Goal: Task Accomplishment & Management: Use online tool/utility

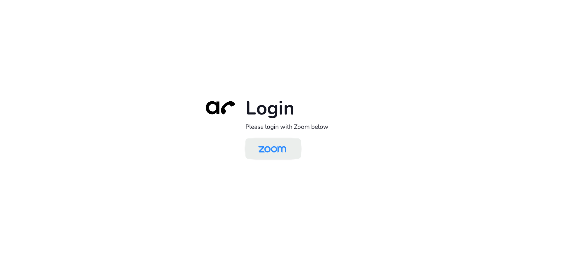
click at [266, 146] on img at bounding box center [272, 149] width 40 height 19
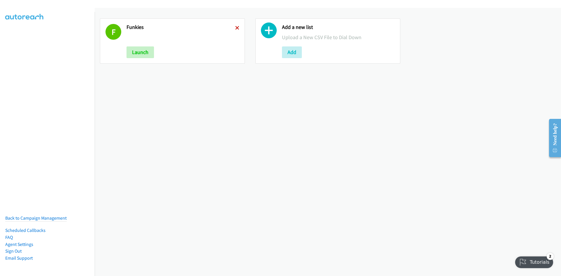
click at [236, 27] on icon at bounding box center [237, 28] width 4 height 4
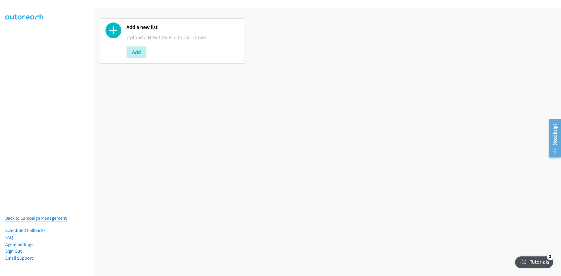
click at [154, 43] on div "Add a new list Upload a New CSV File to Dial Down Add" at bounding box center [183, 41] width 113 height 34
click at [134, 53] on button "Add" at bounding box center [137, 52] width 20 height 12
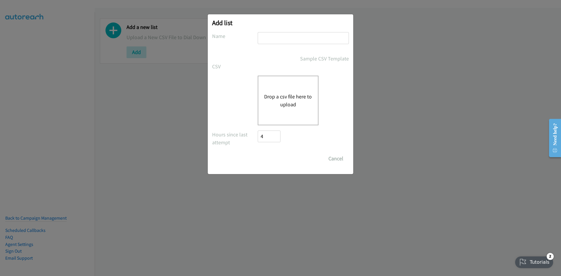
drag, startPoint x: 292, startPoint y: 97, endPoint x: 463, endPoint y: 131, distance: 174.5
click at [463, 131] on div "Add list No phone fields were returned for that Report or List View Please uplo…" at bounding box center [280, 140] width 561 height 271
click at [286, 103] on button "Drop a csv file here to upload" at bounding box center [288, 101] width 48 height 16
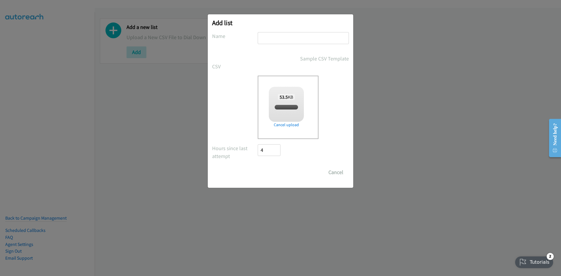
checkbox input "true"
drag, startPoint x: 292, startPoint y: 38, endPoint x: 290, endPoint y: 44, distance: 6.3
click at [290, 44] on div at bounding box center [303, 40] width 91 height 17
click at [264, 37] on input "text" at bounding box center [303, 38] width 91 height 12
type input "rich 4 kidz"
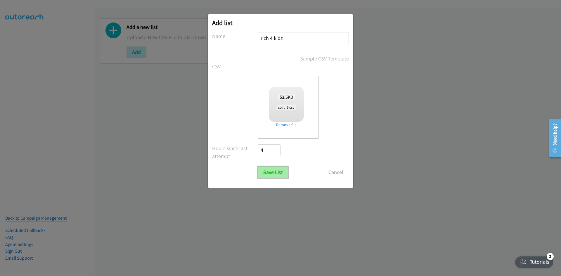
click at [269, 171] on input "Save List" at bounding box center [273, 173] width 31 height 12
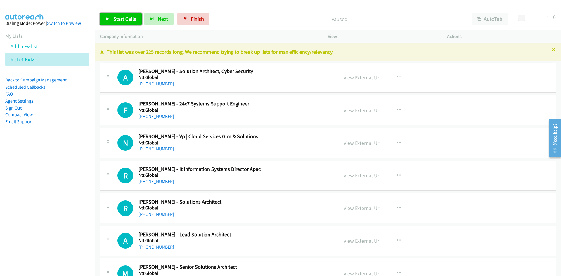
click at [129, 23] on link "Start Calls" at bounding box center [121, 19] width 42 height 12
click at [130, 23] on link "Pause" at bounding box center [116, 19] width 32 height 12
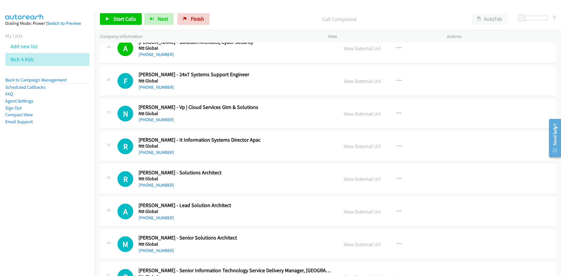
click at [125, 28] on div "Start Calls Pause Next Finish Call Completed AutoTab AutoTab 0" at bounding box center [328, 19] width 466 height 22
click at [125, 22] on span "Start Calls" at bounding box center [124, 18] width 23 height 7
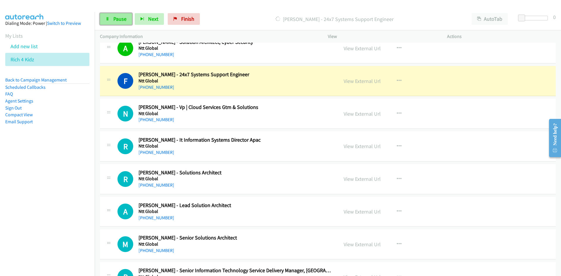
click at [115, 19] on span "Pause" at bounding box center [119, 18] width 13 height 7
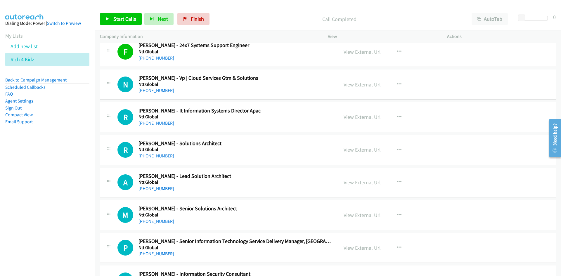
scroll to position [88, 0]
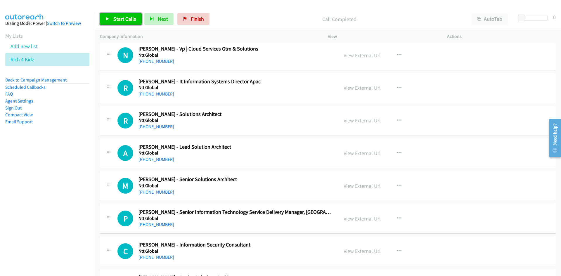
click at [109, 21] on link "Start Calls" at bounding box center [121, 19] width 42 height 12
click at [105, 21] on link "Pause" at bounding box center [116, 19] width 32 height 12
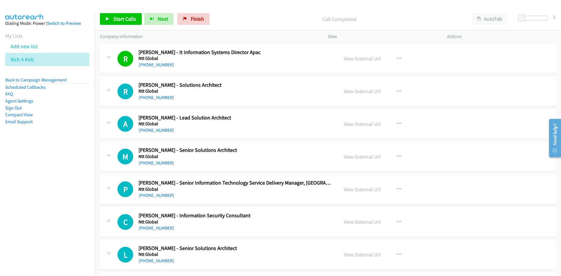
scroll to position [146, 0]
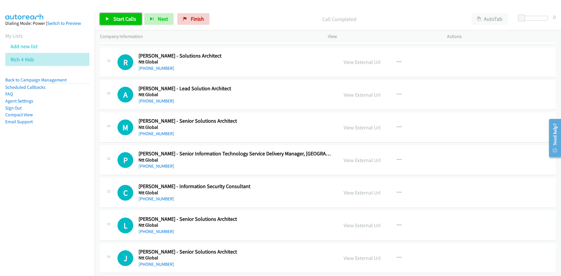
click at [134, 18] on span "Start Calls" at bounding box center [124, 18] width 23 height 7
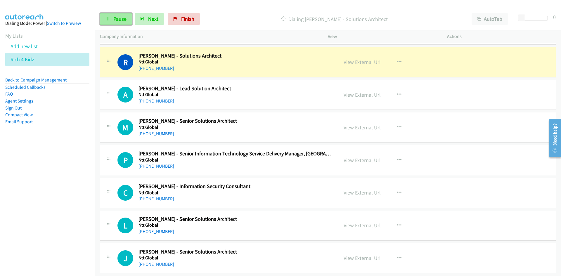
click at [107, 18] on icon at bounding box center [107, 19] width 4 height 4
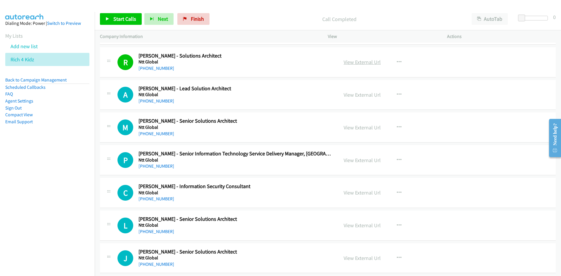
click at [372, 65] on link "View External Url" at bounding box center [362, 62] width 37 height 7
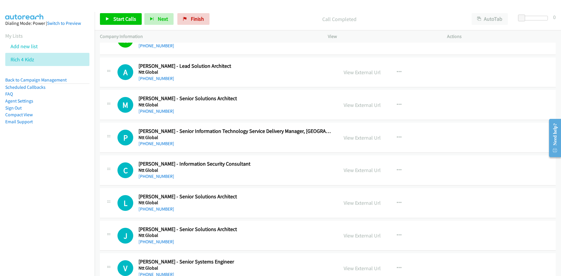
scroll to position [175, 0]
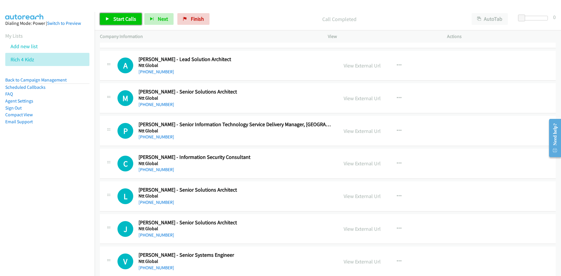
click at [131, 19] on span "Start Calls" at bounding box center [124, 18] width 23 height 7
click at [107, 17] on icon at bounding box center [107, 19] width 4 height 4
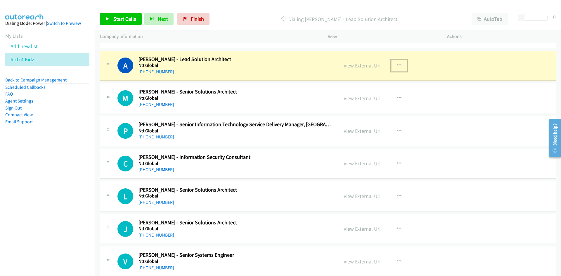
click at [394, 64] on button "button" at bounding box center [399, 66] width 16 height 12
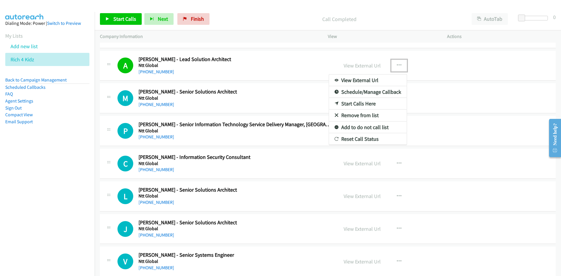
click at [269, 105] on div at bounding box center [280, 138] width 561 height 276
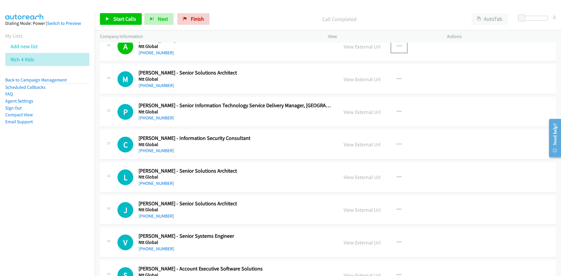
scroll to position [205, 0]
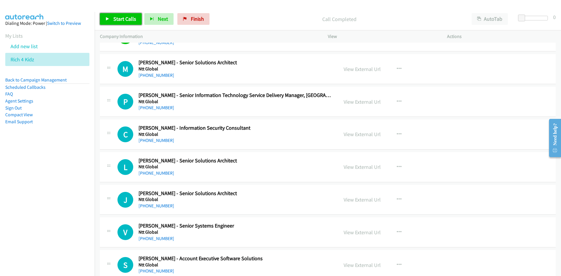
click at [123, 22] on span "Start Calls" at bounding box center [124, 18] width 23 height 7
click at [123, 22] on span "Pause" at bounding box center [119, 18] width 13 height 7
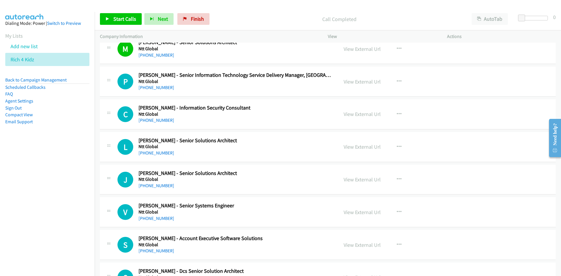
scroll to position [234, 0]
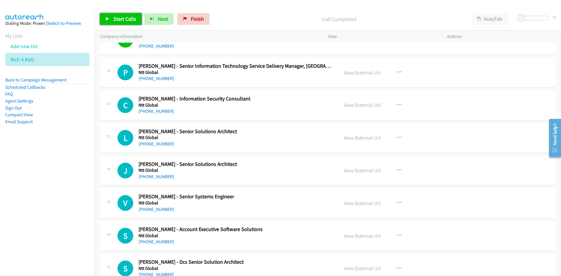
click at [108, 18] on icon at bounding box center [107, 19] width 4 height 4
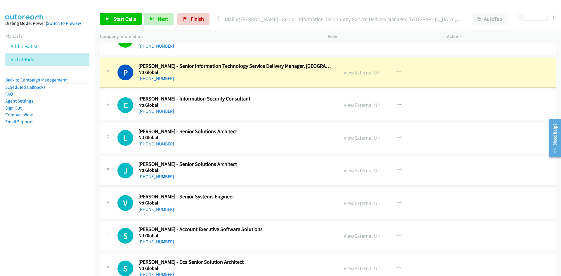
click at [363, 71] on link "View External Url" at bounding box center [362, 72] width 37 height 7
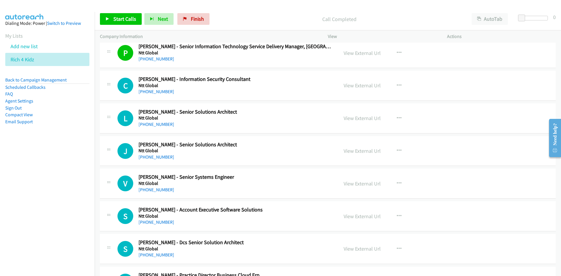
scroll to position [263, 0]
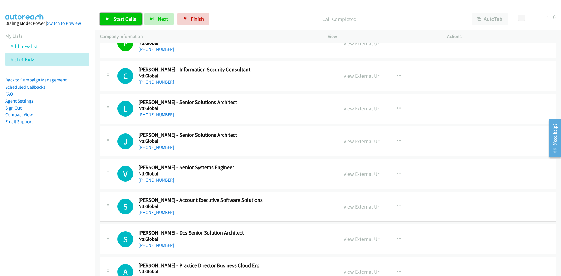
click at [123, 17] on span "Start Calls" at bounding box center [124, 18] width 23 height 7
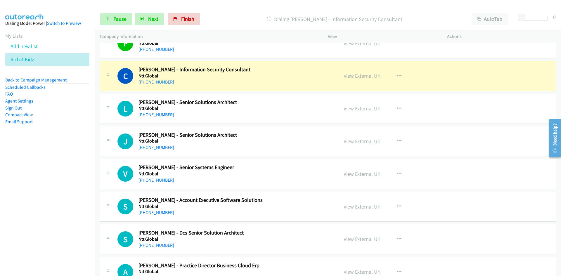
click at [131, 27] on div "Start Calls Pause Next Finish Dialing Christopher Elsegood - Information Securi…" at bounding box center [328, 19] width 466 height 22
click at [129, 23] on link "Pause" at bounding box center [116, 19] width 32 height 12
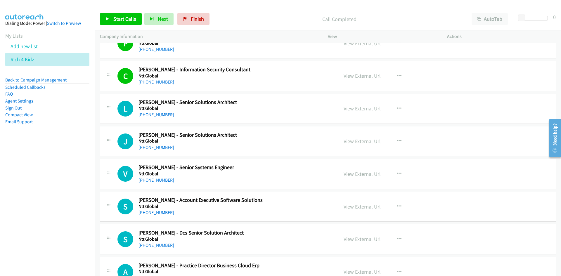
scroll to position [292, 0]
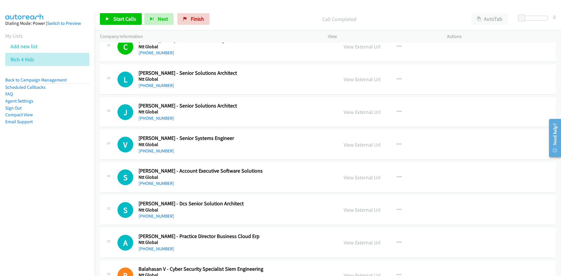
click at [111, 13] on div "Start Calls Pause Next Finish Call Completed AutoTab AutoTab 0" at bounding box center [328, 19] width 466 height 22
click at [112, 16] on link "Start Calls" at bounding box center [121, 19] width 42 height 12
click at [112, 16] on link "Pause" at bounding box center [116, 19] width 32 height 12
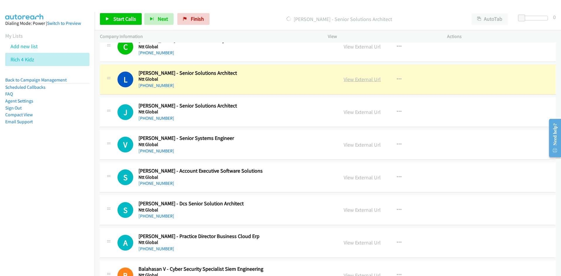
click at [369, 78] on link "View External Url" at bounding box center [362, 79] width 37 height 7
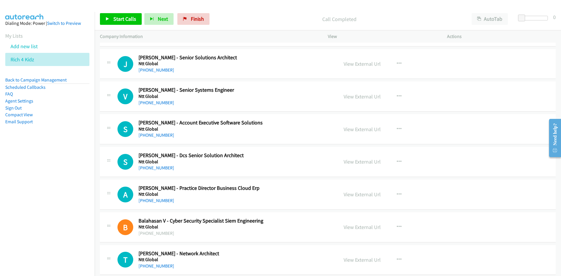
scroll to position [351, 0]
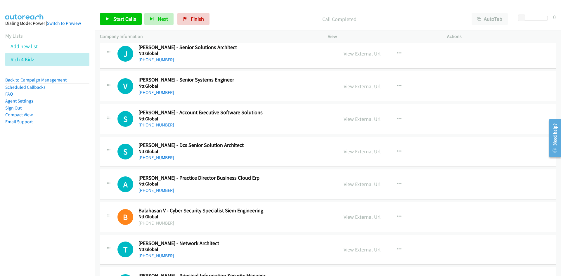
click at [118, 29] on div "Start Calls Pause Next Finish Call Completed AutoTab AutoTab 0" at bounding box center [328, 19] width 466 height 22
click at [114, 25] on link "Start Calls" at bounding box center [121, 19] width 42 height 12
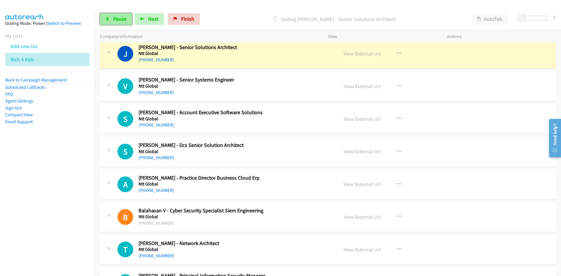
click at [109, 15] on link "Pause" at bounding box center [116, 19] width 32 height 12
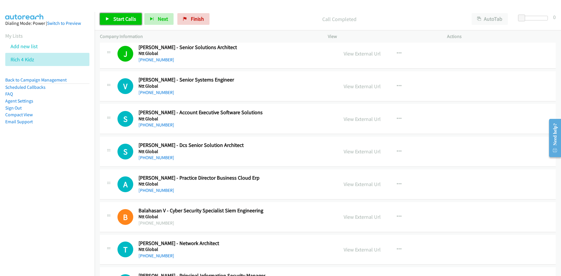
click at [136, 20] on link "Start Calls" at bounding box center [121, 19] width 42 height 12
click at [126, 16] on span "Pause" at bounding box center [119, 18] width 13 height 7
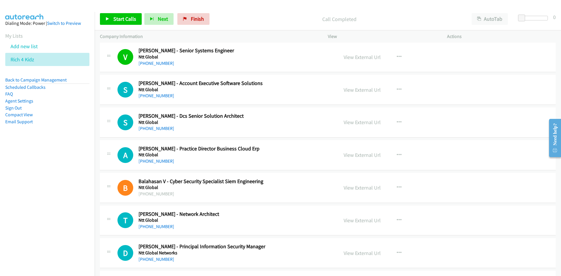
scroll to position [409, 0]
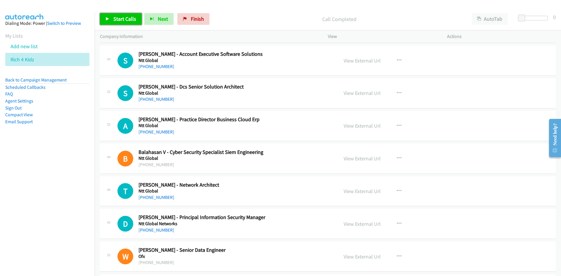
click at [109, 21] on link "Start Calls" at bounding box center [121, 19] width 42 height 12
click at [109, 18] on icon at bounding box center [107, 19] width 4 height 4
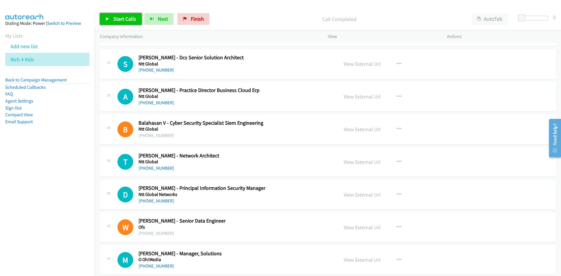
click at [109, 25] on link "Start Calls" at bounding box center [121, 19] width 42 height 12
click at [109, 25] on link "Pause" at bounding box center [116, 19] width 32 height 12
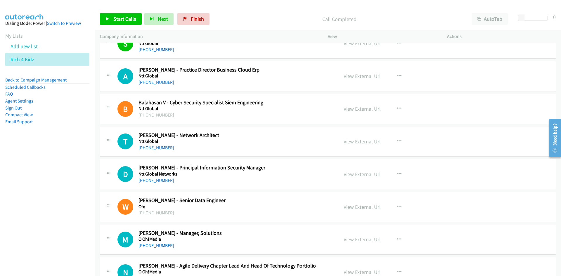
scroll to position [467, 0]
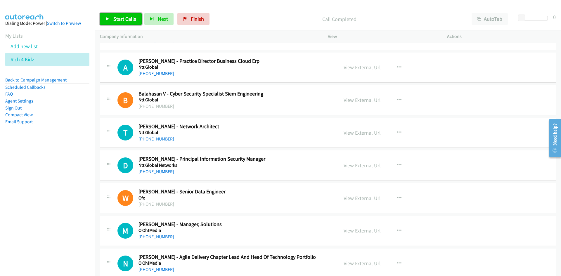
click at [125, 20] on span "Start Calls" at bounding box center [124, 18] width 23 height 7
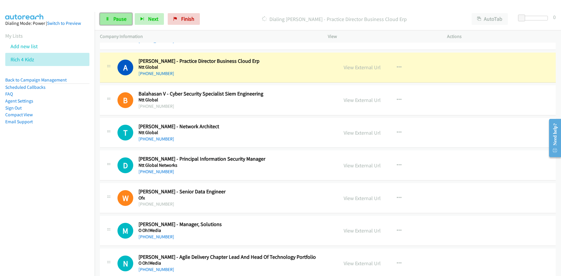
click at [125, 20] on span "Pause" at bounding box center [119, 18] width 13 height 7
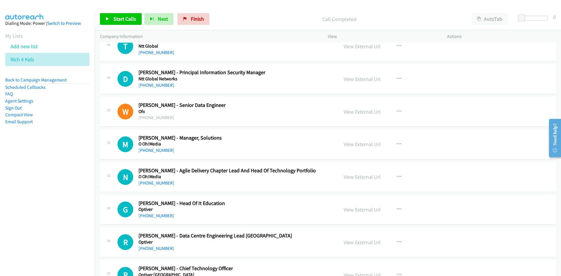
scroll to position [555, 0]
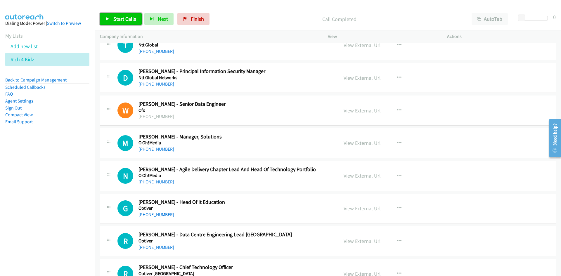
click at [131, 23] on link "Start Calls" at bounding box center [121, 19] width 42 height 12
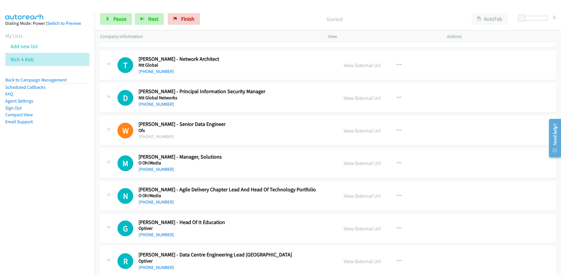
scroll to position [526, 0]
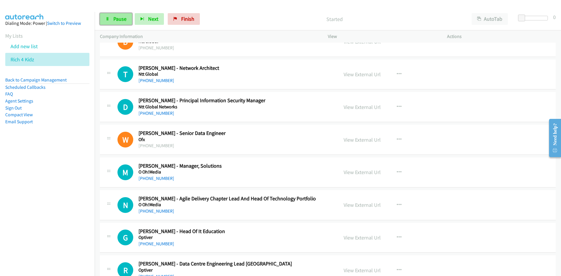
click at [107, 17] on icon at bounding box center [107, 19] width 4 height 4
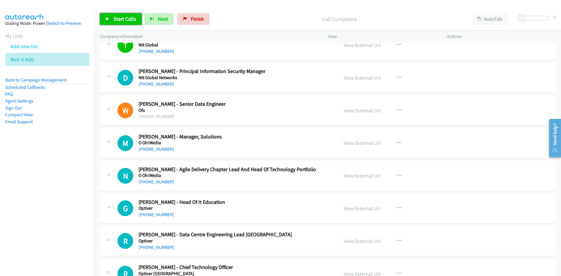
click at [113, 17] on span "Start Calls" at bounding box center [124, 18] width 23 height 7
click at [113, 17] on span "Pause" at bounding box center [119, 18] width 13 height 7
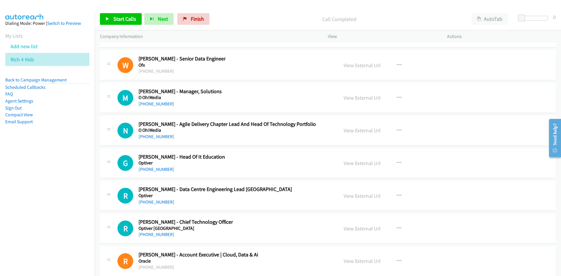
scroll to position [614, 0]
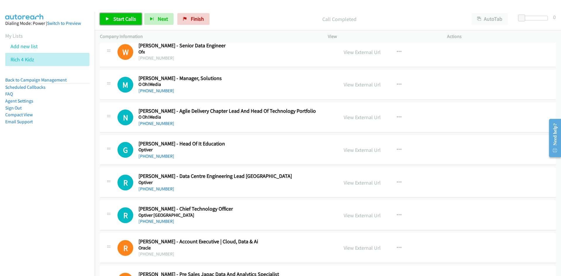
click at [115, 15] on link "Start Calls" at bounding box center [121, 19] width 42 height 12
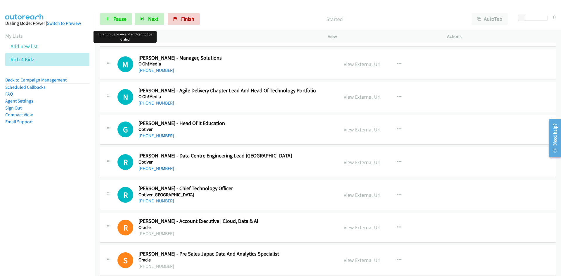
scroll to position [643, 0]
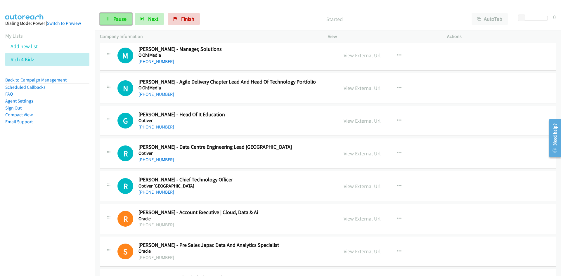
click at [118, 18] on span "Pause" at bounding box center [119, 18] width 13 height 7
click at [364, 86] on link "View External Url" at bounding box center [362, 88] width 37 height 7
click at [349, 56] on link "View External Url" at bounding box center [362, 55] width 37 height 7
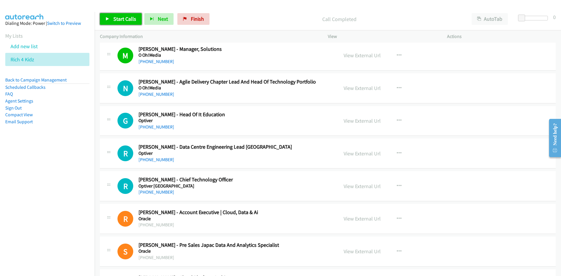
click at [118, 19] on span "Start Calls" at bounding box center [124, 18] width 23 height 7
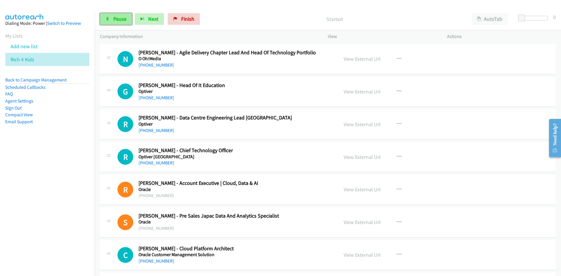
click at [122, 18] on span "Pause" at bounding box center [119, 18] width 13 height 7
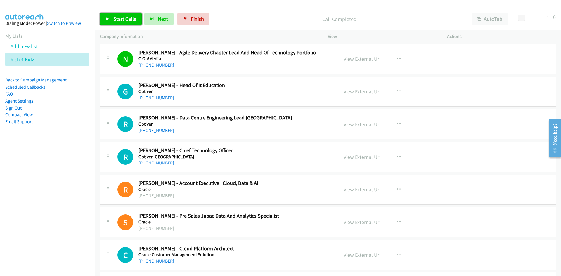
click at [124, 18] on span "Start Calls" at bounding box center [124, 18] width 23 height 7
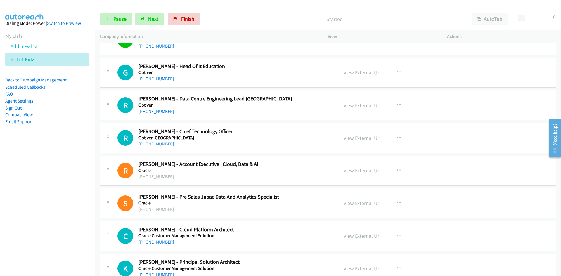
scroll to position [701, 0]
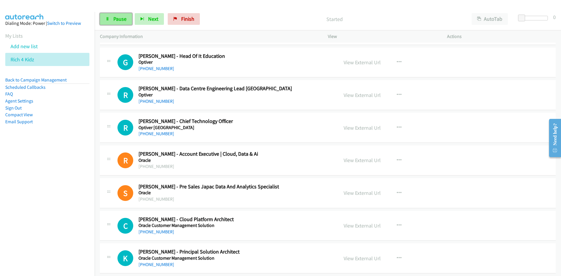
click at [122, 15] on link "Pause" at bounding box center [116, 19] width 32 height 12
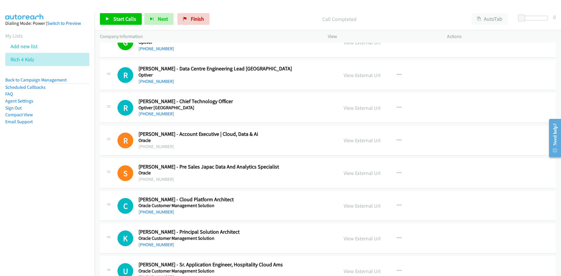
scroll to position [730, 0]
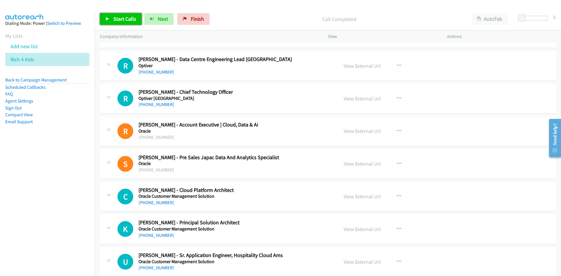
click at [122, 24] on link "Start Calls" at bounding box center [121, 19] width 42 height 12
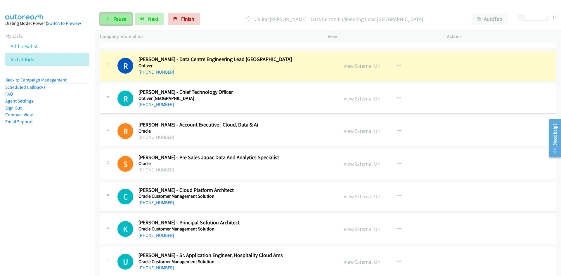
click at [122, 24] on link "Pause" at bounding box center [116, 19] width 32 height 12
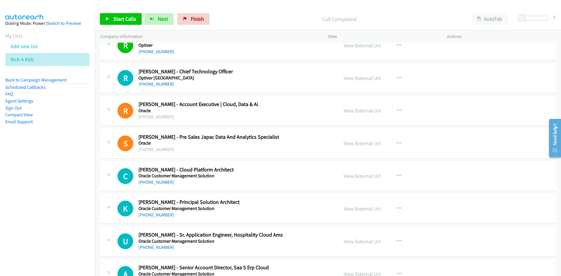
scroll to position [760, 0]
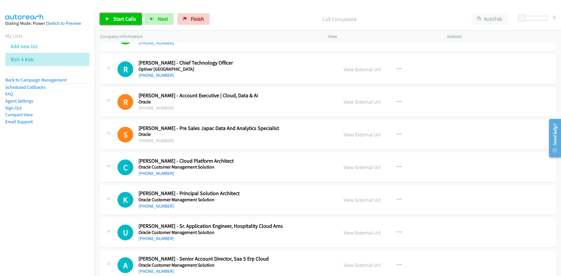
click at [126, 15] on link "Start Calls" at bounding box center [121, 19] width 42 height 12
click at [107, 21] on link "Pause" at bounding box center [116, 19] width 32 height 12
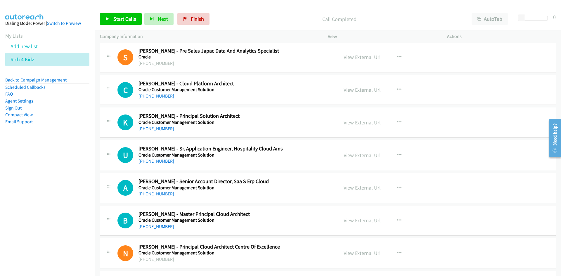
scroll to position [847, 0]
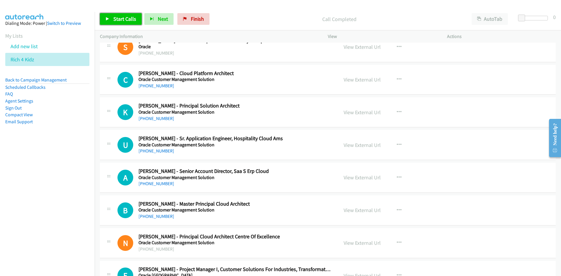
click at [108, 23] on link "Start Calls" at bounding box center [121, 19] width 42 height 12
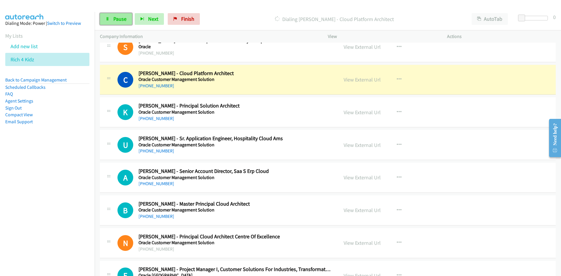
click at [115, 21] on span "Pause" at bounding box center [119, 18] width 13 height 7
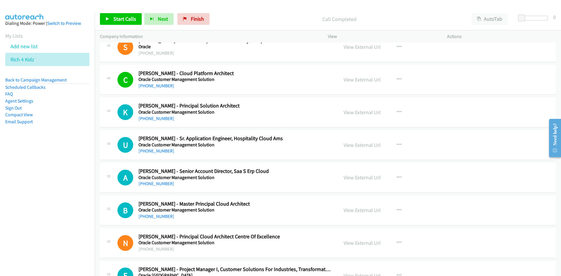
scroll to position [877, 0]
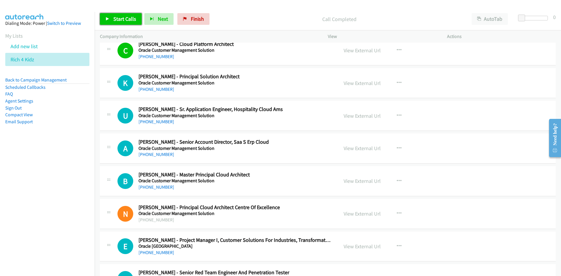
click at [120, 13] on link "Start Calls" at bounding box center [121, 19] width 42 height 12
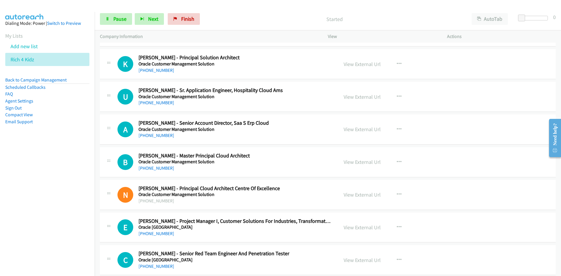
scroll to position [906, 0]
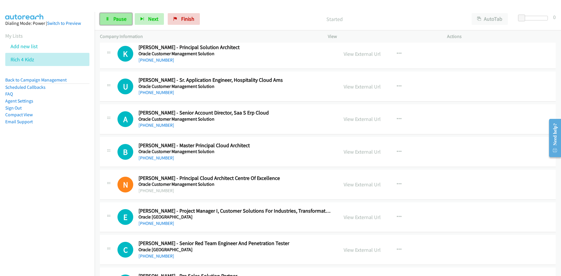
click at [110, 16] on link "Pause" at bounding box center [116, 19] width 32 height 12
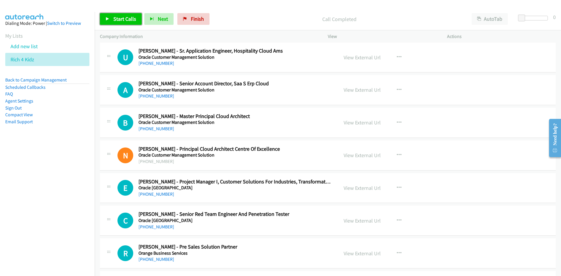
click at [118, 15] on span "Start Calls" at bounding box center [124, 18] width 23 height 7
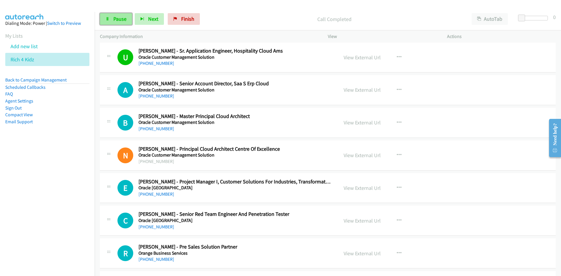
click at [117, 13] on link "Pause" at bounding box center [116, 19] width 32 height 12
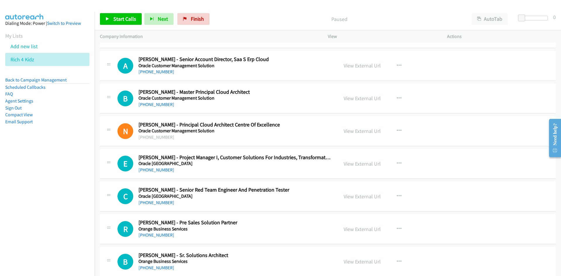
scroll to position [964, 0]
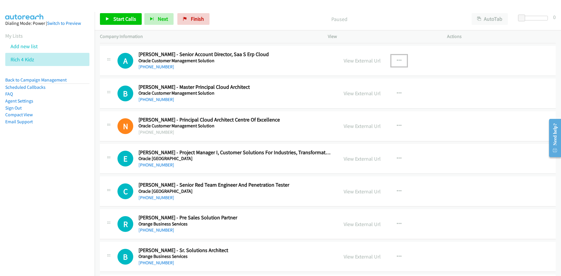
click at [393, 61] on button "button" at bounding box center [399, 61] width 16 height 12
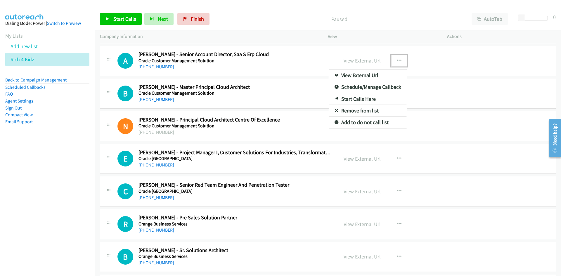
click at [337, 97] on link "Start Calls Here" at bounding box center [368, 99] width 78 height 12
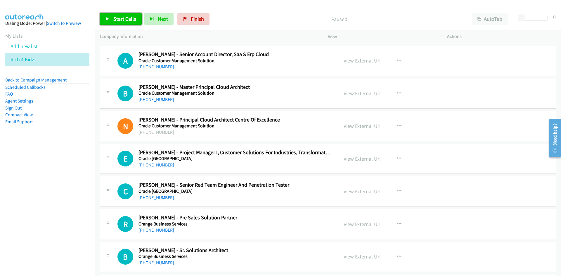
click at [127, 18] on span "Start Calls" at bounding box center [124, 18] width 23 height 7
click at [127, 18] on link "Pause" at bounding box center [116, 19] width 32 height 12
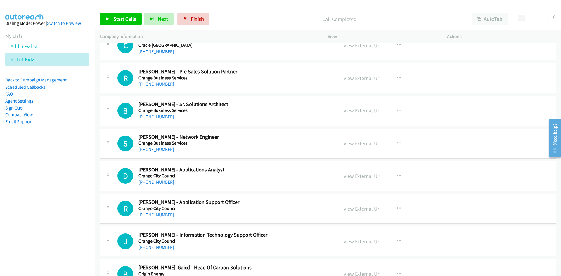
scroll to position [1140, 0]
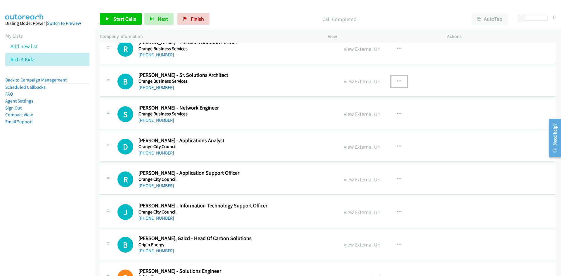
click at [397, 87] on button "button" at bounding box center [399, 82] width 16 height 12
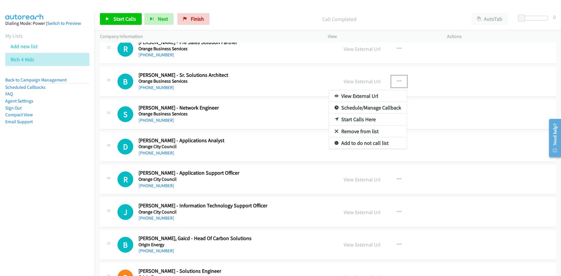
click at [335, 119] on icon at bounding box center [337, 120] width 4 height 4
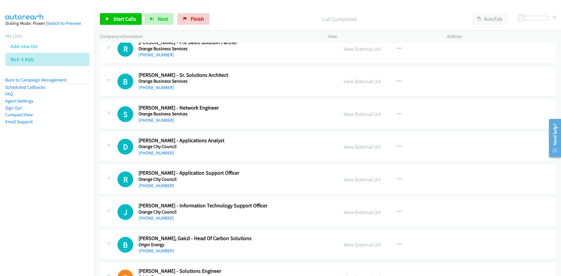
click at [125, 25] on div "Start Calls Pause Next Finish Call Completed AutoTab AutoTab 0" at bounding box center [328, 19] width 466 height 22
click at [124, 18] on span "Start Calls" at bounding box center [124, 18] width 23 height 7
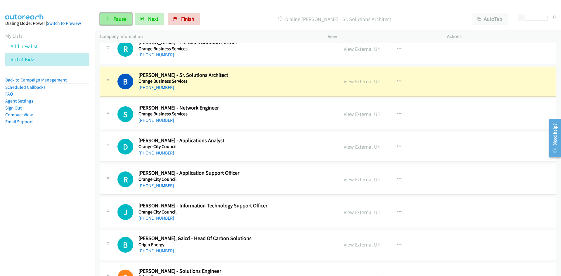
click at [124, 18] on span "Pause" at bounding box center [119, 18] width 13 height 7
click at [371, 81] on link "View External Url" at bounding box center [362, 81] width 37 height 7
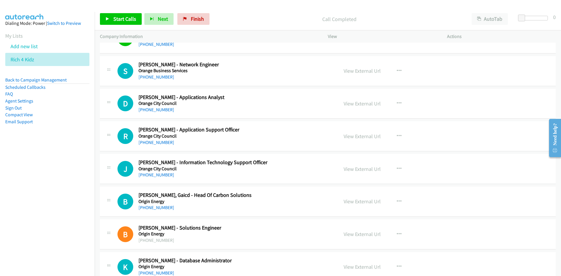
scroll to position [1198, 0]
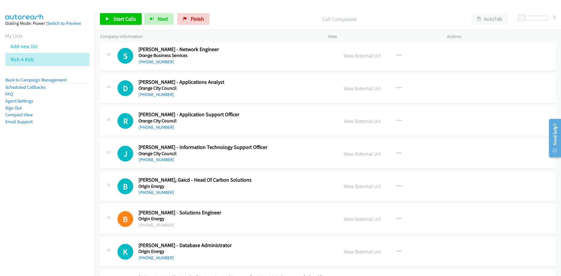
click at [124, 6] on div at bounding box center [278, 11] width 556 height 22
click at [126, 16] on span "Start Calls" at bounding box center [124, 18] width 23 height 7
click at [123, 18] on span "Pause" at bounding box center [119, 18] width 13 height 7
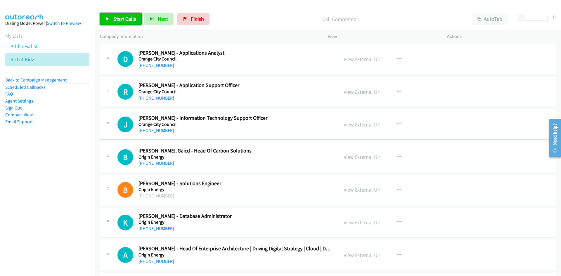
click at [105, 22] on link "Start Calls" at bounding box center [121, 19] width 42 height 12
click at [105, 22] on link "Pause" at bounding box center [116, 19] width 32 height 12
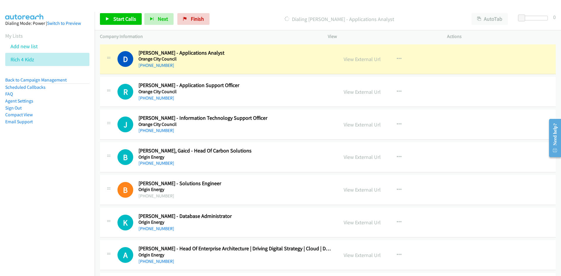
drag, startPoint x: 414, startPoint y: 64, endPoint x: 410, endPoint y: 88, distance: 24.3
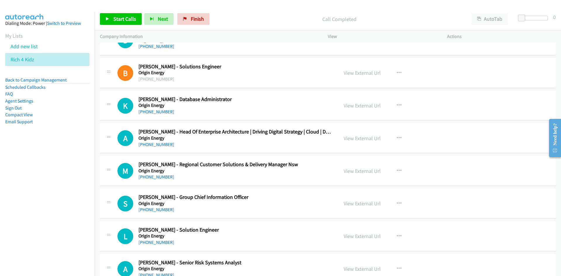
scroll to position [1373, 0]
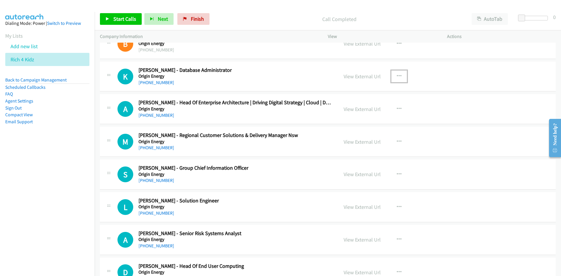
click at [393, 76] on button "button" at bounding box center [399, 76] width 16 height 12
click at [335, 115] on icon at bounding box center [337, 115] width 4 height 4
click at [129, 19] on span "Start Calls" at bounding box center [124, 18] width 23 height 7
click at [108, 18] on icon at bounding box center [107, 19] width 4 height 4
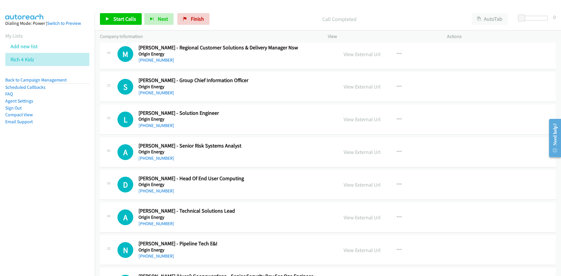
scroll to position [1490, 0]
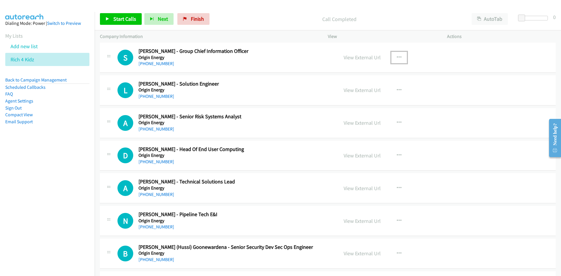
click at [398, 58] on icon "button" at bounding box center [399, 57] width 5 height 5
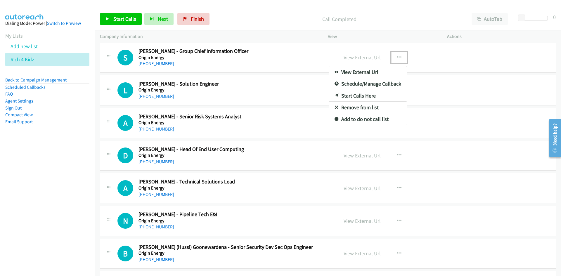
click at [337, 94] on link "Start Calls Here" at bounding box center [368, 96] width 78 height 12
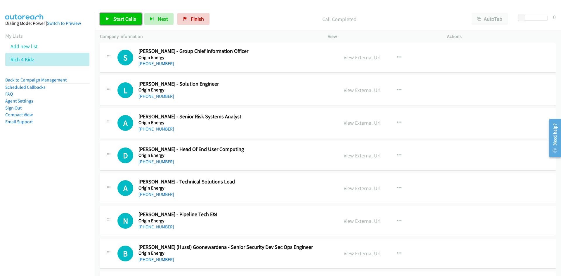
click at [114, 19] on span "Start Calls" at bounding box center [124, 18] width 23 height 7
click at [114, 19] on span "Pause" at bounding box center [119, 18] width 13 height 7
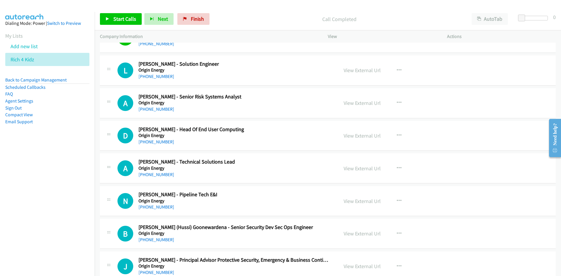
scroll to position [1519, 0]
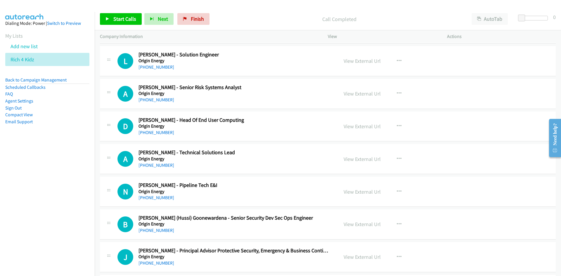
click at [144, 26] on div "Start Calls Pause Next Finish Call Completed AutoTab AutoTab 0" at bounding box center [328, 19] width 466 height 22
click at [138, 23] on link "Start Calls" at bounding box center [121, 19] width 42 height 12
click at [111, 20] on link "Pause" at bounding box center [116, 19] width 32 height 12
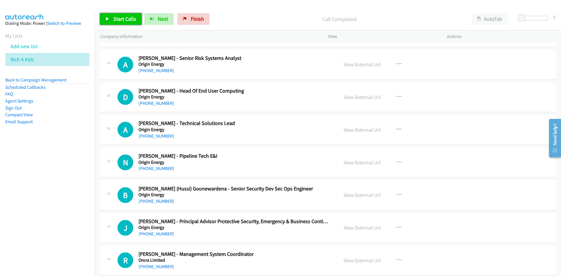
click at [110, 20] on link "Start Calls" at bounding box center [121, 19] width 42 height 12
click at [110, 20] on link "Pause" at bounding box center [116, 19] width 32 height 12
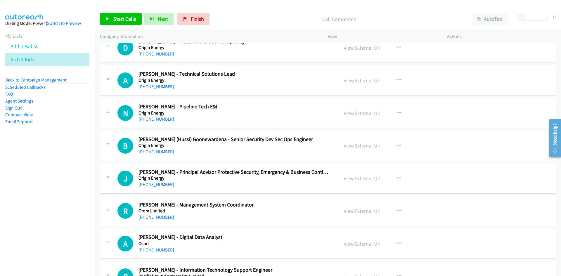
scroll to position [1607, 0]
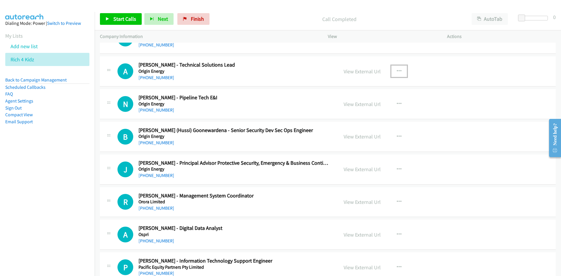
click at [400, 68] on button "button" at bounding box center [399, 71] width 16 height 12
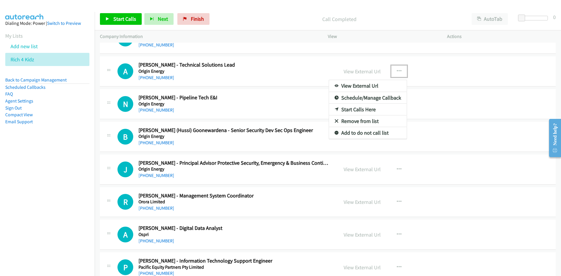
click at [335, 110] on icon at bounding box center [337, 110] width 4 height 4
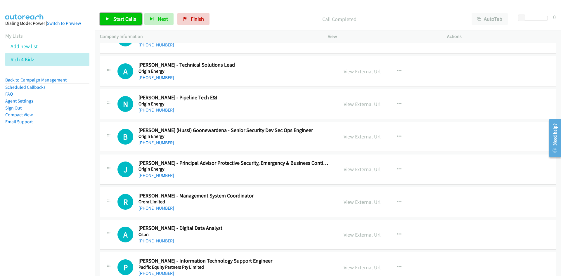
click at [132, 24] on link "Start Calls" at bounding box center [121, 19] width 42 height 12
click at [119, 19] on span "Pause" at bounding box center [119, 18] width 13 height 7
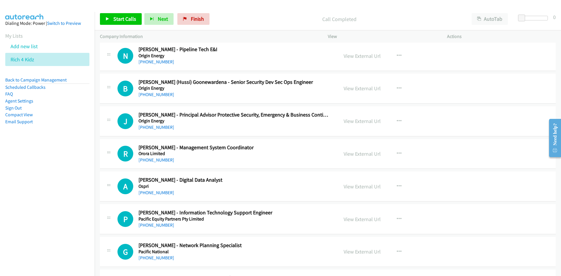
scroll to position [1665, 0]
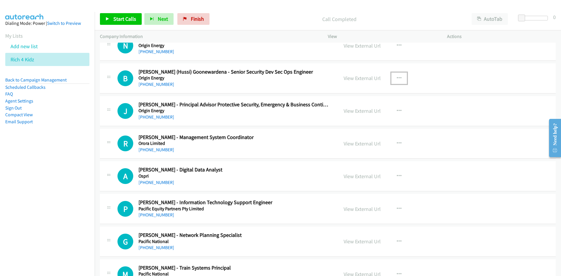
click at [395, 81] on button "button" at bounding box center [399, 78] width 16 height 12
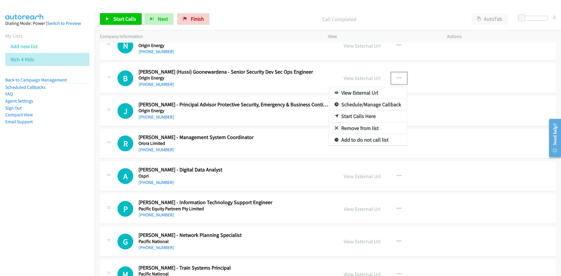
click at [335, 115] on icon at bounding box center [337, 117] width 4 height 4
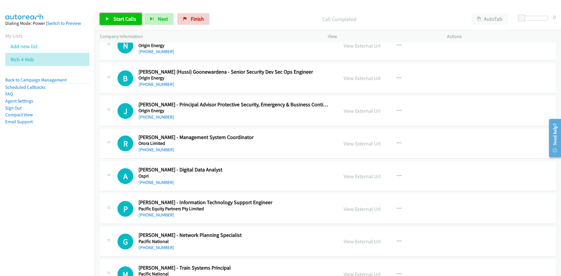
click at [124, 17] on span "Start Calls" at bounding box center [124, 18] width 23 height 7
click at [124, 17] on span "Pause" at bounding box center [119, 18] width 13 height 7
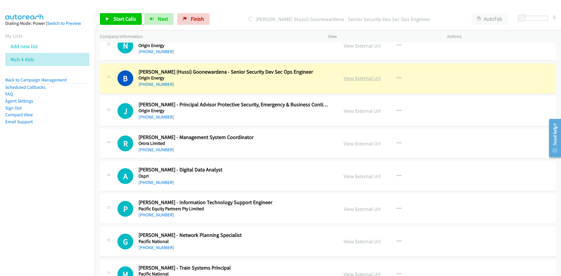
click at [369, 81] on link "View External Url" at bounding box center [362, 78] width 37 height 7
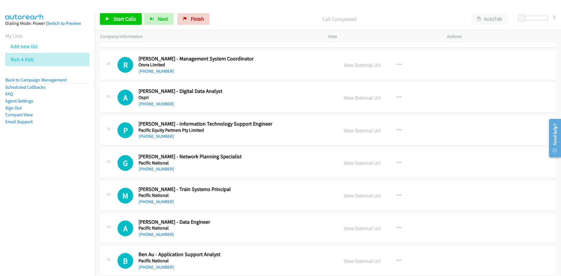
scroll to position [1753, 0]
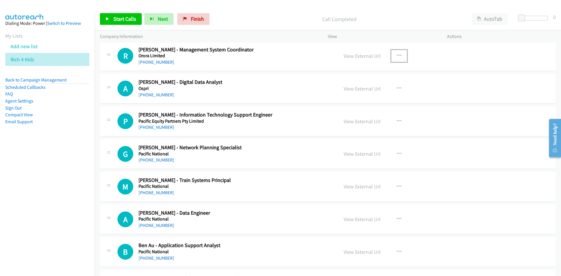
click at [397, 56] on icon "button" at bounding box center [399, 55] width 5 height 5
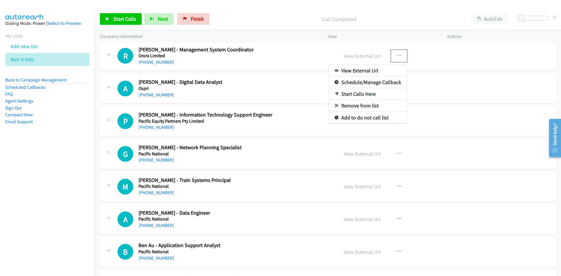
drag, startPoint x: 332, startPoint y: 93, endPoint x: 308, endPoint y: 90, distance: 24.5
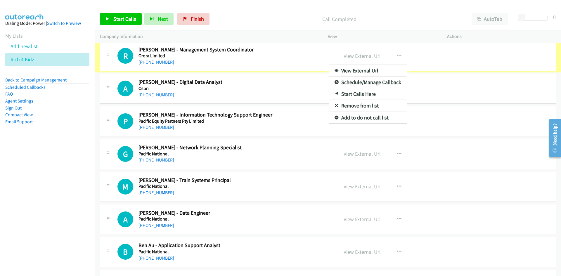
scroll to position [1731, 0]
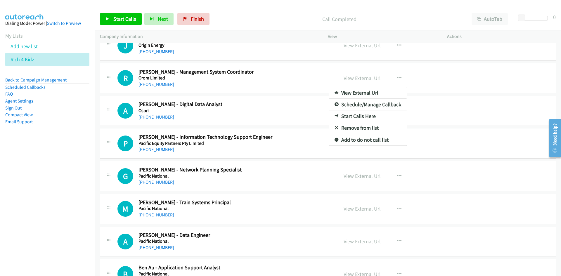
click at [296, 82] on div at bounding box center [280, 138] width 561 height 276
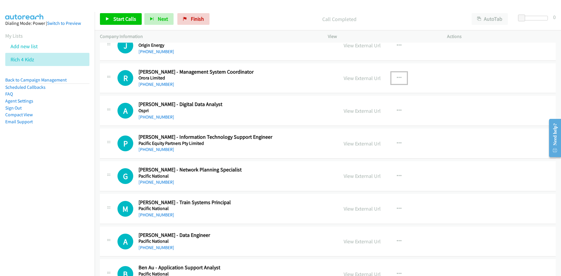
click at [398, 76] on icon "button" at bounding box center [399, 78] width 5 height 5
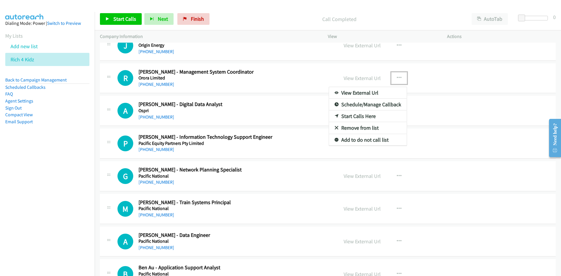
click at [335, 116] on icon at bounding box center [337, 117] width 4 height 4
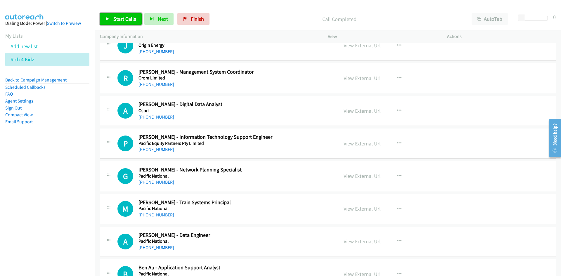
click at [103, 23] on link "Start Calls" at bounding box center [121, 19] width 42 height 12
click at [103, 23] on link "Pause" at bounding box center [116, 19] width 32 height 12
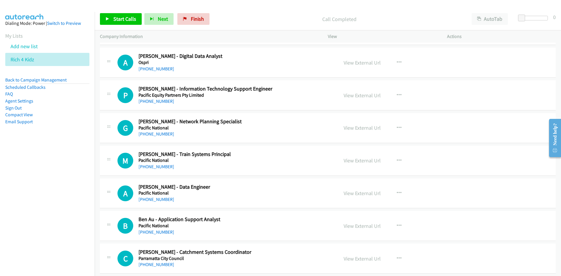
scroll to position [1789, 0]
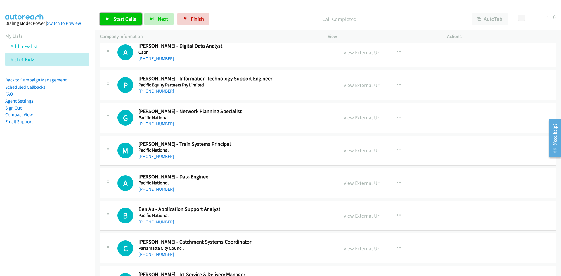
click at [113, 20] on span "Start Calls" at bounding box center [124, 18] width 23 height 7
click at [110, 17] on link "Pause" at bounding box center [116, 19] width 32 height 12
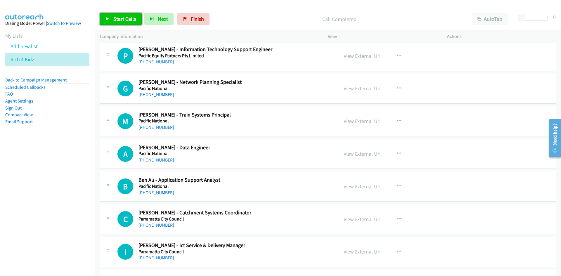
click at [134, 24] on link "Start Calls" at bounding box center [121, 19] width 42 height 12
click at [110, 17] on link "Pause" at bounding box center [116, 19] width 32 height 12
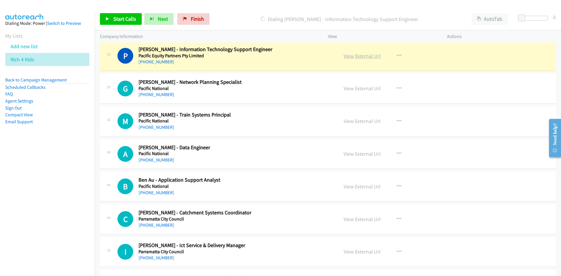
click at [348, 56] on link "View External Url" at bounding box center [362, 56] width 37 height 7
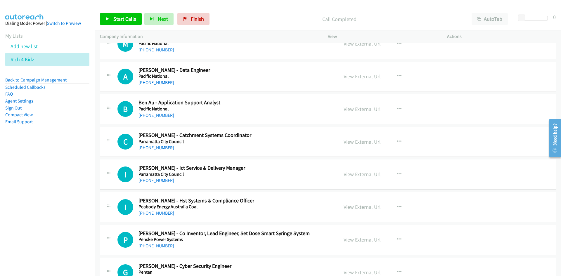
scroll to position [1906, 0]
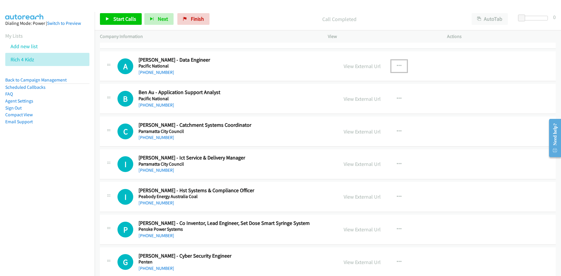
click at [393, 64] on button "button" at bounding box center [399, 66] width 16 height 12
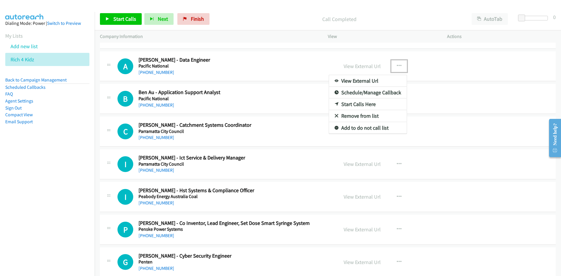
click at [335, 103] on icon at bounding box center [337, 105] width 4 height 4
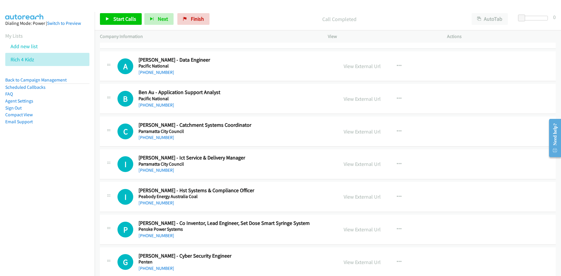
click at [103, 13] on div "Start Calls Pause Next Finish Call Completed AutoTab AutoTab 0" at bounding box center [328, 19] width 466 height 22
click at [103, 16] on link "Start Calls" at bounding box center [121, 19] width 42 height 12
click at [103, 16] on link "Pause" at bounding box center [116, 19] width 32 height 12
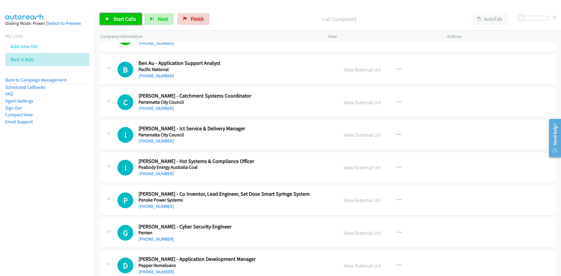
click at [105, 14] on link "Start Calls" at bounding box center [121, 19] width 42 height 12
click at [104, 17] on link "Pause" at bounding box center [116, 19] width 32 height 12
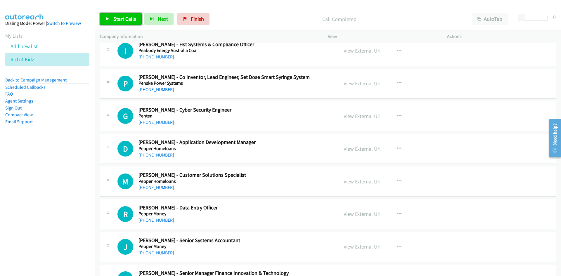
scroll to position [2082, 0]
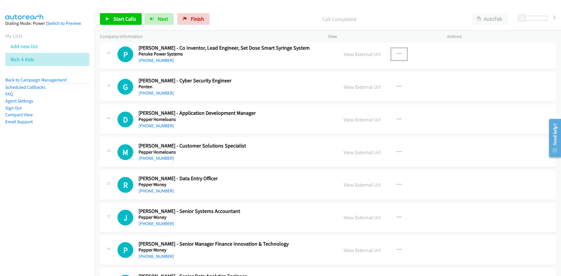
click at [403, 53] on button "button" at bounding box center [399, 54] width 16 height 12
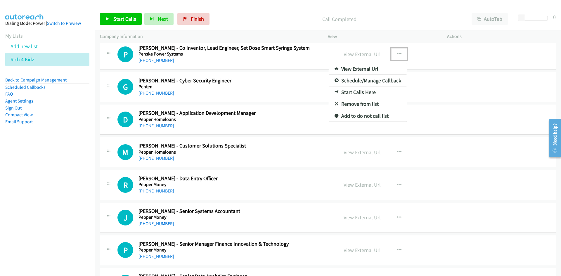
click at [335, 92] on icon at bounding box center [337, 93] width 4 height 4
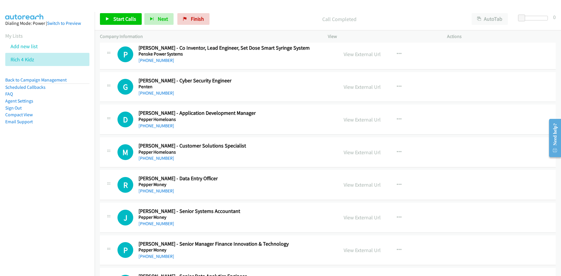
click at [142, 27] on div "Start Calls Pause Next Finish Call Completed AutoTab AutoTab 0" at bounding box center [328, 19] width 466 height 22
click at [139, 25] on link "Start Calls" at bounding box center [121, 19] width 42 height 12
click at [113, 21] on span "Pause" at bounding box center [119, 18] width 13 height 7
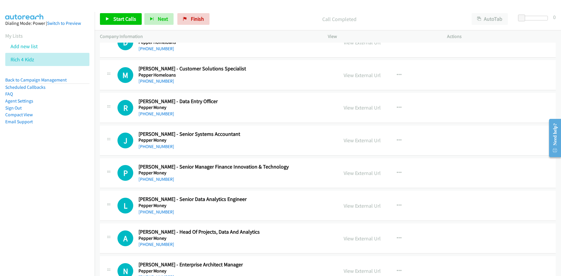
scroll to position [2169, 0]
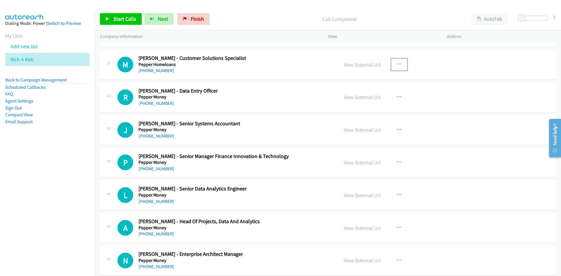
click at [400, 68] on button "button" at bounding box center [399, 65] width 16 height 12
click at [335, 101] on icon at bounding box center [337, 103] width 4 height 4
click at [130, 30] on div "Company Information" at bounding box center [209, 36] width 228 height 12
click at [130, 21] on span "Start Calls" at bounding box center [124, 18] width 23 height 7
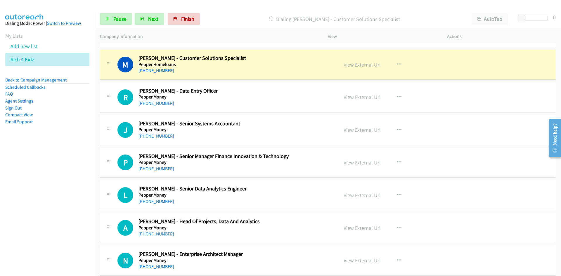
click at [116, 9] on div "Start Calls Pause Next Finish Dialing Marina Haddad - Customer Solutions Specia…" at bounding box center [328, 19] width 466 height 22
click at [122, 19] on span "Pause" at bounding box center [119, 18] width 13 height 7
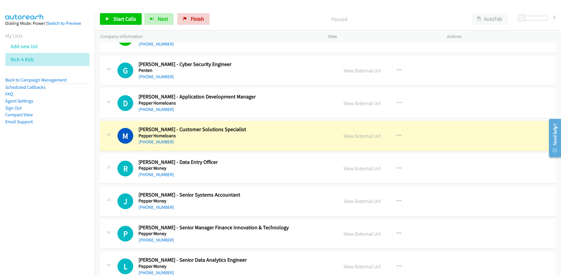
scroll to position [2082, 0]
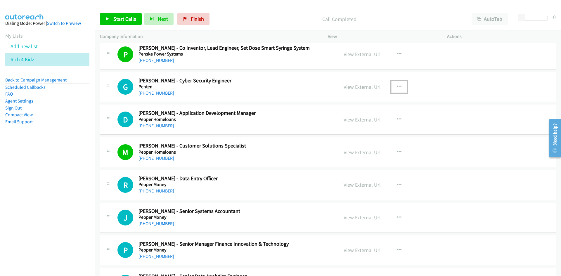
click at [398, 84] on icon "button" at bounding box center [399, 86] width 5 height 5
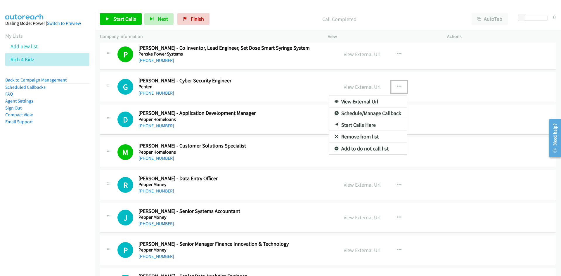
click at [335, 124] on icon at bounding box center [337, 125] width 4 height 4
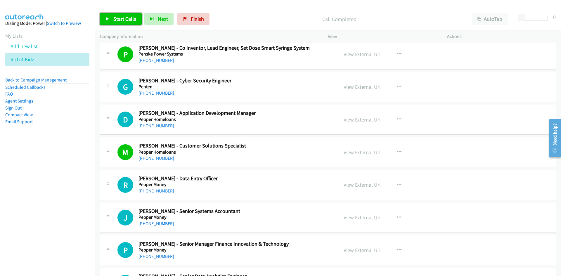
click at [135, 18] on span "Start Calls" at bounding box center [124, 18] width 23 height 7
click at [110, 21] on link "Pause" at bounding box center [116, 19] width 32 height 12
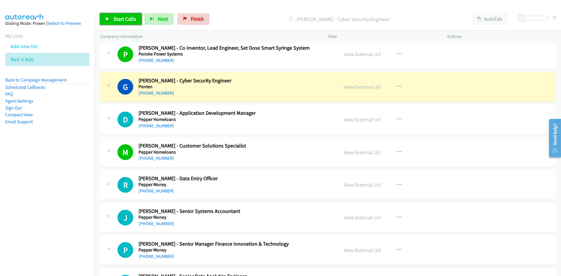
click at [131, 18] on span "Start Calls" at bounding box center [124, 18] width 23 height 7
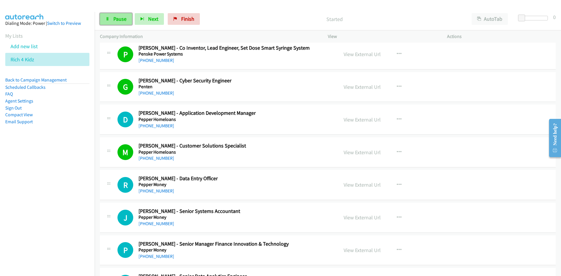
click at [112, 20] on link "Pause" at bounding box center [116, 19] width 32 height 12
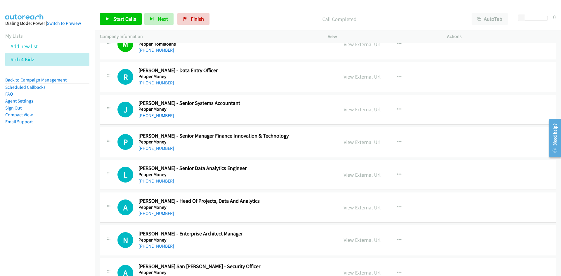
scroll to position [2198, 0]
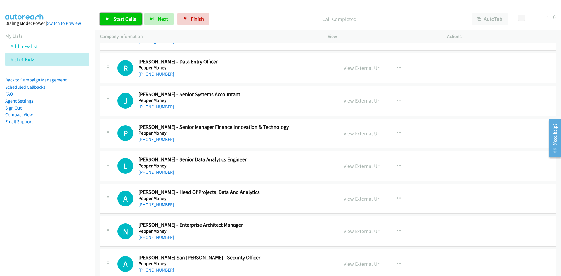
click at [136, 25] on link "Start Calls" at bounding box center [121, 19] width 42 height 12
click at [121, 20] on span "Pause" at bounding box center [119, 18] width 13 height 7
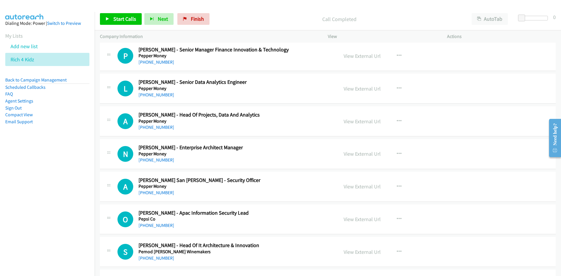
scroll to position [2286, 0]
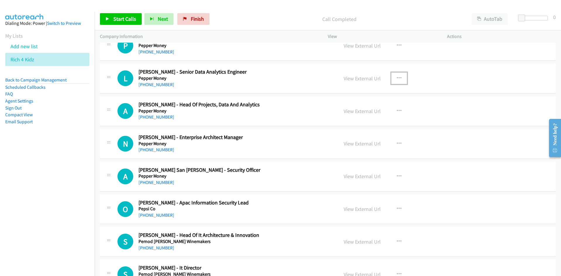
click at [395, 82] on button "button" at bounding box center [399, 78] width 16 height 12
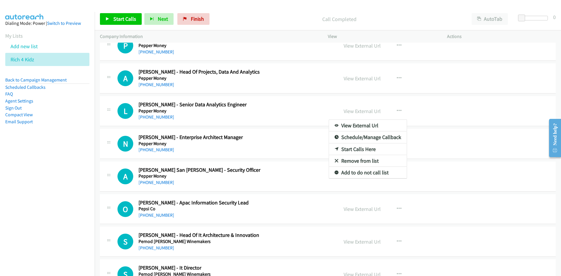
click at [336, 149] on link "Start Calls Here" at bounding box center [368, 149] width 78 height 12
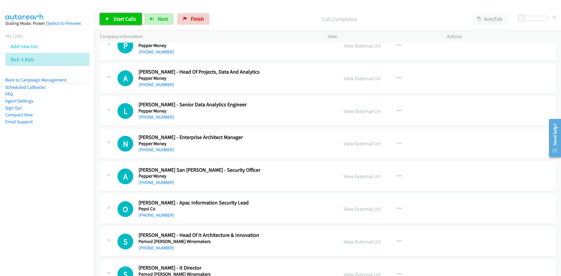
click at [136, 22] on link "Start Calls" at bounding box center [121, 19] width 42 height 12
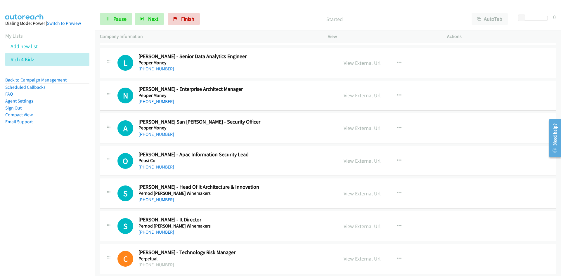
scroll to position [2345, 0]
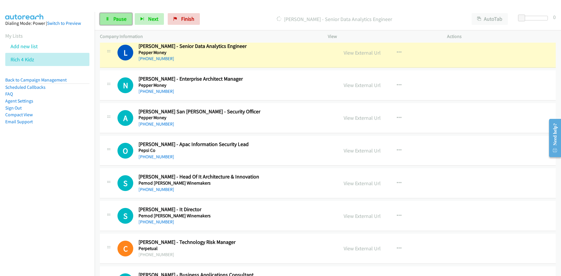
click at [110, 15] on link "Pause" at bounding box center [116, 19] width 32 height 12
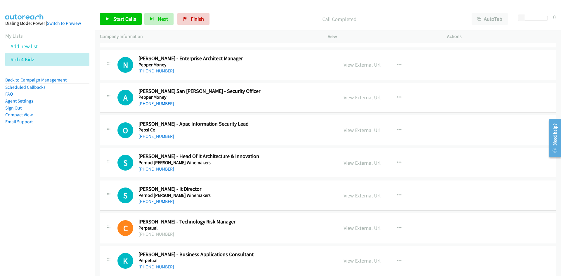
scroll to position [2374, 0]
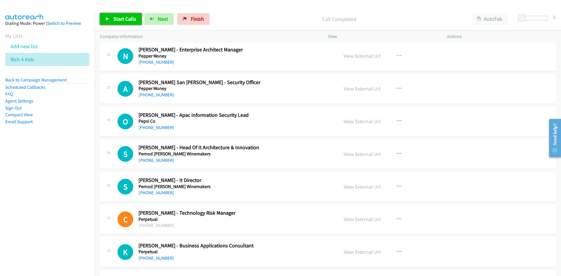
click at [134, 17] on span "Start Calls" at bounding box center [124, 18] width 23 height 7
click at [130, 17] on link "Pause" at bounding box center [116, 19] width 32 height 12
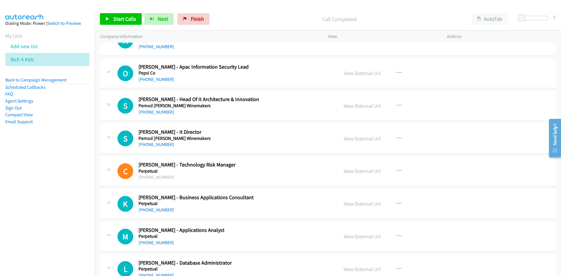
scroll to position [2432, 0]
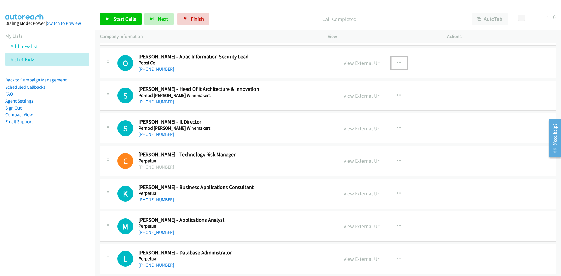
click at [401, 58] on button "button" at bounding box center [399, 63] width 16 height 12
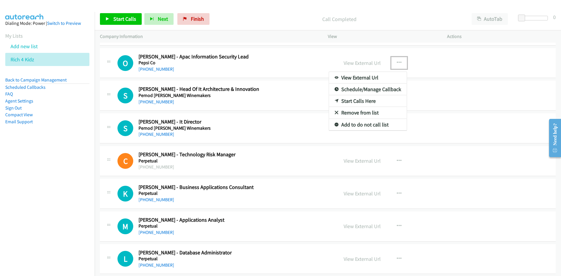
click at [332, 98] on link "Start Calls Here" at bounding box center [368, 101] width 78 height 12
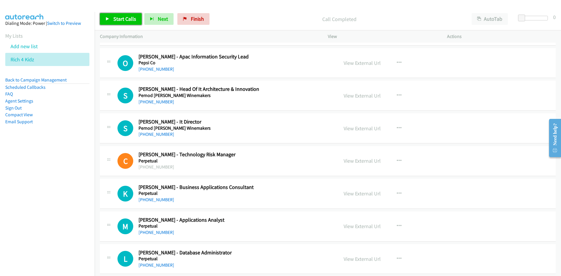
click at [132, 25] on link "Start Calls" at bounding box center [121, 19] width 42 height 12
click at [113, 20] on span "Pause" at bounding box center [119, 18] width 13 height 7
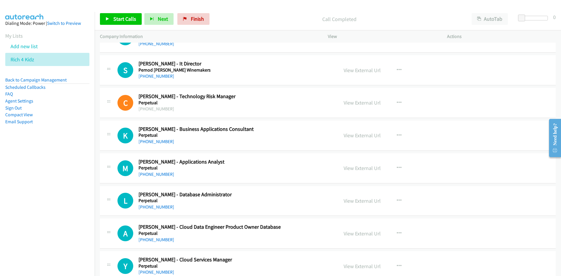
scroll to position [2491, 0]
click at [391, 70] on button "button" at bounding box center [399, 70] width 16 height 12
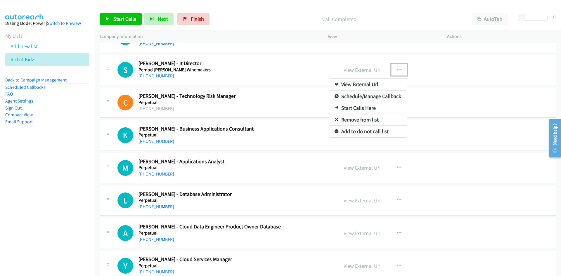
click at [332, 103] on link "Start Calls Here" at bounding box center [368, 108] width 78 height 12
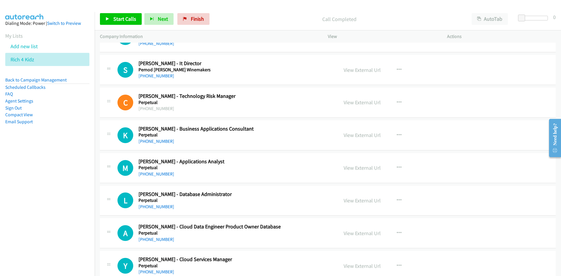
click at [145, 25] on div "Start Calls Pause Next Finish Call Completed AutoTab AutoTab 0" at bounding box center [328, 19] width 466 height 22
click at [139, 25] on link "Start Calls" at bounding box center [121, 19] width 42 height 12
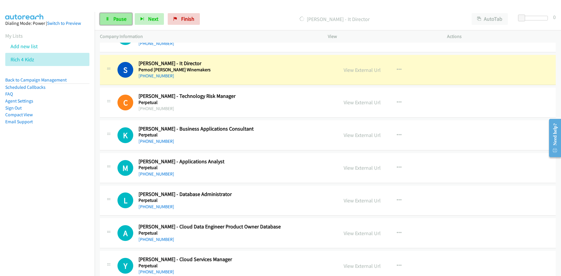
click at [103, 15] on link "Pause" at bounding box center [116, 19] width 32 height 12
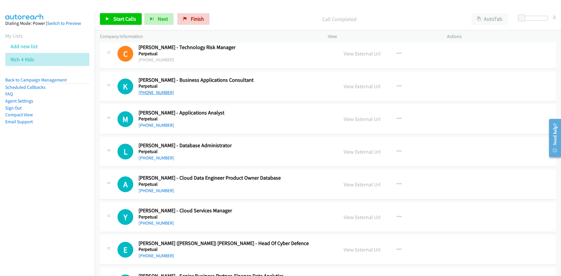
scroll to position [2549, 0]
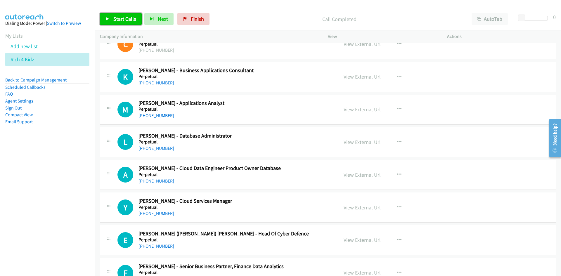
click at [127, 20] on span "Start Calls" at bounding box center [124, 18] width 23 height 7
click at [127, 20] on link "Pause" at bounding box center [116, 19] width 32 height 12
click at [121, 20] on span "Start Calls" at bounding box center [124, 18] width 23 height 7
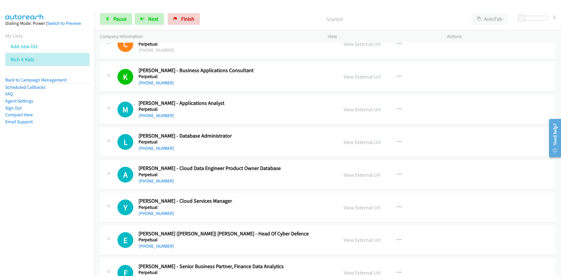
scroll to position [2578, 0]
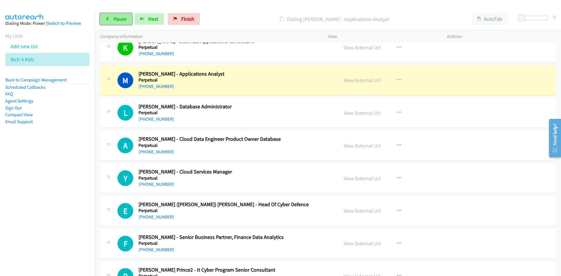
click at [126, 21] on span "Pause" at bounding box center [119, 18] width 13 height 7
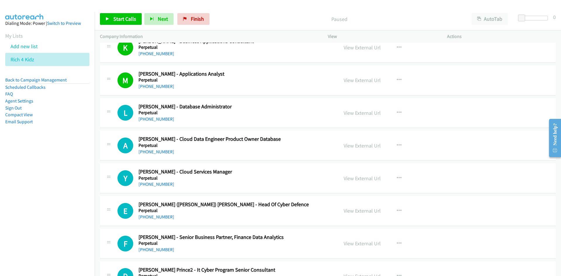
scroll to position [2607, 0]
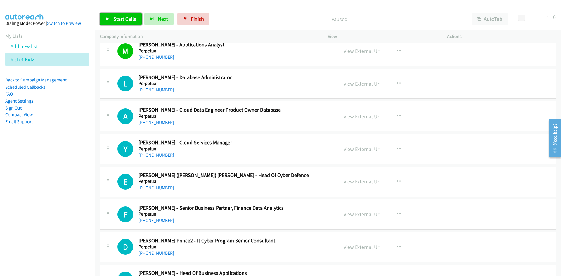
click at [134, 21] on span "Start Calls" at bounding box center [124, 18] width 23 height 7
click at [134, 21] on div "Start Calls Pause Next Finish" at bounding box center [151, 19] width 103 height 12
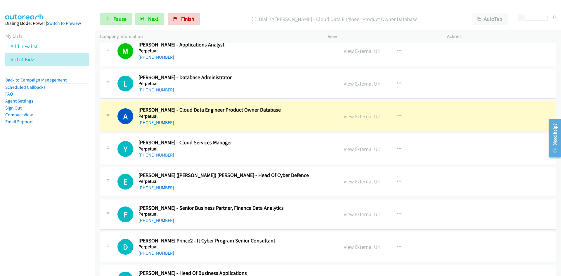
click at [118, 29] on div "Start Calls Pause Next Finish Dialing Anjan Chakraborty - Cloud Data Engineer P…" at bounding box center [328, 19] width 466 height 22
click at [124, 25] on div "Start Calls Pause Next Finish Dialing Anjan Chakraborty - Cloud Data Engineer P…" at bounding box center [328, 19] width 466 height 22
click at [128, 23] on link "Pause" at bounding box center [116, 19] width 32 height 12
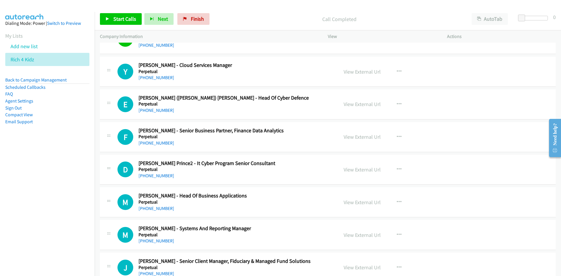
scroll to position [2695, 0]
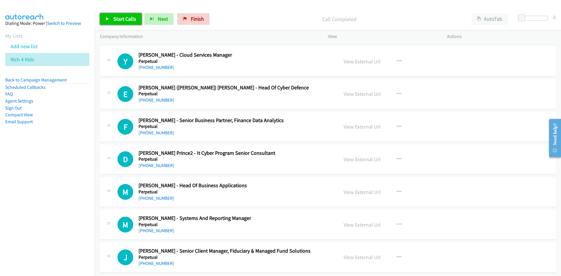
click at [127, 22] on link "Start Calls" at bounding box center [121, 19] width 42 height 12
click at [125, 15] on link "Pause" at bounding box center [116, 19] width 32 height 12
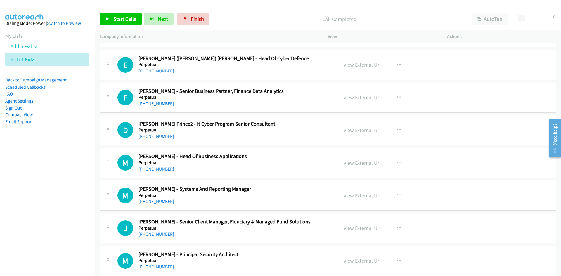
click at [137, 27] on div "Start Calls Pause Next Finish Call Completed AutoTab AutoTab 0" at bounding box center [328, 19] width 466 height 22
click at [135, 24] on link "Start Calls" at bounding box center [121, 19] width 42 height 12
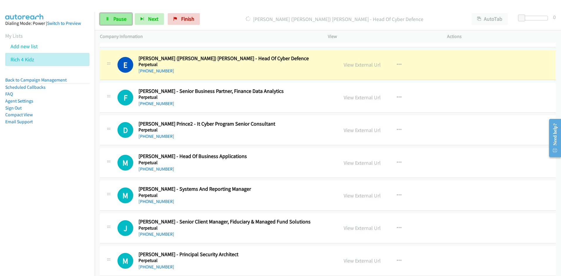
click at [112, 16] on link "Pause" at bounding box center [116, 19] width 32 height 12
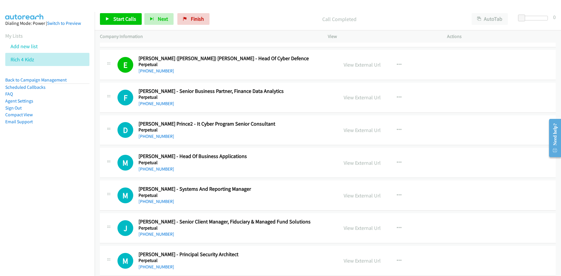
scroll to position [2754, 0]
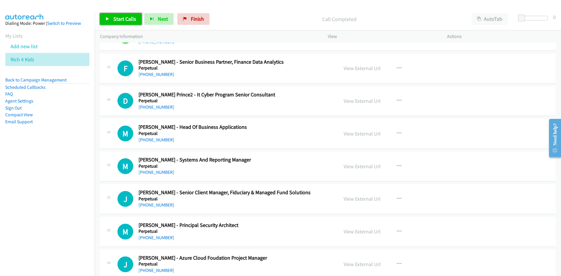
click at [128, 18] on span "Start Calls" at bounding box center [124, 18] width 23 height 7
click at [112, 15] on link "Pause" at bounding box center [116, 19] width 32 height 12
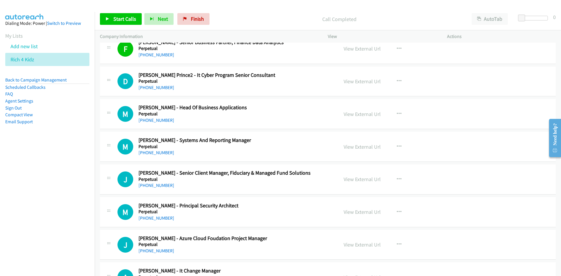
scroll to position [2783, 0]
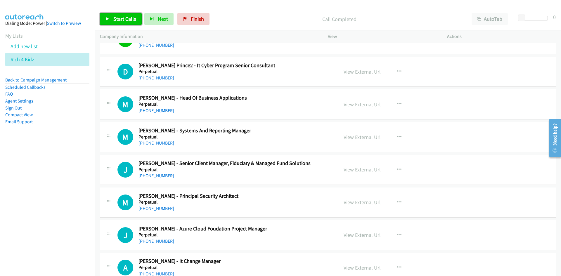
click at [129, 17] on span "Start Calls" at bounding box center [124, 18] width 23 height 7
click at [117, 15] on link "Pause" at bounding box center [116, 19] width 32 height 12
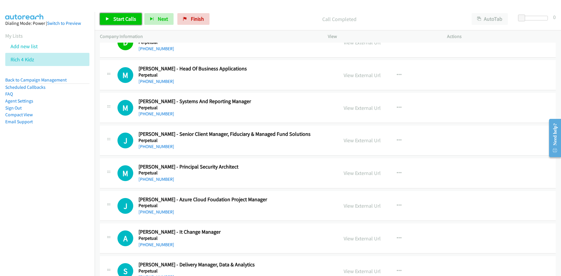
click at [133, 18] on span "Start Calls" at bounding box center [124, 18] width 23 height 7
click at [124, 19] on span "Pause" at bounding box center [119, 18] width 13 height 7
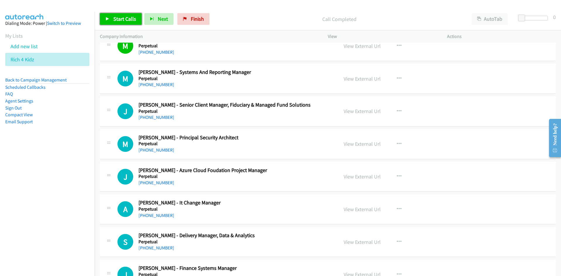
click at [127, 22] on link "Start Calls" at bounding box center [121, 19] width 42 height 12
click at [127, 22] on link "Pause" at bounding box center [116, 19] width 32 height 12
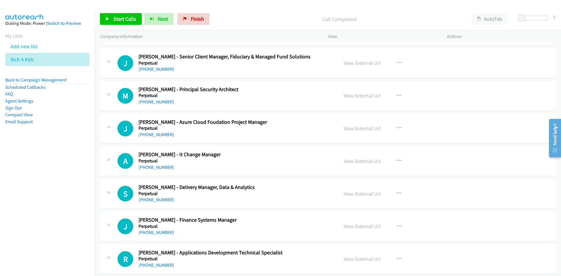
scroll to position [2900, 0]
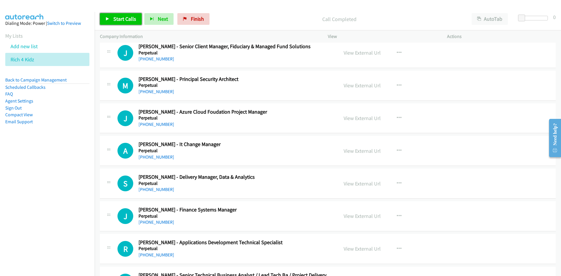
click at [136, 20] on link "Start Calls" at bounding box center [121, 19] width 42 height 12
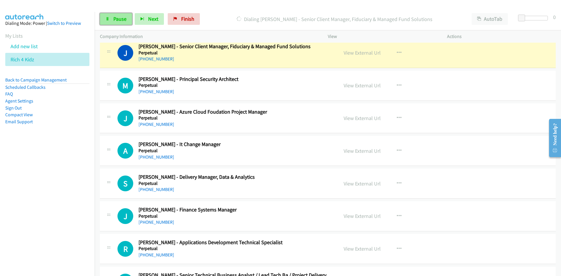
click at [104, 21] on link "Pause" at bounding box center [116, 19] width 32 height 12
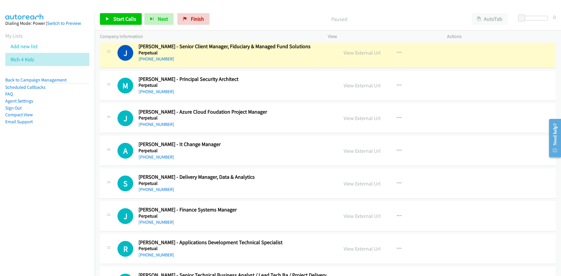
scroll to position [2929, 0]
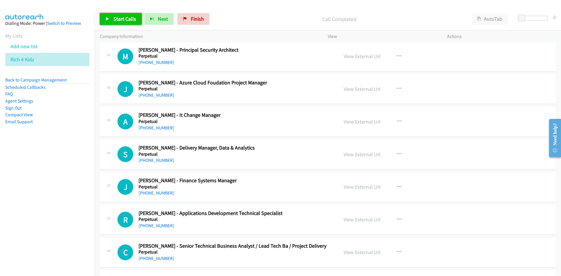
click at [136, 21] on link "Start Calls" at bounding box center [121, 19] width 42 height 12
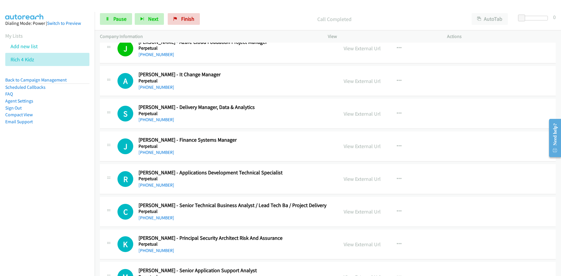
scroll to position [2987, 0]
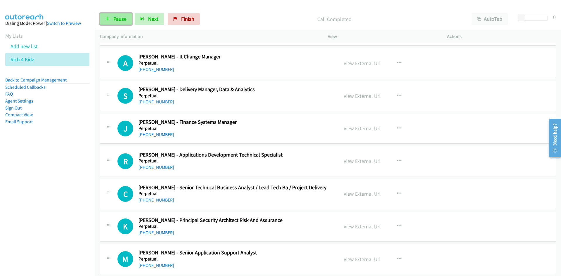
click at [120, 17] on span "Pause" at bounding box center [119, 18] width 13 height 7
click at [124, 19] on span "Start Calls" at bounding box center [124, 18] width 23 height 7
click at [112, 8] on div "Start Calls Pause Next Finish Started AutoTab AutoTab 0" at bounding box center [328, 19] width 466 height 22
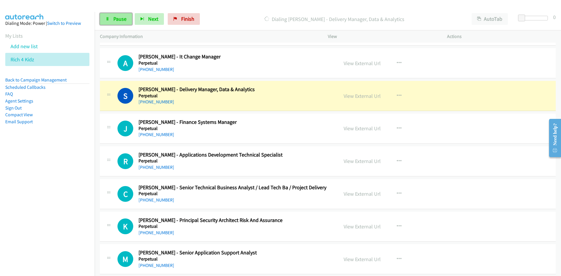
click at [121, 21] on span "Pause" at bounding box center [119, 18] width 13 height 7
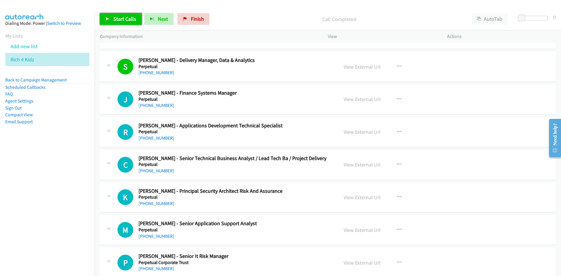
click at [120, 23] on link "Start Calls" at bounding box center [121, 19] width 42 height 12
click at [120, 23] on link "Pause" at bounding box center [116, 19] width 32 height 12
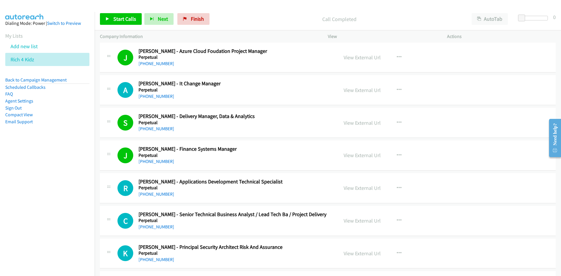
scroll to position [2958, 0]
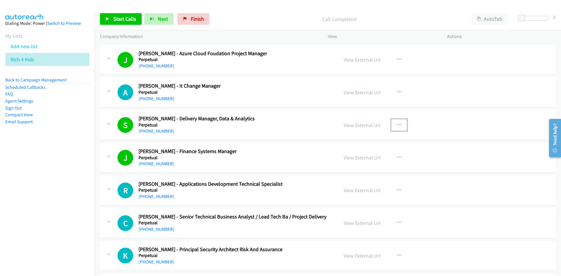
click at [398, 125] on icon "button" at bounding box center [399, 125] width 5 height 5
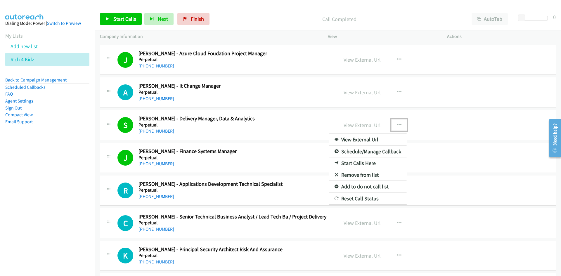
click at [331, 162] on link "Start Calls Here" at bounding box center [368, 163] width 78 height 12
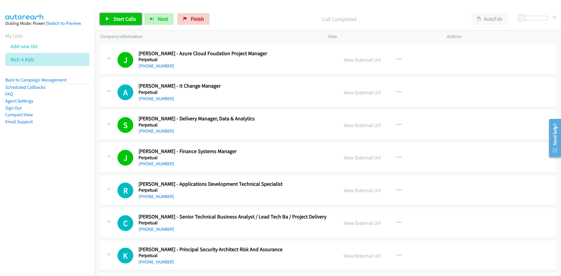
click at [112, 16] on link "Start Calls" at bounding box center [121, 19] width 42 height 12
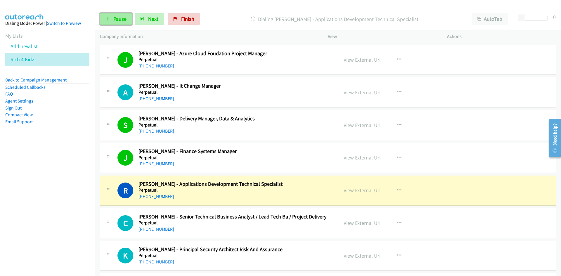
click at [120, 20] on span "Pause" at bounding box center [119, 18] width 13 height 7
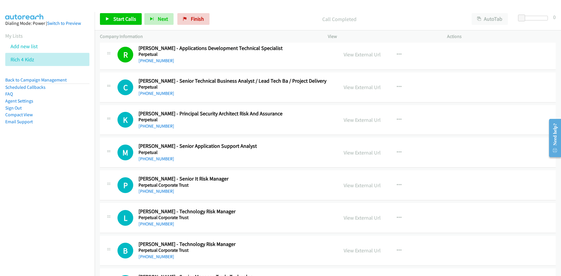
scroll to position [3104, 0]
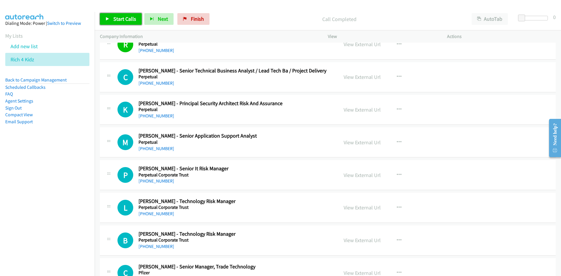
click at [135, 23] on link "Start Calls" at bounding box center [121, 19] width 42 height 12
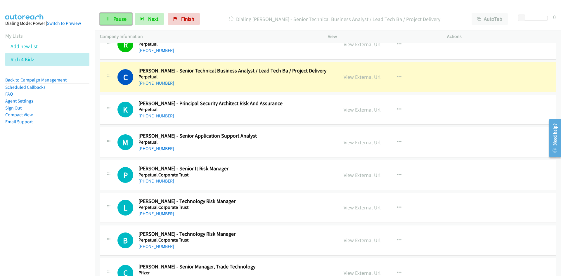
click at [120, 18] on span "Pause" at bounding box center [119, 18] width 13 height 7
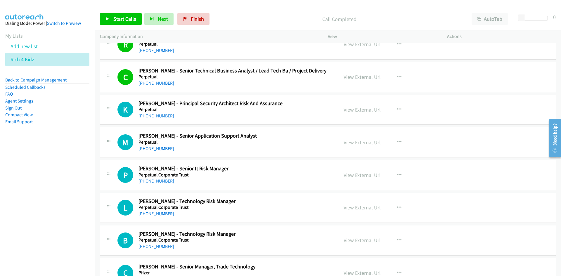
click at [535, 0] on div "Start Calls Pause Next Finish Call Completed AutoTab AutoTab 0 Company Informat…" at bounding box center [280, 0] width 561 height 0
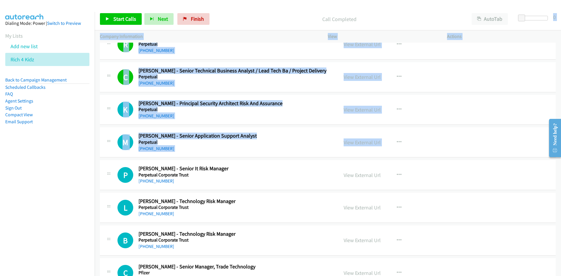
click at [445, 128] on div "M Callback Scheduled Mounika Gangala - Senior Application Support Analyst Perpe…" at bounding box center [328, 142] width 456 height 30
click at [424, 130] on div "M Callback Scheduled Mounika Gangala - Senior Application Support Analyst Perpe…" at bounding box center [328, 142] width 456 height 30
click at [422, 124] on div "K Callback Scheduled Konda Cheluri - Principal Security Architect Risk And Assu…" at bounding box center [328, 110] width 456 height 30
click at [419, 123] on div "K Callback Scheduled Konda Cheluri - Principal Security Architect Risk And Assu…" at bounding box center [328, 110] width 456 height 30
click at [311, 128] on div "M Callback Scheduled Mounika Gangala - Senior Application Support Analyst Perpe…" at bounding box center [328, 142] width 456 height 30
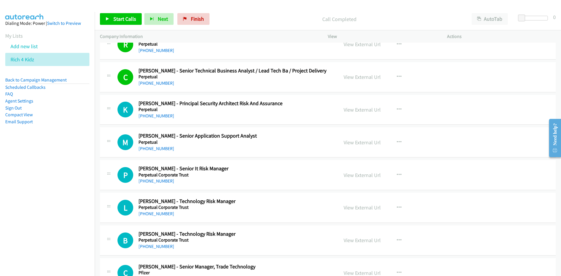
click at [14, 111] on li "Sign Out" at bounding box center [47, 108] width 84 height 7
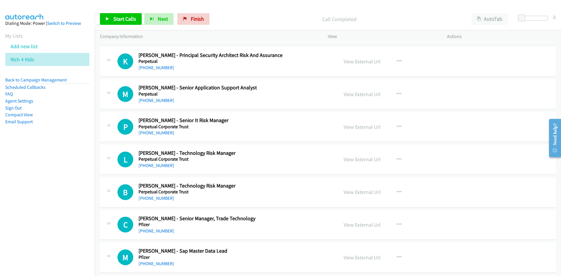
scroll to position [3163, 0]
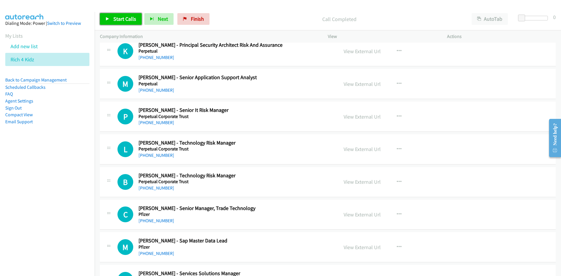
click at [117, 17] on span "Start Calls" at bounding box center [124, 18] width 23 height 7
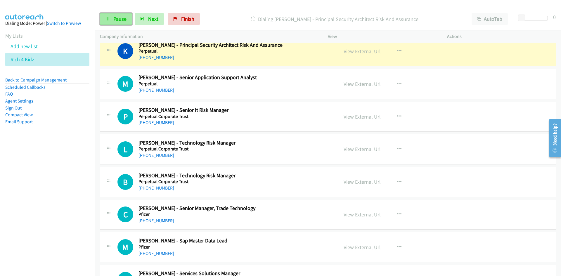
click at [128, 16] on link "Pause" at bounding box center [116, 19] width 32 height 12
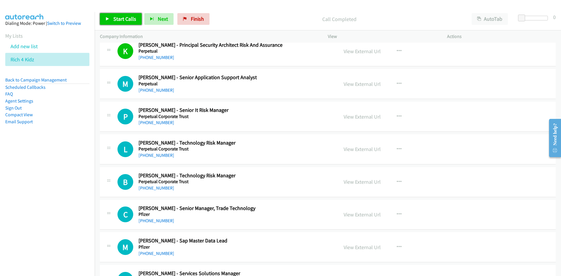
click at [115, 18] on span "Start Calls" at bounding box center [124, 18] width 23 height 7
click at [115, 18] on span "Pause" at bounding box center [119, 18] width 13 height 7
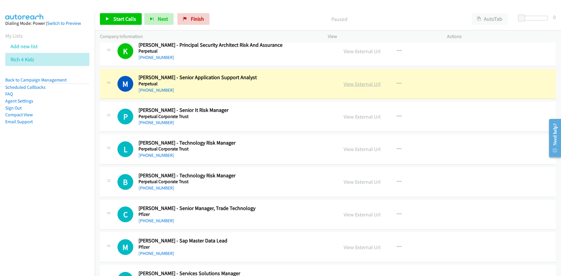
click at [368, 82] on link "View External Url" at bounding box center [362, 84] width 37 height 7
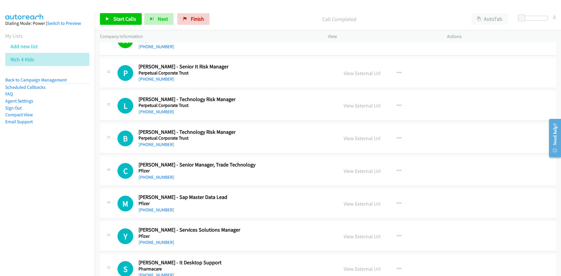
scroll to position [3221, 0]
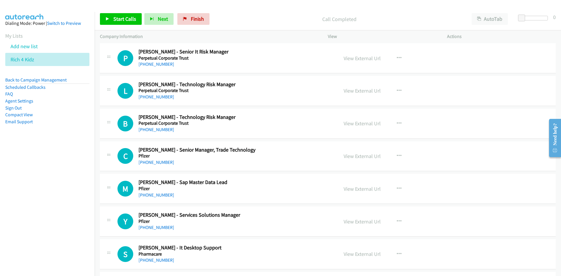
click at [131, 27] on div "Start Calls Pause Next Finish Call Completed AutoTab AutoTab 0" at bounding box center [328, 19] width 466 height 22
click at [128, 22] on link "Start Calls" at bounding box center [121, 19] width 42 height 12
click at [128, 22] on link "Pause" at bounding box center [116, 19] width 32 height 12
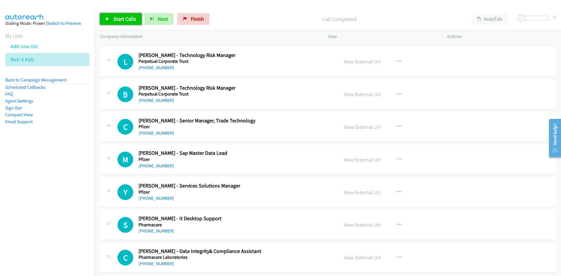
click at [131, 20] on span "Start Calls" at bounding box center [124, 18] width 23 height 7
click at [131, 20] on link "Pause" at bounding box center [116, 19] width 32 height 12
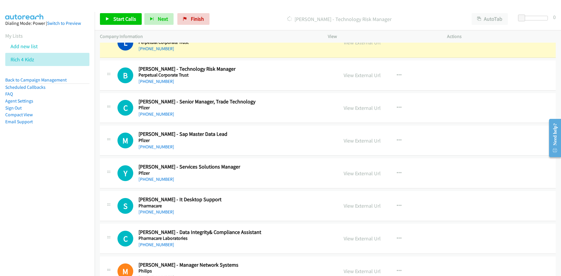
scroll to position [3279, 0]
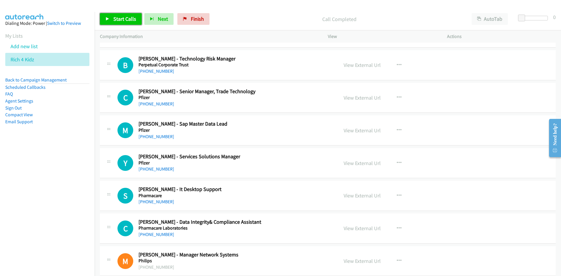
click at [123, 25] on link "Start Calls" at bounding box center [121, 19] width 42 height 12
click at [123, 25] on link "Pause" at bounding box center [116, 19] width 32 height 12
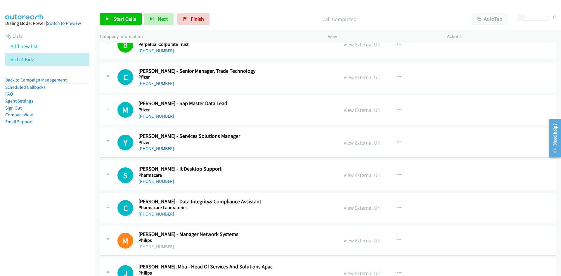
scroll to position [3309, 0]
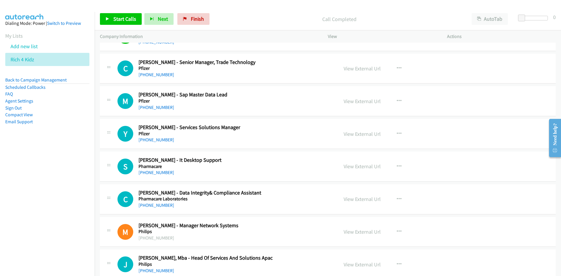
click at [134, 32] on div "Company Information" at bounding box center [209, 36] width 228 height 12
click at [132, 24] on link "Start Calls" at bounding box center [121, 19] width 42 height 12
click at [129, 23] on link "Pause" at bounding box center [116, 19] width 32 height 12
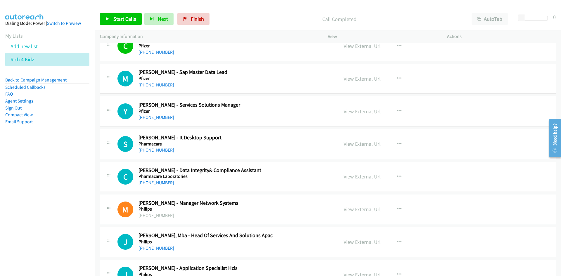
scroll to position [3338, 0]
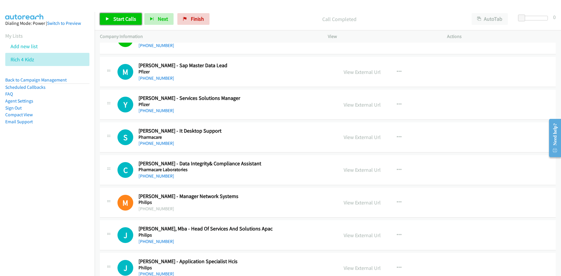
click at [129, 18] on span "Start Calls" at bounding box center [124, 18] width 23 height 7
click at [129, 18] on link "Pause" at bounding box center [116, 19] width 32 height 12
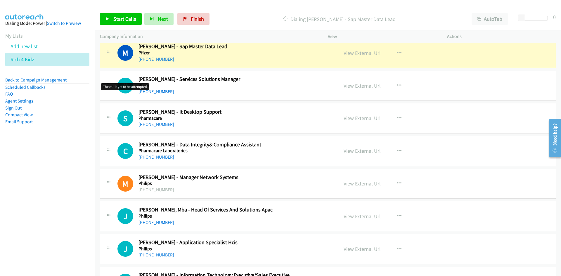
scroll to position [3367, 0]
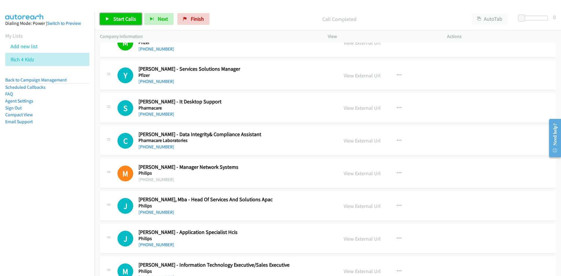
click at [127, 20] on span "Start Calls" at bounding box center [124, 18] width 23 height 7
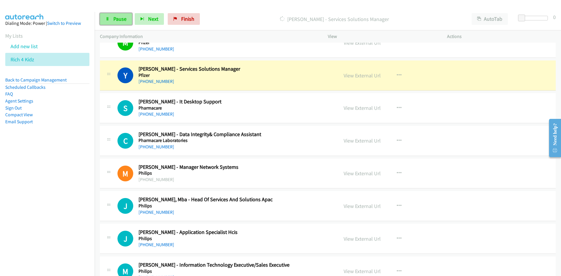
click at [127, 20] on link "Pause" at bounding box center [116, 19] width 32 height 12
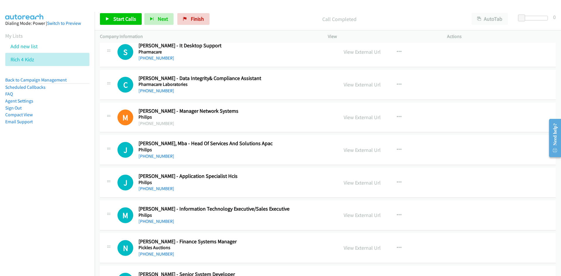
scroll to position [3426, 0]
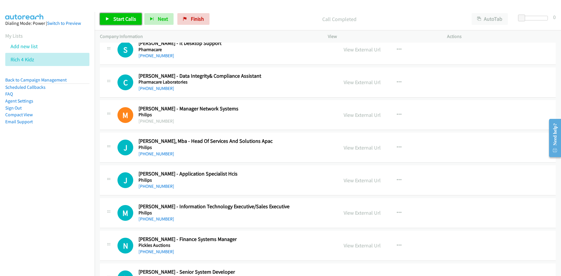
click at [117, 19] on span "Start Calls" at bounding box center [124, 18] width 23 height 7
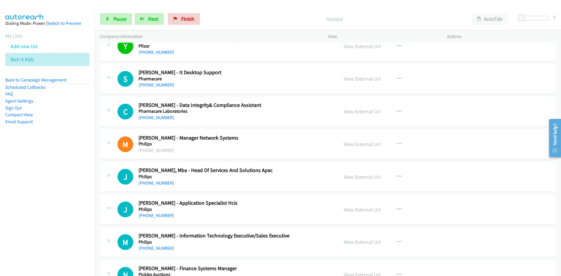
click at [118, 13] on div "Start Calls Pause Next Finish Started AutoTab AutoTab 0" at bounding box center [328, 19] width 466 height 22
click at [122, 17] on span "Pause" at bounding box center [119, 18] width 13 height 7
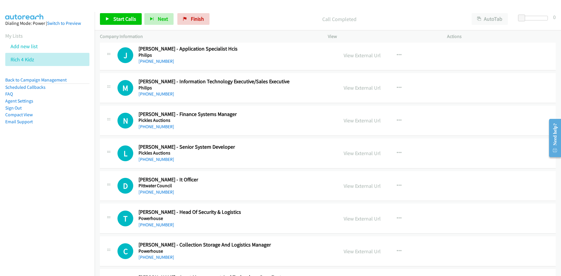
scroll to position [3572, 0]
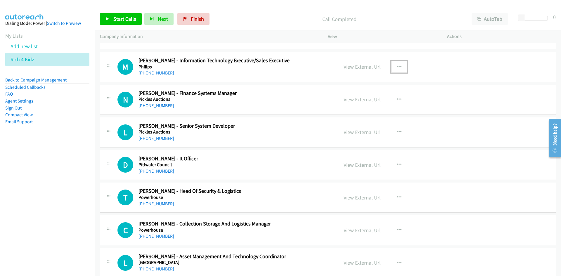
click at [400, 70] on button "button" at bounding box center [399, 67] width 16 height 12
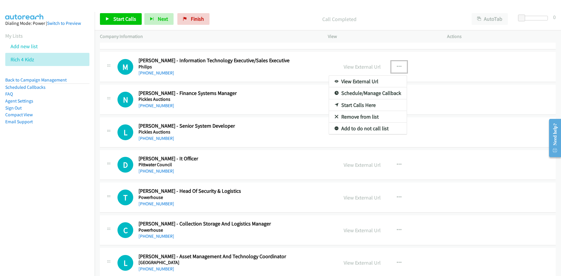
click at [335, 102] on link "Start Calls Here" at bounding box center [368, 105] width 78 height 12
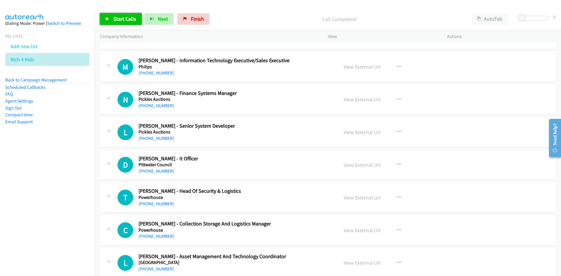
click at [124, 21] on span "Start Calls" at bounding box center [124, 18] width 23 height 7
click at [124, 21] on span "Pause" at bounding box center [119, 18] width 13 height 7
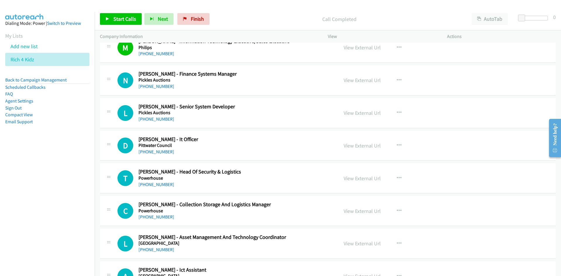
scroll to position [3601, 0]
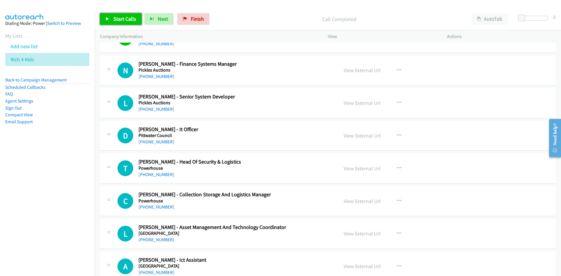
click at [133, 17] on span "Start Calls" at bounding box center [124, 18] width 23 height 7
click at [123, 17] on span "Pause" at bounding box center [119, 18] width 13 height 7
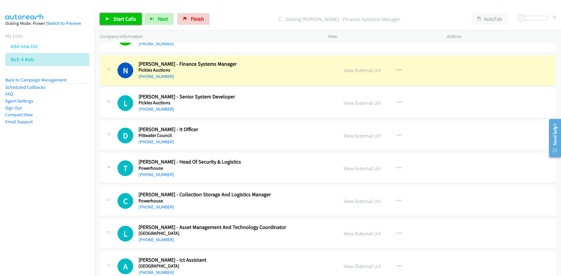
click at [135, 17] on span "Start Calls" at bounding box center [124, 18] width 23 height 7
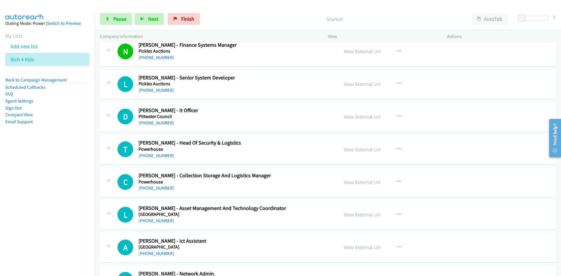
scroll to position [3630, 0]
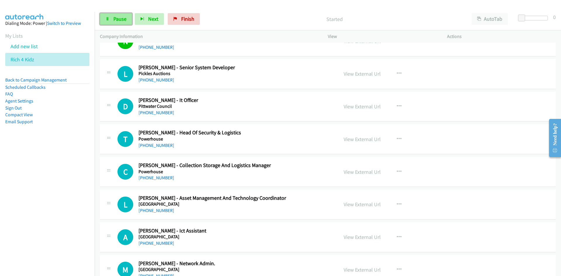
click at [122, 16] on span "Pause" at bounding box center [119, 18] width 13 height 7
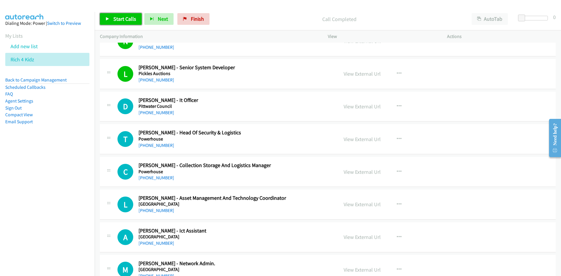
click at [130, 22] on link "Start Calls" at bounding box center [121, 19] width 42 height 12
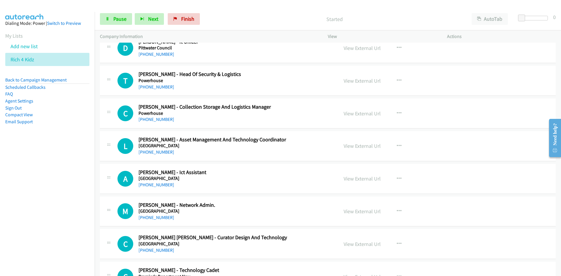
scroll to position [3659, 0]
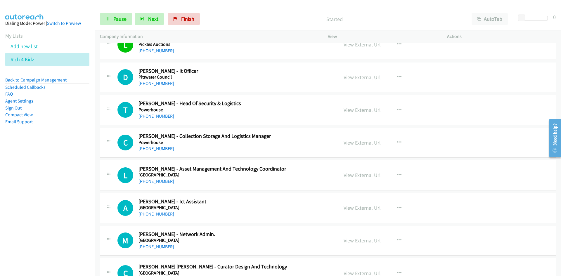
click at [137, 63] on div "D Callback Scheduled Don Morales - It Officer Pittwater Council Australia/Sydne…" at bounding box center [328, 78] width 456 height 30
click at [126, 28] on div "Start Calls Pause Next Finish Started AutoTab AutoTab 0" at bounding box center [328, 19] width 466 height 22
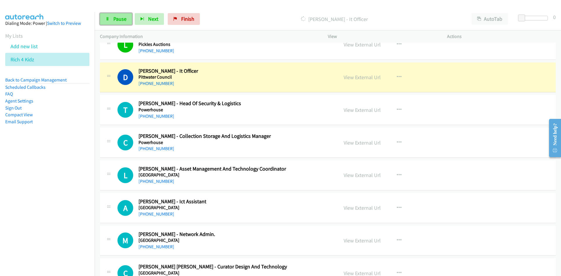
click at [124, 18] on span "Pause" at bounding box center [119, 18] width 13 height 7
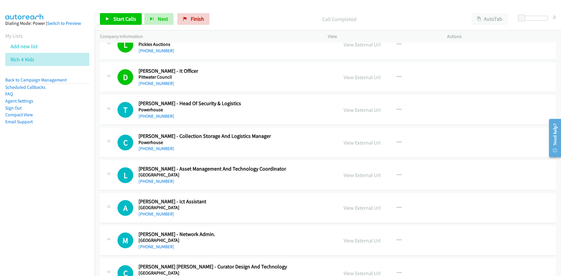
scroll to position [3689, 0]
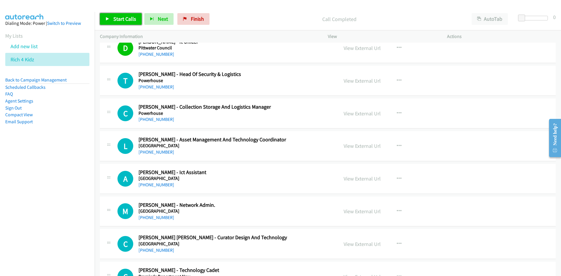
click at [130, 20] on span "Start Calls" at bounding box center [124, 18] width 23 height 7
click at [130, 20] on link "Pause" at bounding box center [116, 19] width 32 height 12
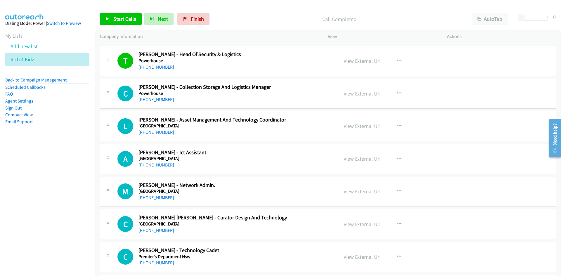
scroll to position [3718, 0]
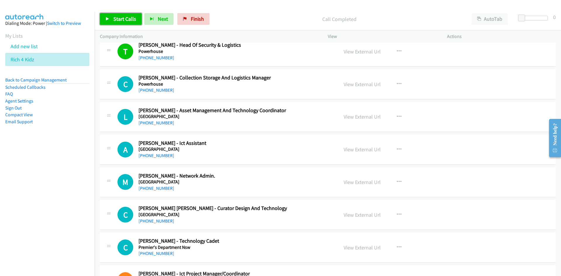
click at [112, 18] on link "Start Calls" at bounding box center [121, 19] width 42 height 12
click at [112, 18] on link "Pause" at bounding box center [116, 19] width 32 height 12
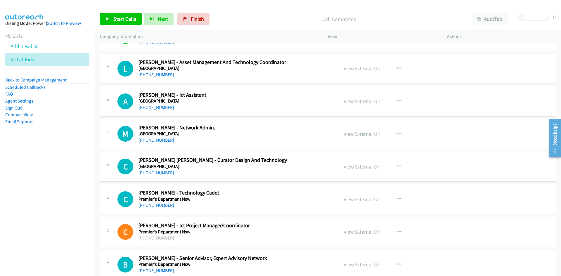
scroll to position [3776, 0]
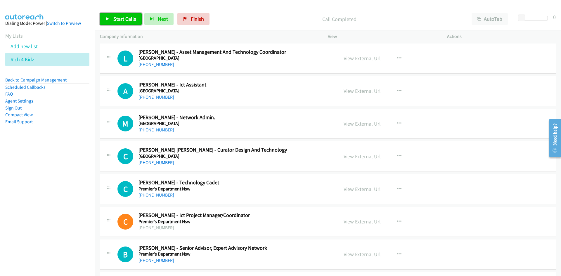
click at [116, 19] on span "Start Calls" at bounding box center [124, 18] width 23 height 7
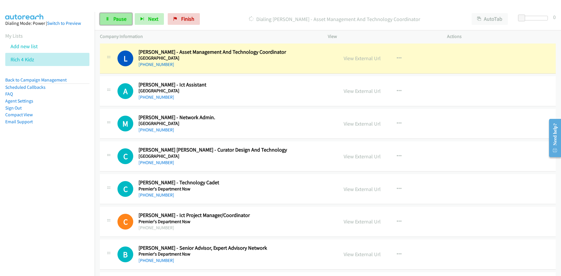
click at [119, 20] on span "Pause" at bounding box center [119, 18] width 13 height 7
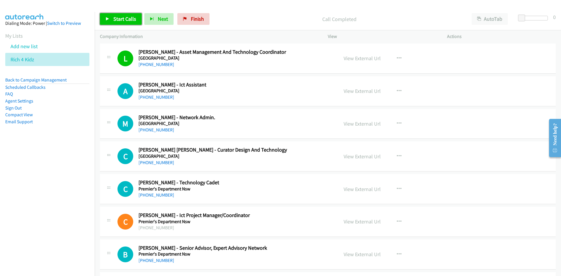
click at [125, 25] on link "Start Calls" at bounding box center [121, 19] width 42 height 12
click at [124, 24] on link "Pause" at bounding box center [116, 19] width 32 height 12
click at [136, 19] on link "Start Calls" at bounding box center [121, 19] width 42 height 12
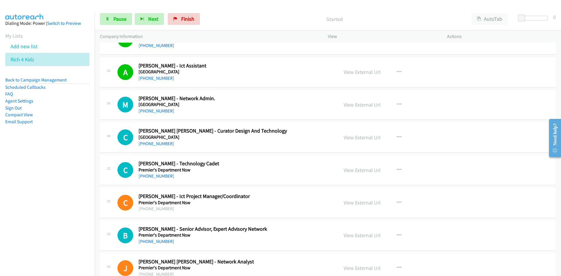
scroll to position [3805, 0]
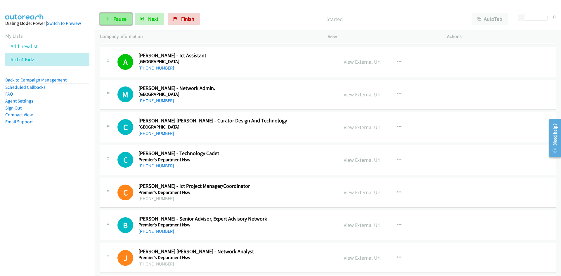
click at [129, 20] on link "Pause" at bounding box center [116, 19] width 32 height 12
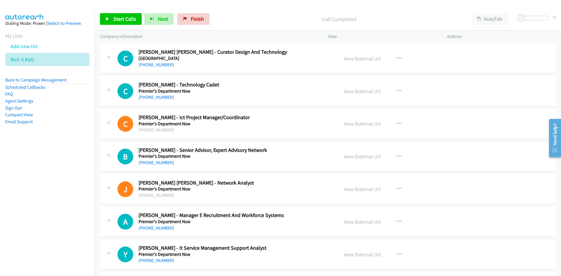
scroll to position [3864, 0]
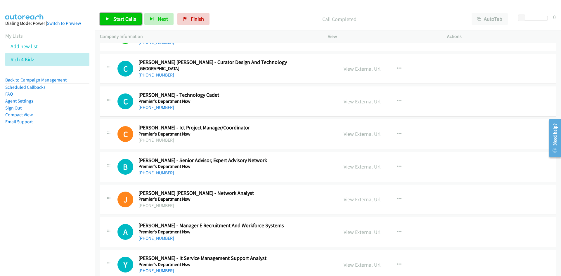
click at [131, 18] on span "Start Calls" at bounding box center [124, 18] width 23 height 7
click at [126, 20] on link "Pause" at bounding box center [116, 19] width 32 height 12
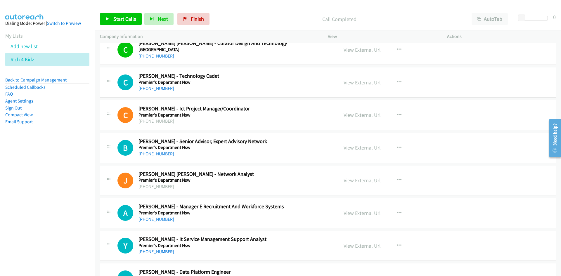
scroll to position [3893, 0]
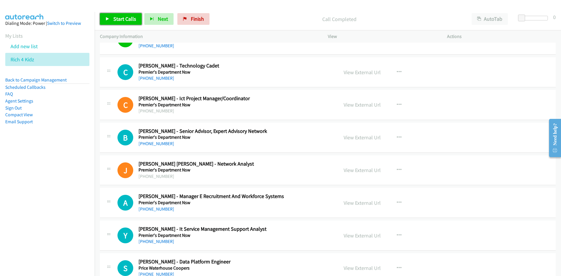
click at [137, 21] on link "Start Calls" at bounding box center [121, 19] width 42 height 12
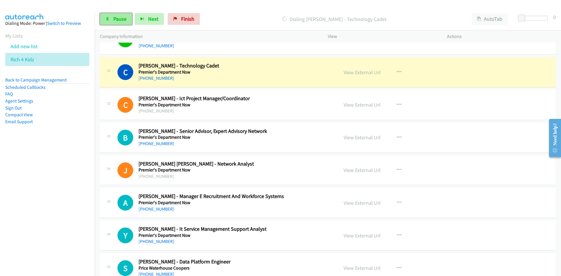
click at [119, 20] on span "Pause" at bounding box center [119, 18] width 13 height 7
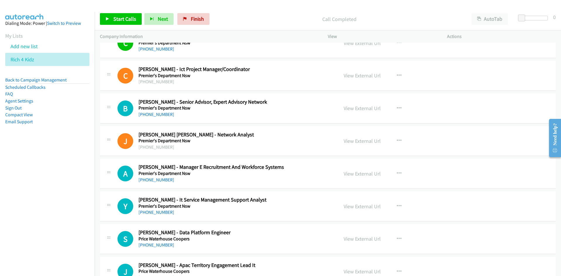
scroll to position [3952, 0]
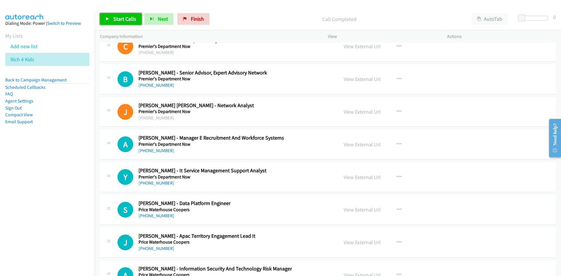
click at [115, 22] on link "Start Calls" at bounding box center [121, 19] width 42 height 12
click at [115, 22] on link "Pause" at bounding box center [116, 19] width 32 height 12
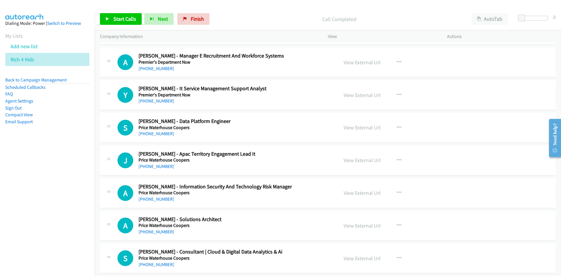
scroll to position [4039, 0]
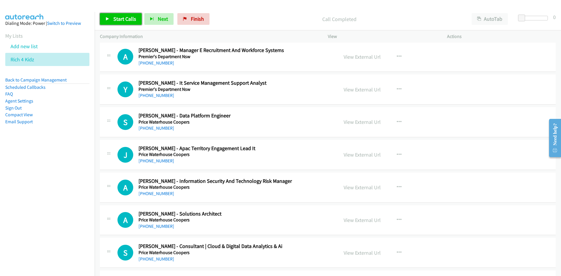
click at [120, 18] on span "Start Calls" at bounding box center [124, 18] width 23 height 7
click at [120, 18] on span "Pause" at bounding box center [119, 18] width 13 height 7
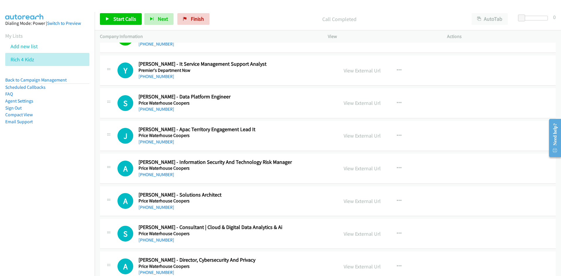
scroll to position [4068, 0]
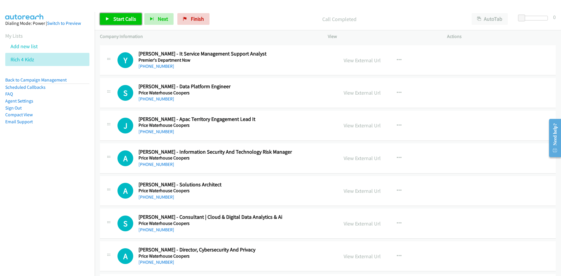
click at [108, 22] on link "Start Calls" at bounding box center [121, 19] width 42 height 12
click at [108, 22] on link "Pause" at bounding box center [116, 19] width 32 height 12
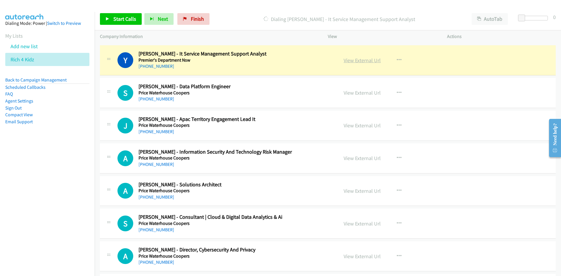
click at [370, 59] on link "View External Url" at bounding box center [362, 60] width 37 height 7
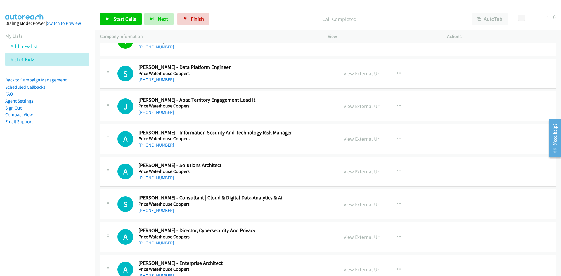
scroll to position [4098, 0]
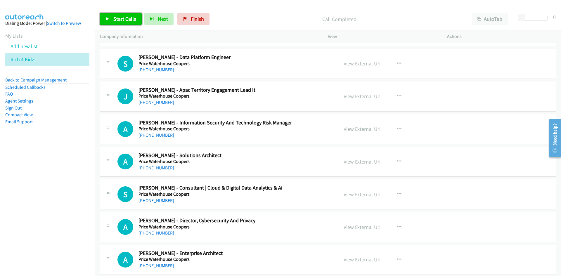
click at [141, 19] on link "Start Calls" at bounding box center [121, 19] width 42 height 12
click at [118, 17] on span "Pause" at bounding box center [119, 18] width 13 height 7
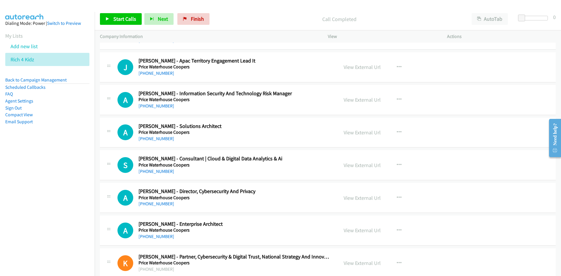
click at [135, 27] on div "Start Calls Pause Next Finish Call Completed AutoTab AutoTab 0" at bounding box center [328, 19] width 466 height 22
click at [133, 24] on link "Start Calls" at bounding box center [121, 19] width 42 height 12
click at [119, 21] on span "Pause" at bounding box center [119, 18] width 13 height 7
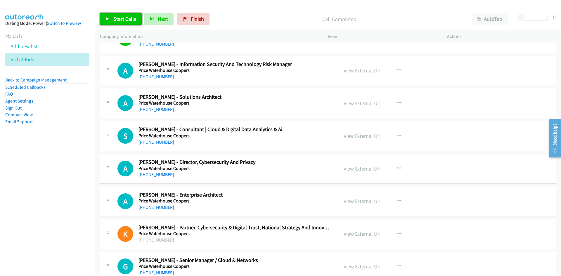
click at [133, 17] on span "Start Calls" at bounding box center [124, 18] width 23 height 7
click at [108, 17] on icon at bounding box center [107, 19] width 4 height 4
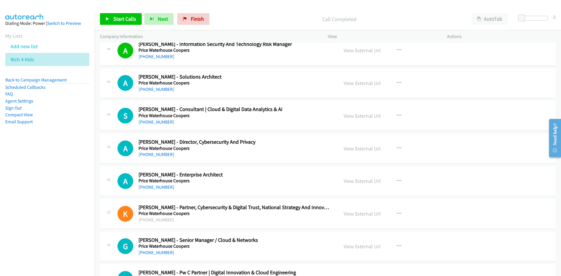
scroll to position [4185, 0]
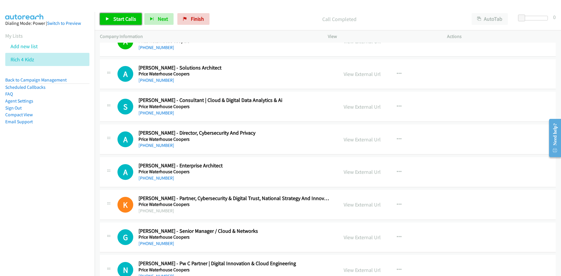
click at [133, 22] on span "Start Calls" at bounding box center [124, 18] width 23 height 7
click at [130, 22] on link "Pause" at bounding box center [116, 19] width 32 height 12
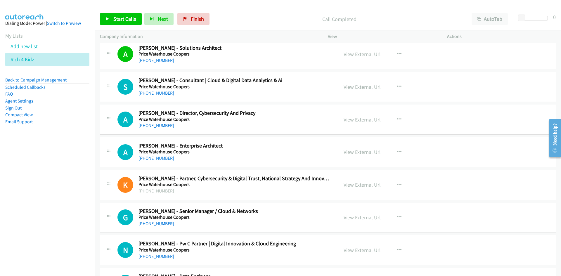
scroll to position [4214, 0]
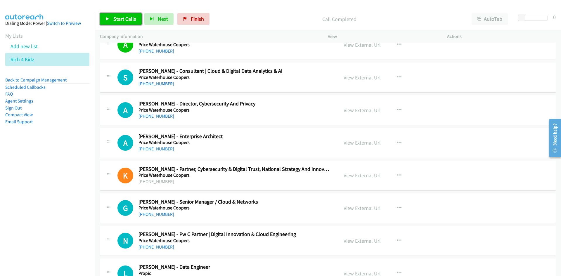
click at [134, 13] on link "Start Calls" at bounding box center [121, 19] width 42 height 12
click at [109, 19] on icon at bounding box center [107, 19] width 4 height 4
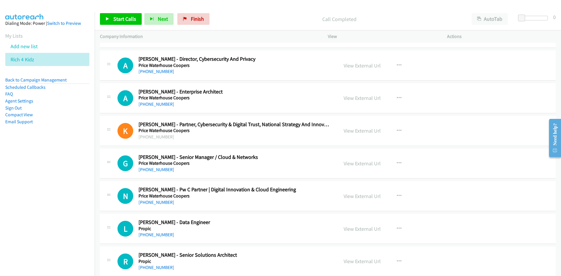
scroll to position [4273, 0]
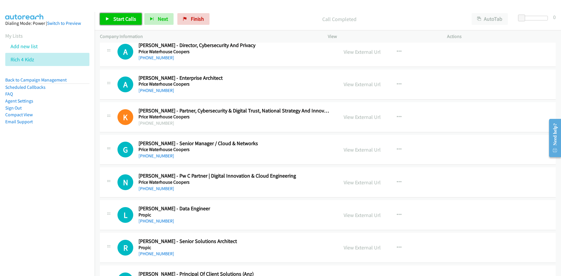
click at [119, 20] on span "Start Calls" at bounding box center [124, 18] width 23 height 7
click at [119, 20] on span "Pause" at bounding box center [119, 18] width 13 height 7
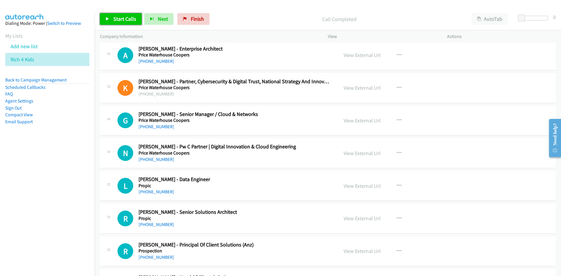
click at [129, 16] on span "Start Calls" at bounding box center [124, 18] width 23 height 7
click at [129, 16] on link "Pause" at bounding box center [116, 19] width 32 height 12
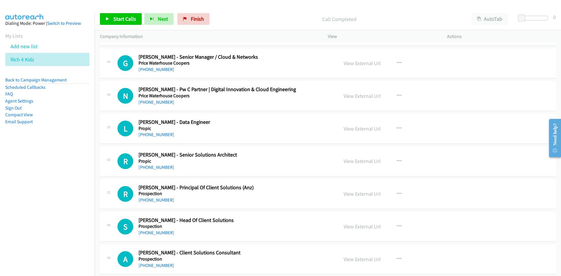
scroll to position [4361, 0]
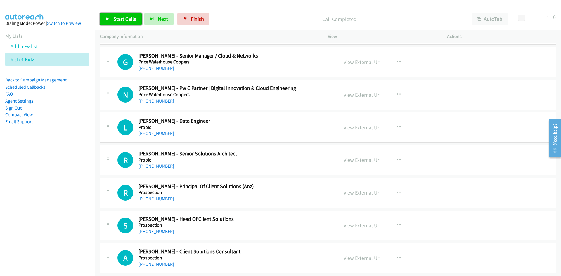
click at [128, 20] on span "Start Calls" at bounding box center [124, 18] width 23 height 7
click at [107, 15] on link "Pause" at bounding box center [116, 19] width 32 height 12
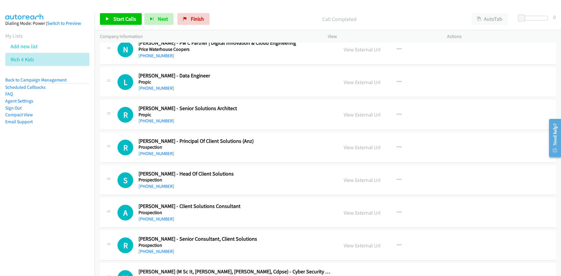
scroll to position [4419, 0]
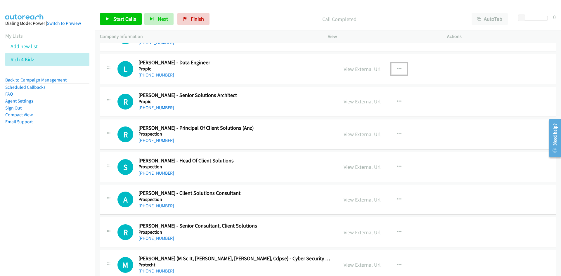
click at [399, 66] on button "button" at bounding box center [399, 69] width 16 height 12
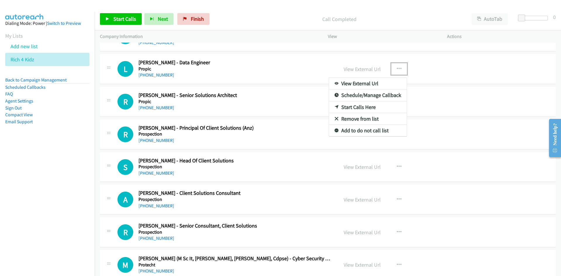
click at [335, 105] on icon at bounding box center [337, 107] width 4 height 4
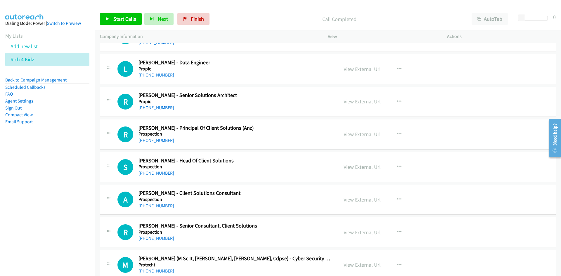
click at [143, 22] on div "Start Calls Pause Next Finish" at bounding box center [156, 19] width 112 height 12
click at [137, 20] on link "Start Calls" at bounding box center [121, 19] width 42 height 12
click at [105, 18] on link "Pause" at bounding box center [116, 19] width 32 height 12
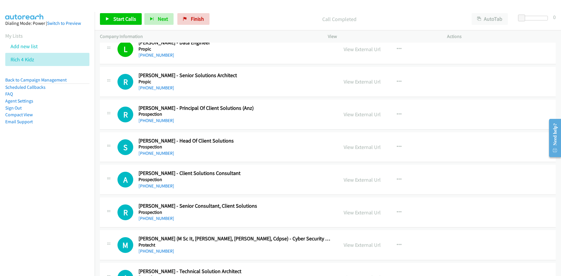
scroll to position [4448, 0]
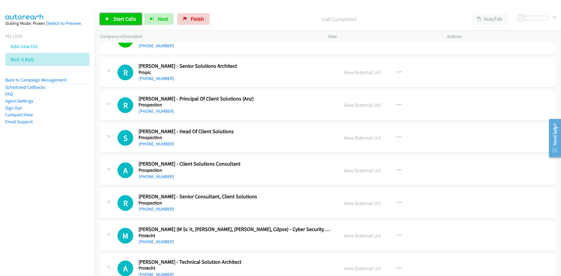
click at [127, 19] on span "Start Calls" at bounding box center [124, 18] width 23 height 7
click at [108, 16] on link "Pause" at bounding box center [116, 19] width 32 height 12
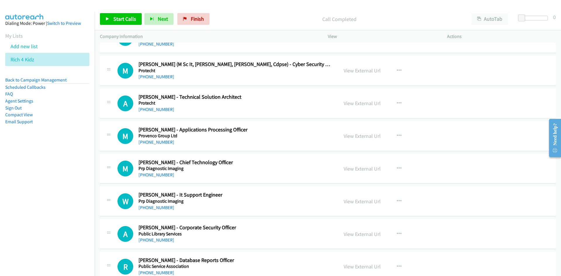
scroll to position [4624, 0]
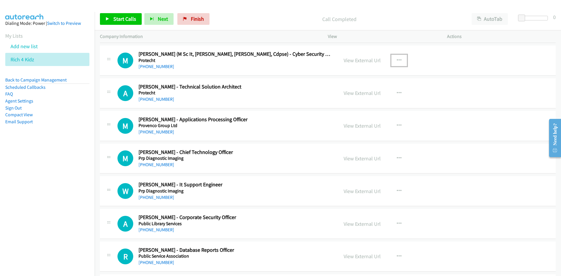
click at [398, 59] on icon "button" at bounding box center [399, 60] width 5 height 5
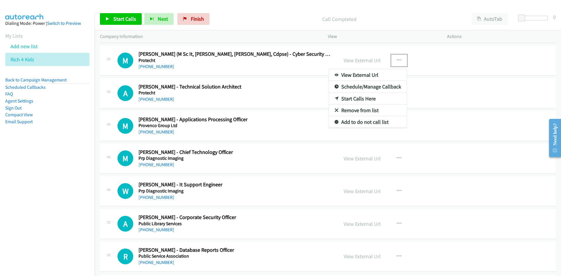
click at [335, 96] on link "Start Calls Here" at bounding box center [368, 99] width 78 height 12
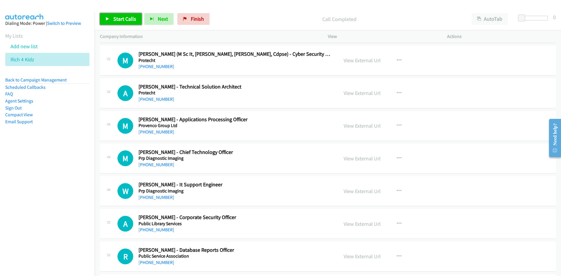
click at [104, 17] on link "Start Calls" at bounding box center [121, 19] width 42 height 12
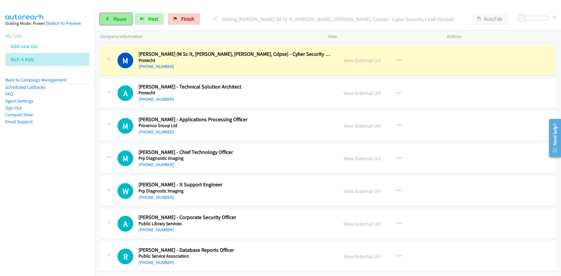
click at [104, 17] on link "Pause" at bounding box center [116, 19] width 32 height 12
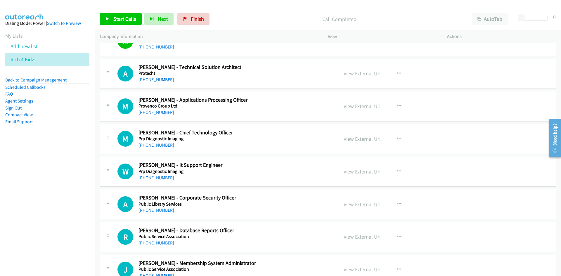
scroll to position [4653, 0]
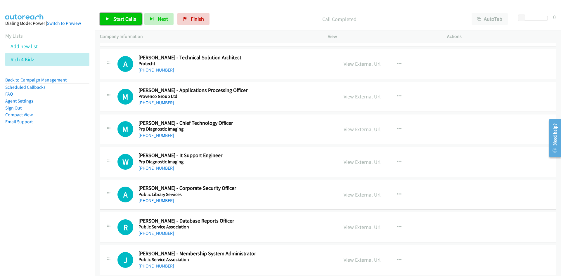
click at [107, 23] on link "Start Calls" at bounding box center [121, 19] width 42 height 12
click at [107, 16] on link "Pause" at bounding box center [116, 19] width 32 height 12
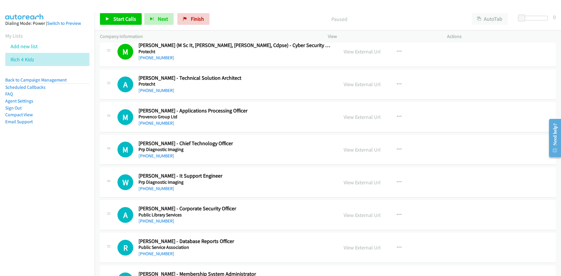
scroll to position [4624, 0]
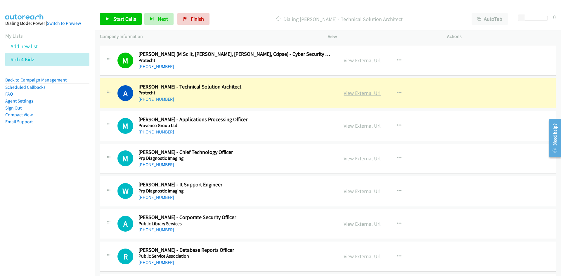
click at [373, 91] on link "View External Url" at bounding box center [362, 93] width 37 height 7
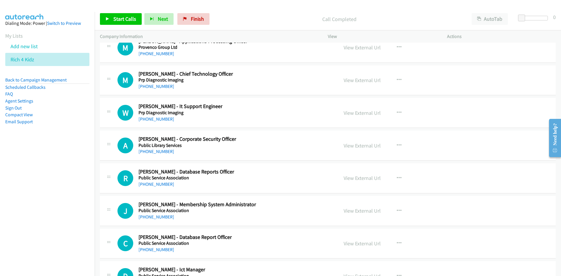
scroll to position [4711, 0]
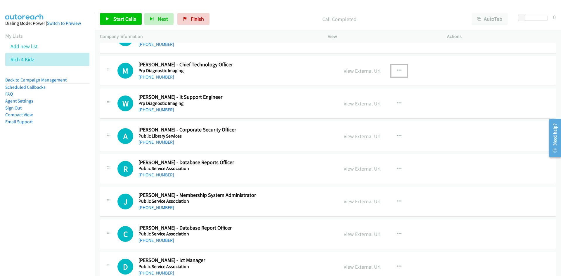
click at [397, 67] on button "button" at bounding box center [399, 71] width 16 height 12
click at [335, 107] on icon at bounding box center [337, 109] width 4 height 4
click at [128, 14] on link "Start Calls" at bounding box center [121, 19] width 42 height 12
click at [128, 18] on link "Pause" at bounding box center [116, 19] width 32 height 12
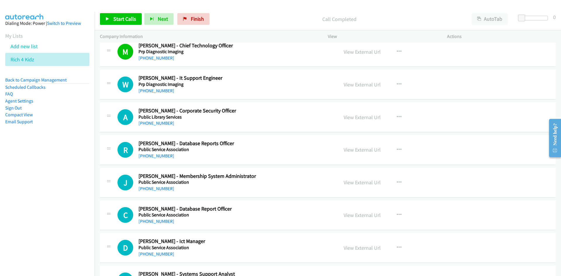
scroll to position [4740, 0]
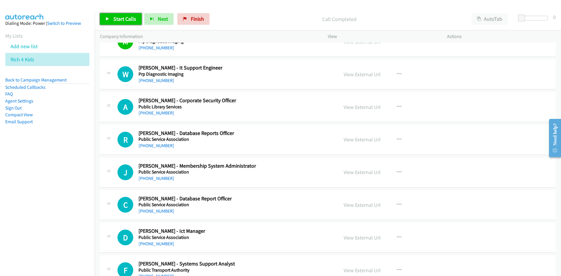
click at [124, 18] on span "Start Calls" at bounding box center [124, 18] width 23 height 7
click at [124, 18] on span "Pause" at bounding box center [119, 18] width 13 height 7
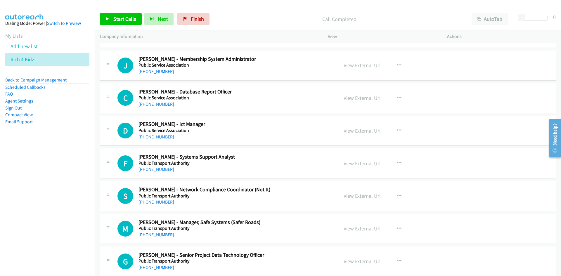
scroll to position [4857, 0]
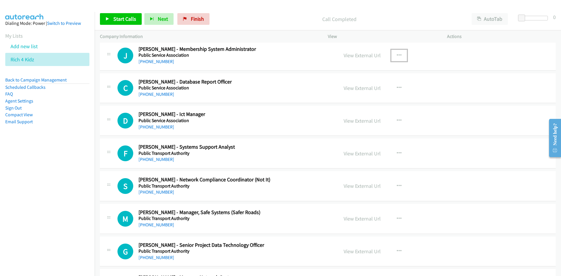
click at [395, 59] on button "button" at bounding box center [399, 56] width 16 height 12
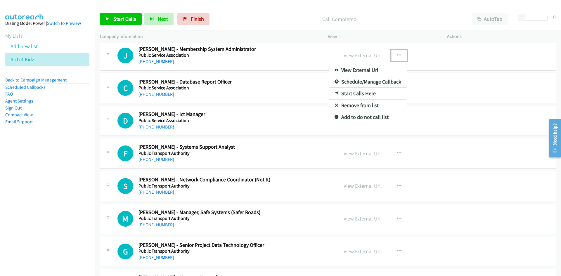
click at [335, 93] on icon at bounding box center [337, 94] width 4 height 4
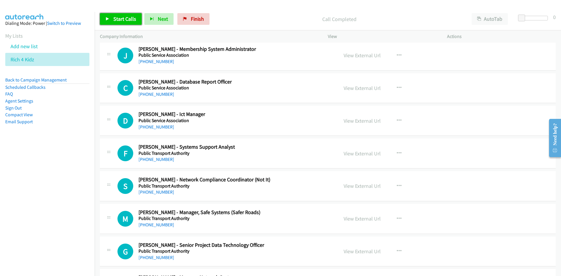
click at [136, 25] on link "Start Calls" at bounding box center [121, 19] width 42 height 12
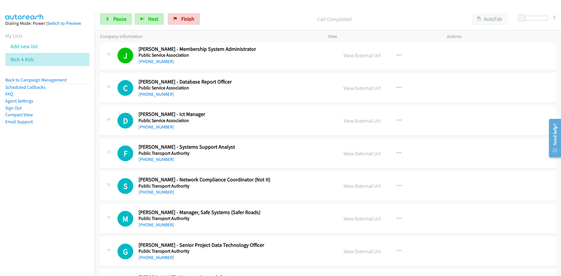
click at [133, 20] on div "Start Calls Pause Next Finish" at bounding box center [151, 19] width 103 height 12
click at [130, 18] on link "Pause" at bounding box center [116, 19] width 32 height 12
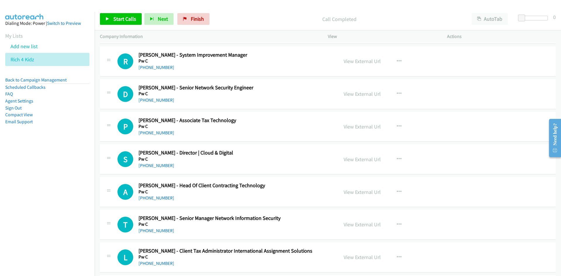
scroll to position [5179, 0]
click at [397, 61] on icon "button" at bounding box center [399, 60] width 5 height 5
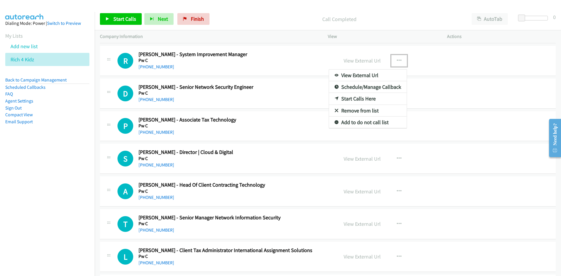
click at [331, 101] on link "Start Calls Here" at bounding box center [368, 99] width 78 height 12
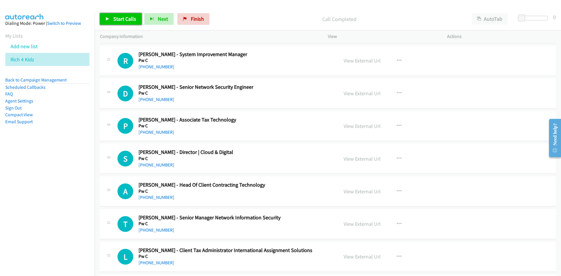
click at [127, 22] on span "Start Calls" at bounding box center [124, 18] width 23 height 7
click at [127, 22] on link "Pause" at bounding box center [116, 19] width 32 height 12
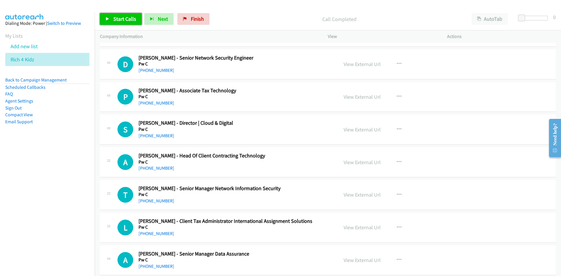
click at [130, 15] on link "Start Calls" at bounding box center [121, 19] width 42 height 12
click at [125, 18] on span "Pause" at bounding box center [119, 18] width 13 height 7
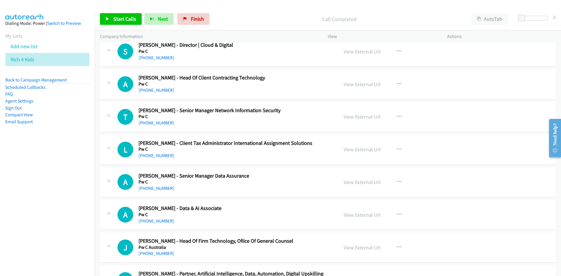
scroll to position [5296, 0]
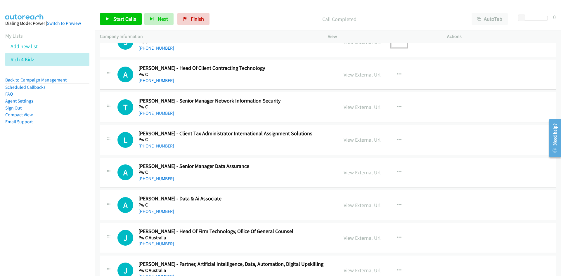
click at [400, 46] on button "button" at bounding box center [399, 42] width 16 height 12
click at [335, 79] on icon at bounding box center [337, 80] width 4 height 4
click at [136, 18] on link "Start Calls" at bounding box center [121, 19] width 42 height 12
click at [126, 18] on span "Pause" at bounding box center [119, 18] width 13 height 7
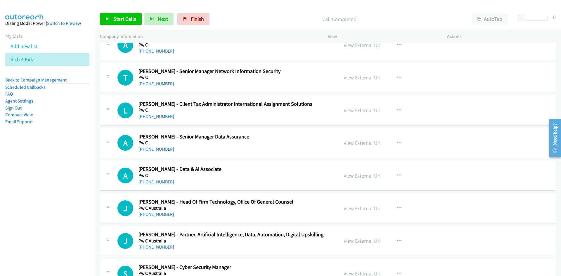
scroll to position [5354, 0]
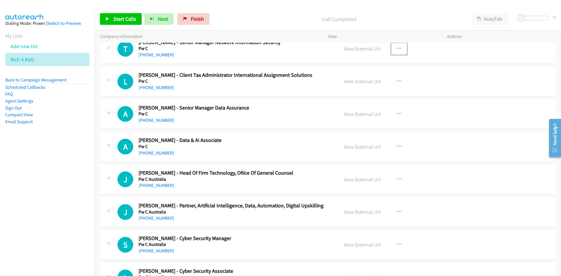
click at [397, 48] on icon "button" at bounding box center [399, 48] width 5 height 5
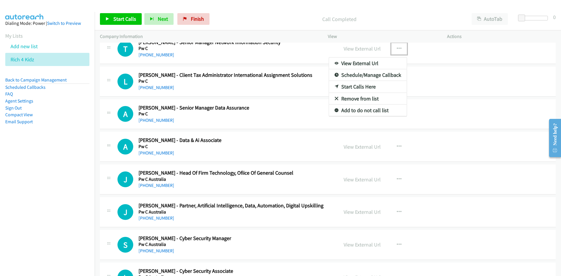
click at [335, 88] on icon at bounding box center [337, 87] width 4 height 4
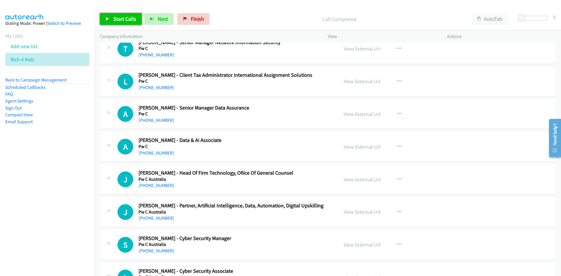
click at [120, 20] on span "Start Calls" at bounding box center [124, 18] width 23 height 7
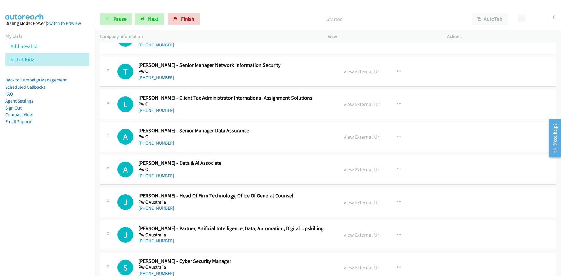
scroll to position [5325, 0]
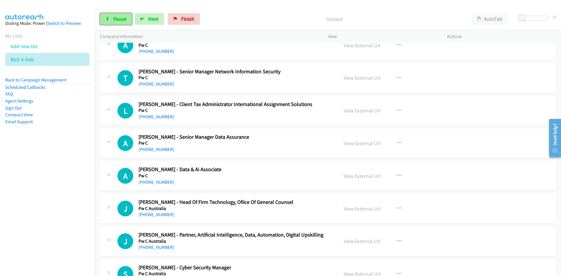
click at [126, 21] on span "Pause" at bounding box center [119, 18] width 13 height 7
click at [363, 79] on link "View External Url" at bounding box center [362, 78] width 37 height 7
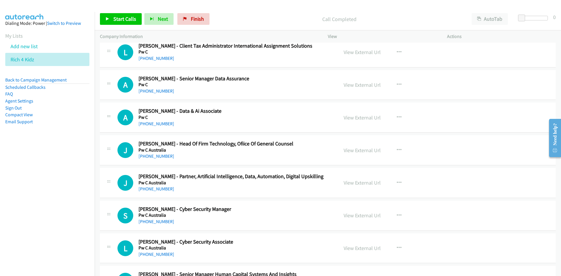
scroll to position [5412, 0]
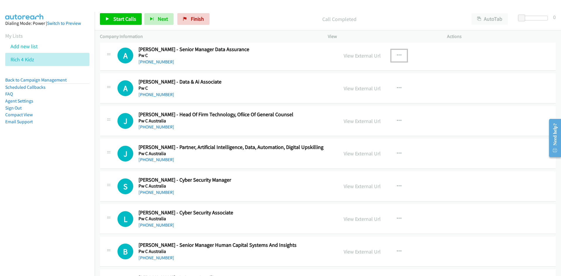
click at [394, 51] on button "button" at bounding box center [399, 56] width 16 height 12
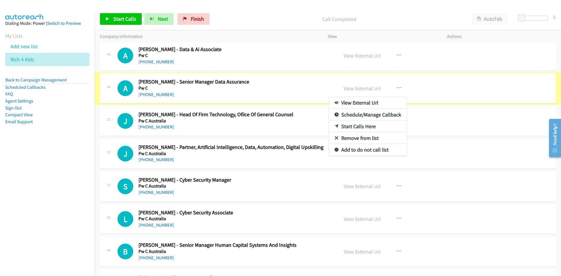
scroll to position [5380, 0]
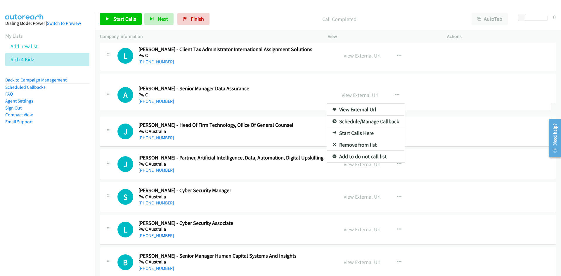
drag, startPoint x: 289, startPoint y: 121, endPoint x: 288, endPoint y: 85, distance: 36.2
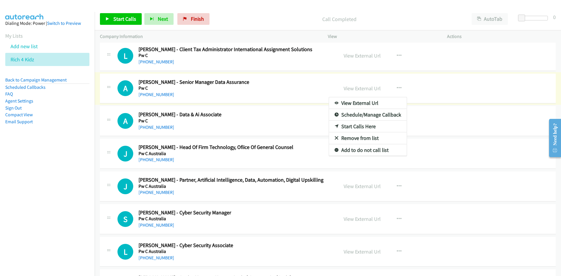
click at [337, 124] on link "Start Calls Here" at bounding box center [368, 127] width 78 height 12
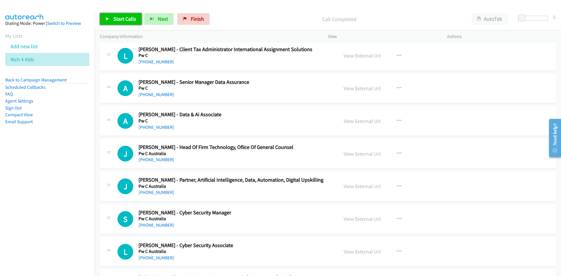
click at [129, 15] on link "Start Calls" at bounding box center [121, 19] width 42 height 12
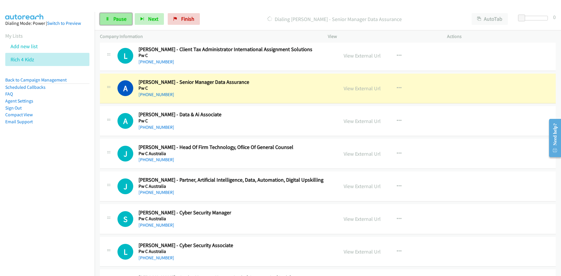
click at [123, 23] on link "Pause" at bounding box center [116, 19] width 32 height 12
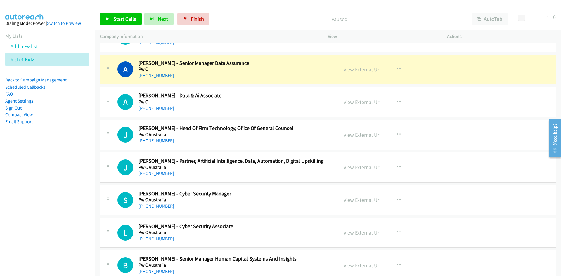
scroll to position [5409, 0]
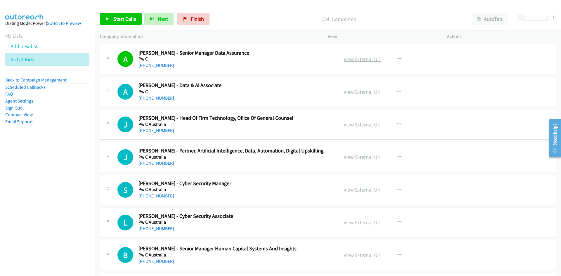
click at [361, 61] on link "View External Url" at bounding box center [362, 59] width 37 height 7
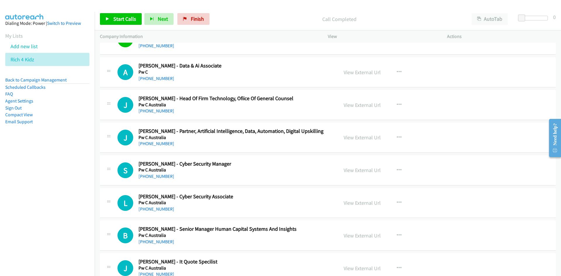
scroll to position [5438, 0]
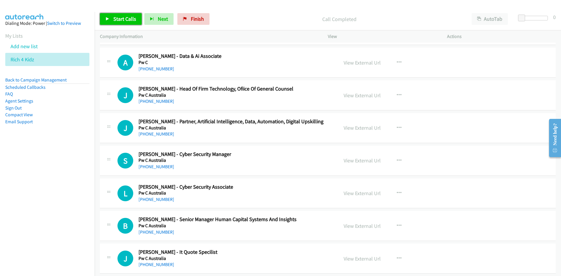
click at [117, 17] on span "Start Calls" at bounding box center [124, 18] width 23 height 7
click at [117, 17] on span "Pause" at bounding box center [119, 18] width 13 height 7
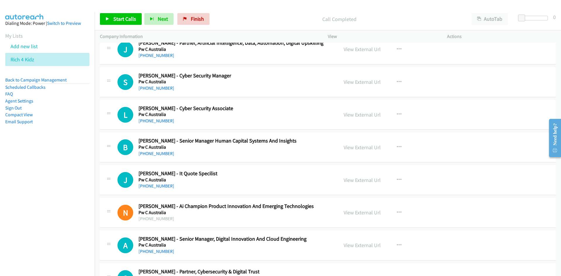
scroll to position [5526, 0]
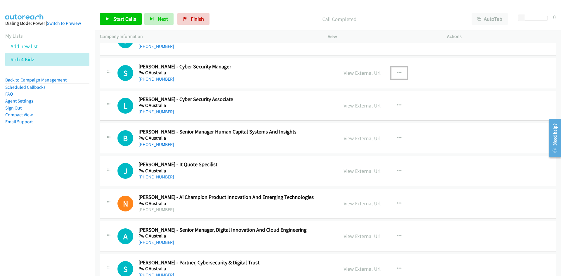
click at [396, 77] on button "button" at bounding box center [399, 73] width 16 height 12
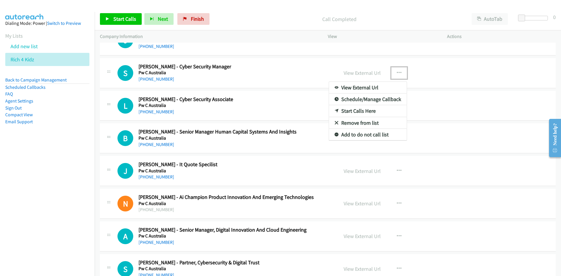
click at [331, 110] on link "Start Calls Here" at bounding box center [368, 111] width 78 height 12
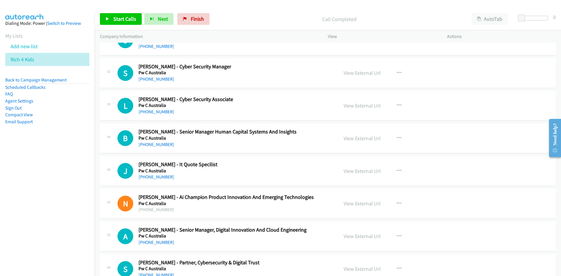
click at [122, 26] on div "Start Calls Pause Next Finish Call Completed AutoTab AutoTab 0" at bounding box center [328, 19] width 466 height 22
click at [123, 25] on div "Start Calls Pause Next Finish Call Completed AutoTab AutoTab 0" at bounding box center [328, 19] width 466 height 22
click at [124, 22] on span "Start Calls" at bounding box center [124, 18] width 23 height 7
click at [124, 22] on span "Pause" at bounding box center [119, 18] width 13 height 7
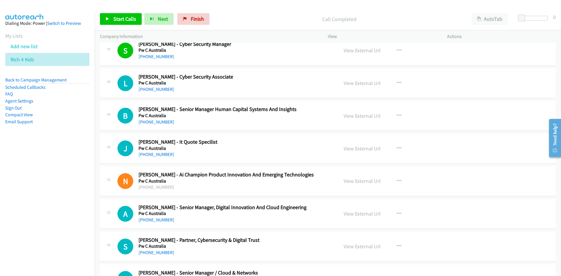
scroll to position [5555, 0]
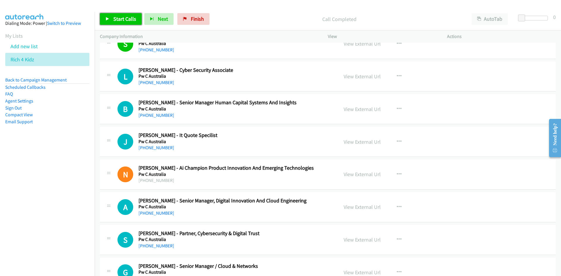
click at [108, 20] on icon at bounding box center [107, 19] width 4 height 4
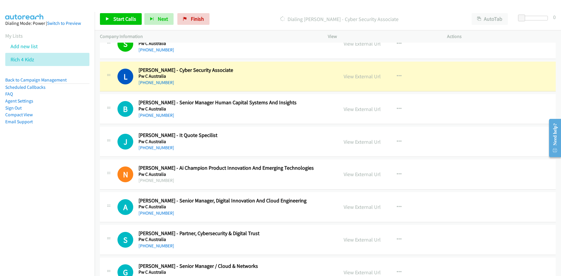
scroll to position [5584, 0]
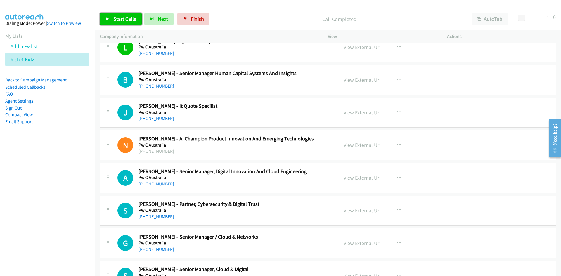
click at [114, 20] on span "Start Calls" at bounding box center [124, 18] width 23 height 7
click at [114, 20] on span "Pause" at bounding box center [119, 18] width 13 height 7
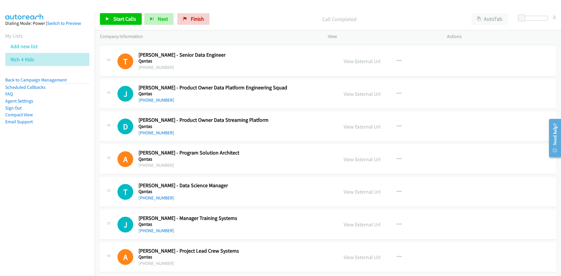
scroll to position [6286, 0]
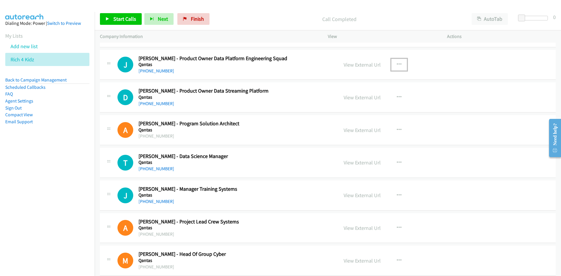
click at [397, 60] on button "button" at bounding box center [399, 65] width 16 height 12
click at [335, 100] on link "Start Calls Here" at bounding box center [368, 103] width 78 height 12
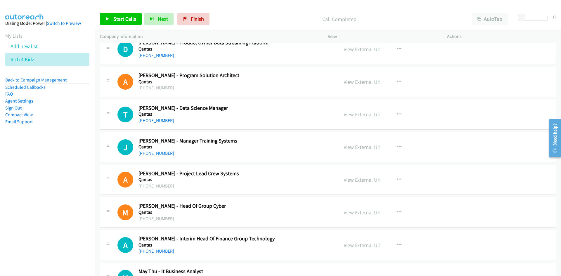
scroll to position [6344, 0]
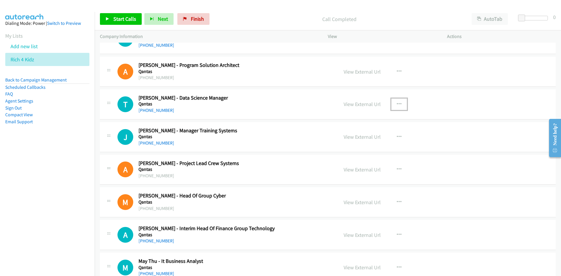
click at [402, 102] on button "button" at bounding box center [399, 104] width 16 height 12
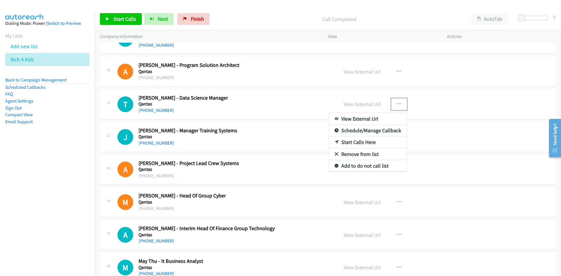
click at [335, 142] on icon at bounding box center [337, 143] width 4 height 4
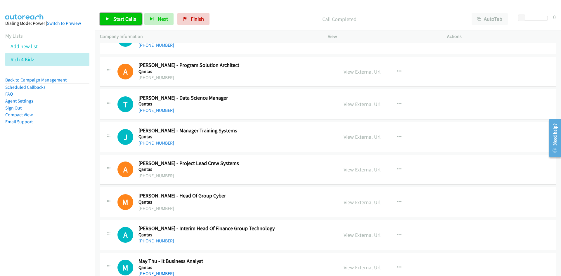
click at [137, 23] on link "Start Calls" at bounding box center [121, 19] width 42 height 12
click at [125, 22] on span "Pause" at bounding box center [119, 18] width 13 height 7
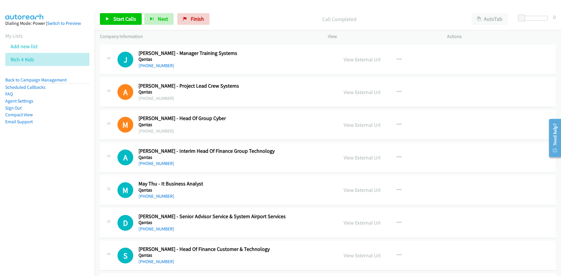
scroll to position [6432, 0]
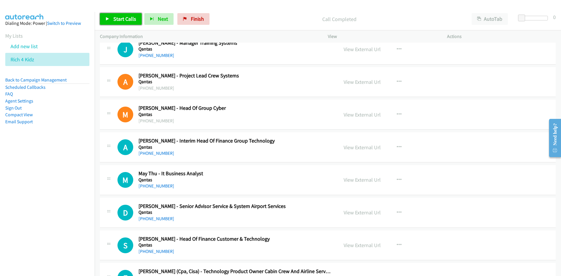
click at [136, 22] on link "Start Calls" at bounding box center [121, 19] width 42 height 12
click at [125, 24] on link "Pause" at bounding box center [116, 19] width 32 height 12
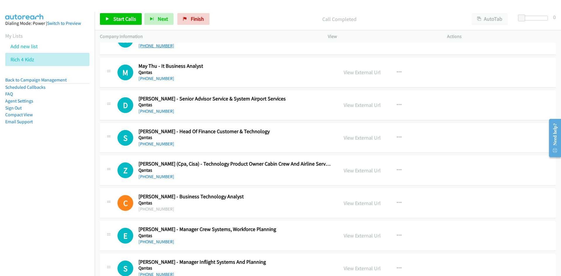
scroll to position [6548, 0]
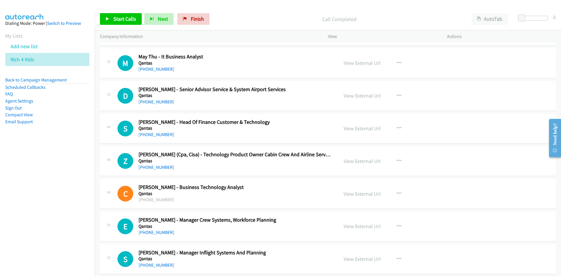
click at [396, 56] on div "View External Url View External Url Schedule/Manage Callback Start Calls Here R…" at bounding box center [400, 62] width 124 height 19
click at [401, 64] on button "button" at bounding box center [399, 63] width 16 height 12
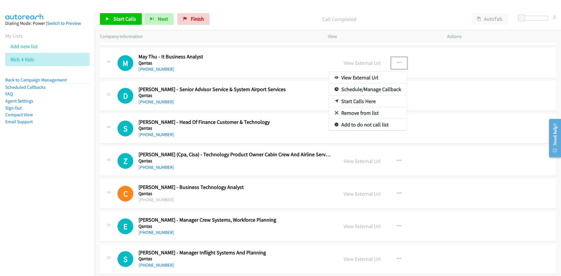
click at [333, 97] on link "Start Calls Here" at bounding box center [368, 102] width 78 height 12
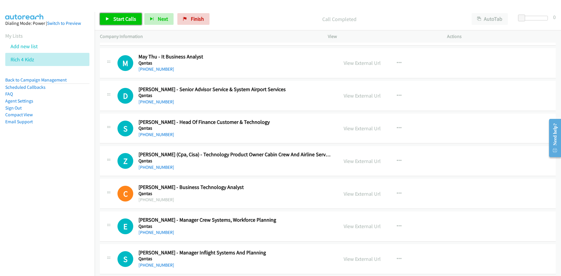
click at [135, 17] on span "Start Calls" at bounding box center [124, 18] width 23 height 7
click at [123, 19] on span "Pause" at bounding box center [119, 18] width 13 height 7
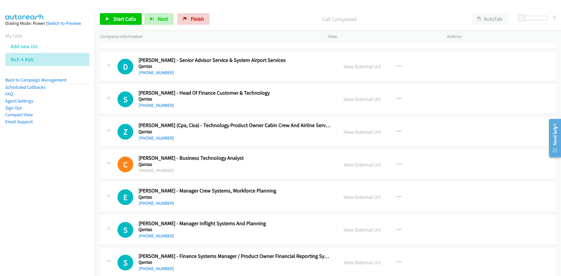
scroll to position [6607, 0]
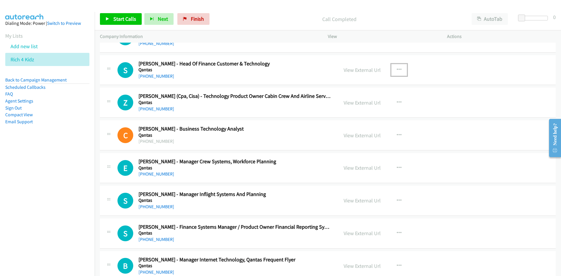
click at [400, 70] on button "button" at bounding box center [399, 70] width 16 height 12
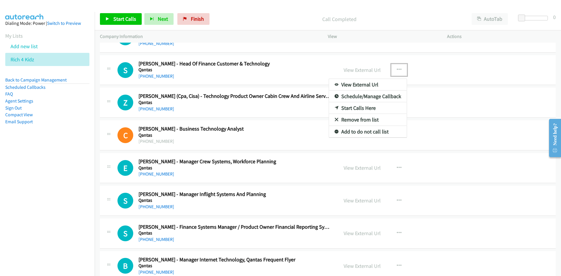
click at [338, 106] on link "Start Calls Here" at bounding box center [368, 108] width 78 height 12
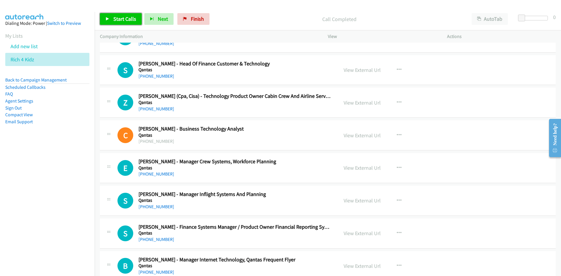
click at [118, 24] on link "Start Calls" at bounding box center [121, 19] width 42 height 12
click at [118, 24] on link "Pause" at bounding box center [116, 19] width 32 height 12
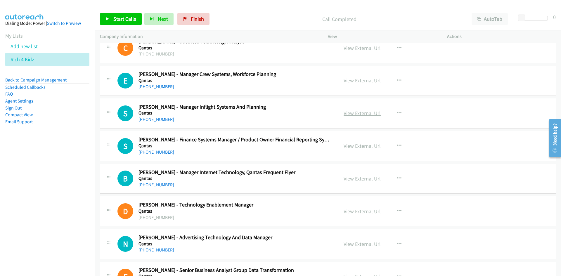
scroll to position [6695, 0]
click at [394, 82] on button "button" at bounding box center [399, 81] width 16 height 12
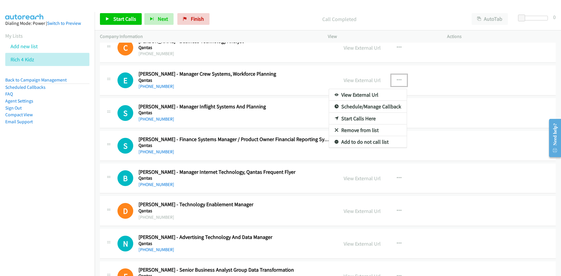
click at [335, 118] on icon at bounding box center [337, 119] width 4 height 4
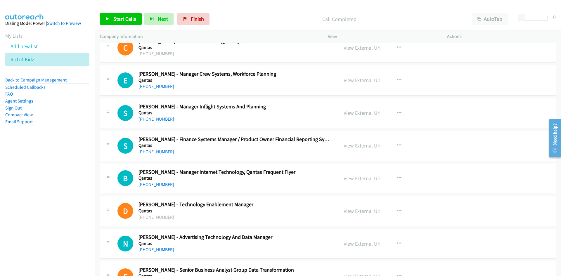
click at [115, 13] on div "Start Calls Pause Next Finish Call Completed AutoTab AutoTab 0" at bounding box center [328, 19] width 466 height 22
click at [115, 17] on span "Start Calls" at bounding box center [124, 18] width 23 height 7
click at [115, 17] on span "Pause" at bounding box center [119, 18] width 13 height 7
click at [114, 15] on link "Start Calls" at bounding box center [121, 19] width 42 height 12
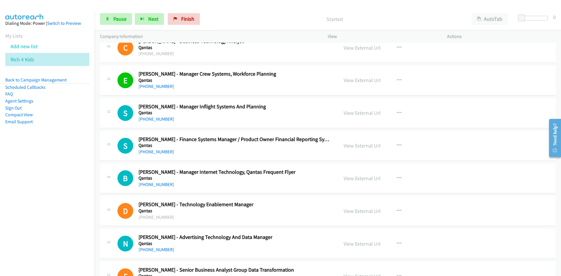
scroll to position [6724, 0]
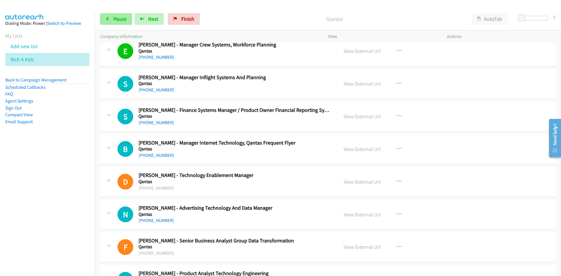
click at [127, 21] on link "Pause" at bounding box center [116, 19] width 32 height 12
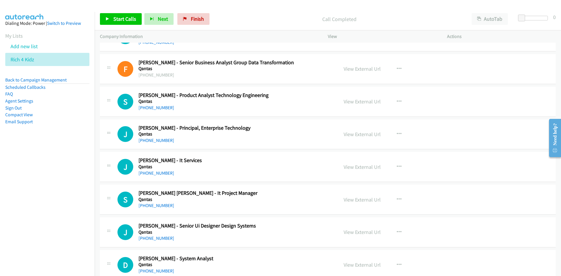
scroll to position [6928, 0]
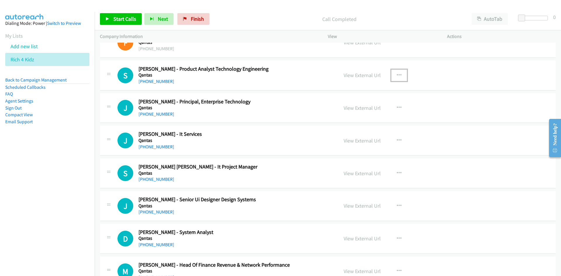
click at [392, 71] on button "button" at bounding box center [399, 76] width 16 height 12
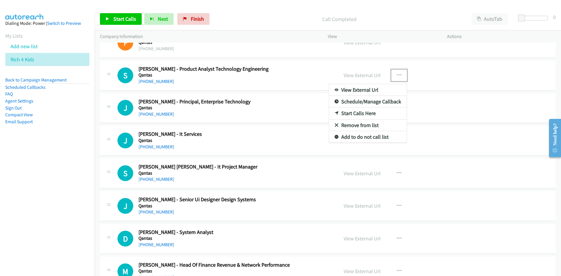
click at [335, 114] on icon at bounding box center [337, 114] width 4 height 4
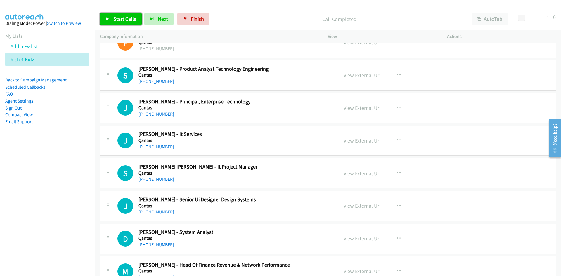
click at [103, 15] on link "Start Calls" at bounding box center [121, 19] width 42 height 12
click at [120, 11] on div "Start Calls Pause Next Finish Started AutoTab AutoTab 0" at bounding box center [328, 19] width 466 height 22
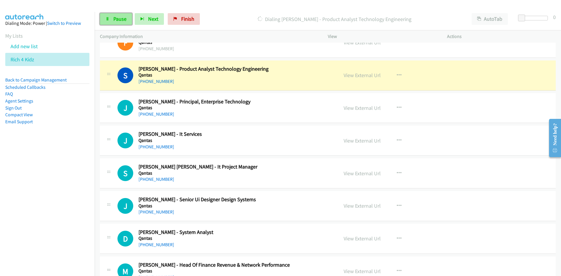
click at [121, 15] on link "Pause" at bounding box center [116, 19] width 32 height 12
click at [355, 73] on link "View External Url" at bounding box center [362, 75] width 37 height 7
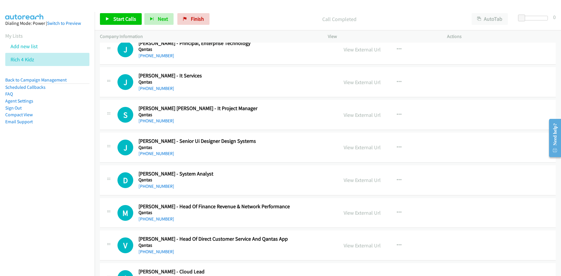
scroll to position [7016, 0]
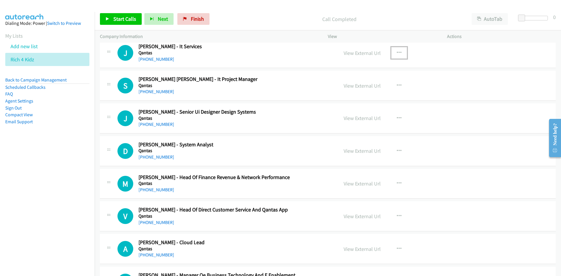
click at [398, 51] on icon "button" at bounding box center [399, 53] width 5 height 5
click at [331, 91] on link "Start Calls Here" at bounding box center [368, 91] width 78 height 12
click at [112, 19] on link "Start Calls" at bounding box center [121, 19] width 42 height 12
click at [112, 19] on link "Pause" at bounding box center [116, 19] width 32 height 12
click at [347, 56] on link "View External Url" at bounding box center [362, 53] width 37 height 7
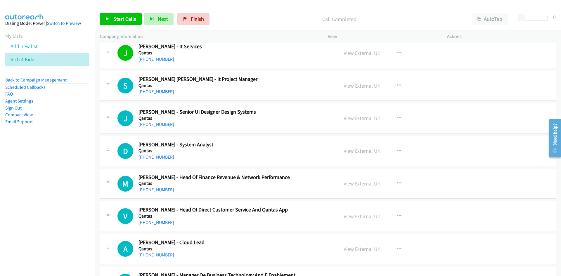
scroll to position [7045, 0]
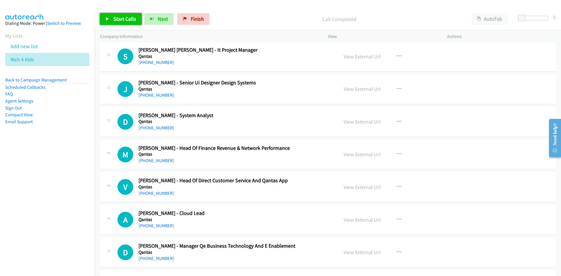
click at [129, 18] on span "Start Calls" at bounding box center [124, 18] width 23 height 7
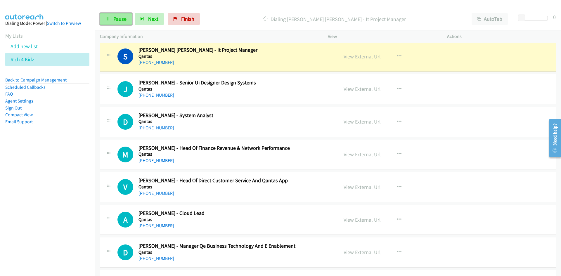
click at [118, 22] on span "Pause" at bounding box center [119, 18] width 13 height 7
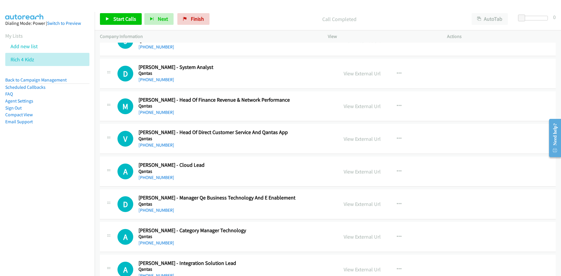
scroll to position [7104, 0]
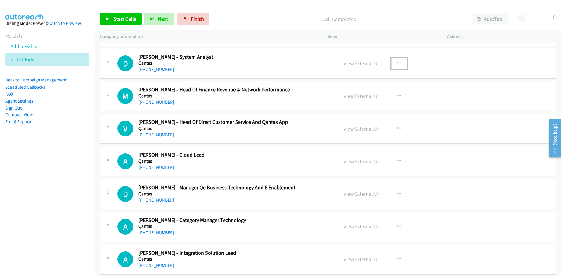
click at [394, 60] on button "button" at bounding box center [399, 64] width 16 height 12
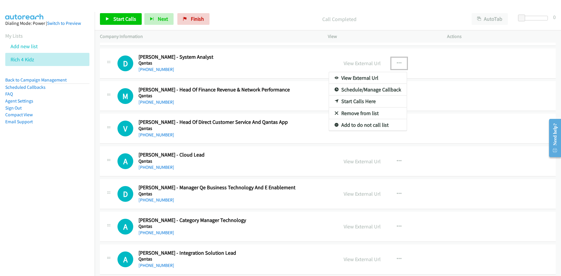
click at [337, 102] on link "Start Calls Here" at bounding box center [368, 102] width 78 height 12
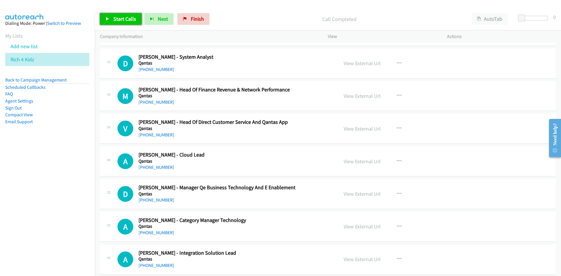
click at [101, 18] on link "Start Calls" at bounding box center [121, 19] width 42 height 12
click at [105, 16] on link "Pause" at bounding box center [116, 19] width 32 height 12
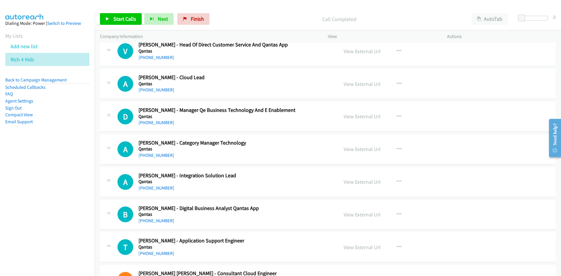
scroll to position [7191, 0]
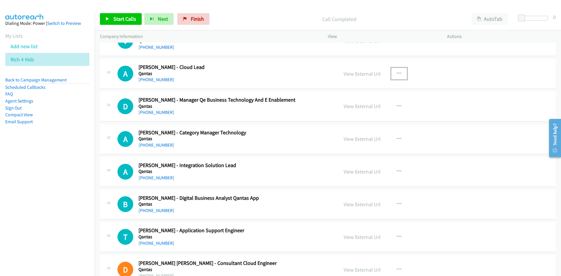
click at [399, 73] on icon "button" at bounding box center [399, 73] width 5 height 5
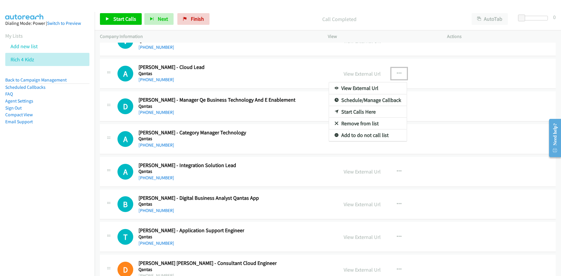
click at [335, 110] on icon at bounding box center [337, 112] width 4 height 4
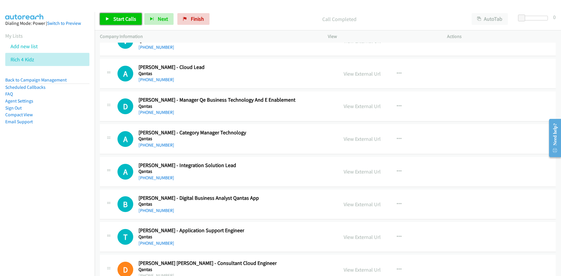
click at [128, 21] on span "Start Calls" at bounding box center [124, 18] width 23 height 7
click at [107, 17] on icon at bounding box center [107, 19] width 4 height 4
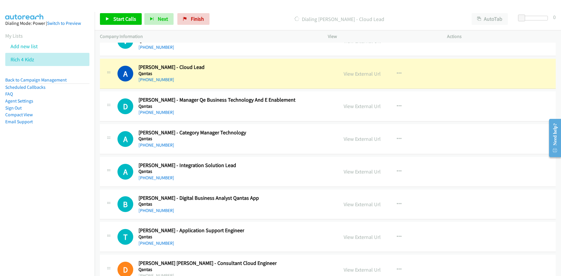
scroll to position [7221, 0]
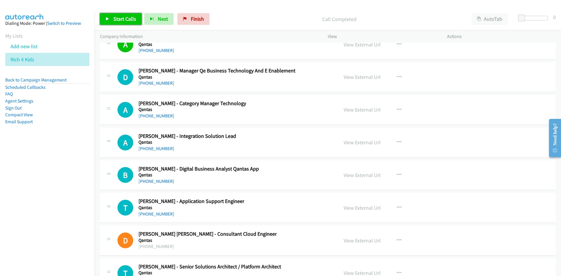
click at [130, 19] on span "Start Calls" at bounding box center [124, 18] width 23 height 7
click at [115, 13] on link "Pause" at bounding box center [116, 19] width 32 height 12
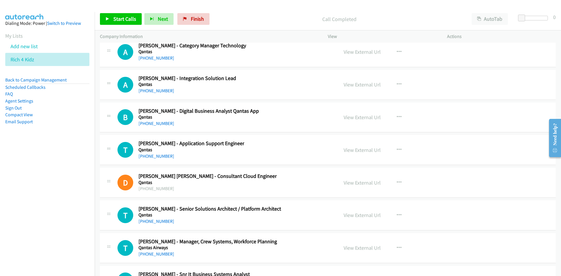
scroll to position [7279, 0]
click at [122, 20] on span "Start Calls" at bounding box center [124, 18] width 23 height 7
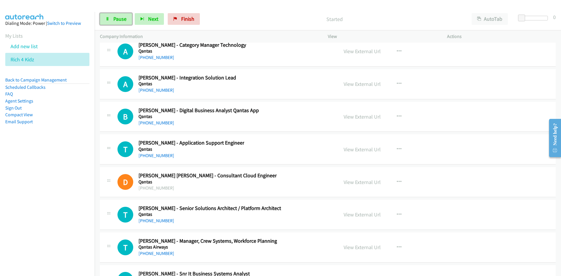
click at [122, 20] on span "Pause" at bounding box center [119, 18] width 13 height 7
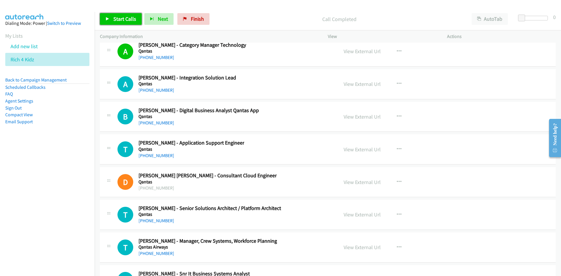
click at [127, 17] on span "Start Calls" at bounding box center [124, 18] width 23 height 7
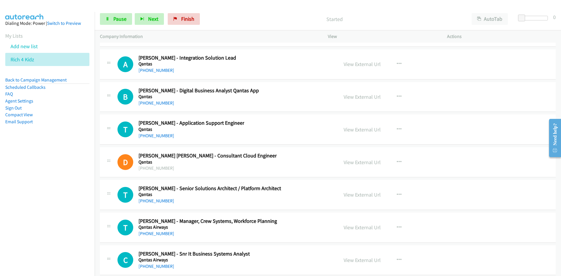
scroll to position [7308, 0]
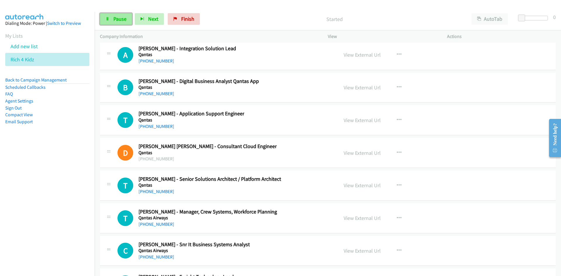
click at [122, 15] on link "Pause" at bounding box center [116, 19] width 32 height 12
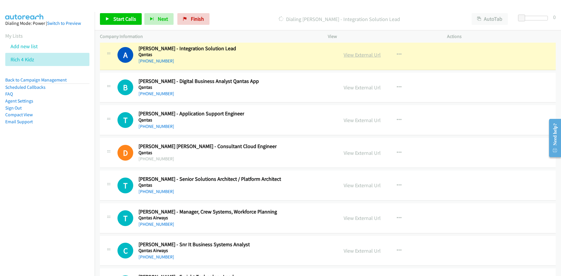
click at [368, 58] on link "View External Url" at bounding box center [362, 54] width 37 height 7
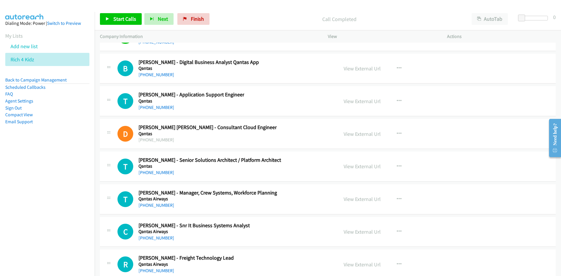
scroll to position [7337, 0]
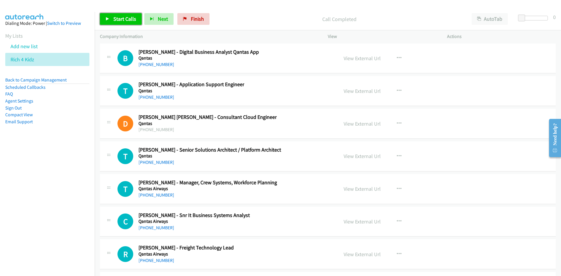
click at [125, 18] on span "Start Calls" at bounding box center [124, 18] width 23 height 7
click at [125, 18] on span "Pause" at bounding box center [119, 18] width 13 height 7
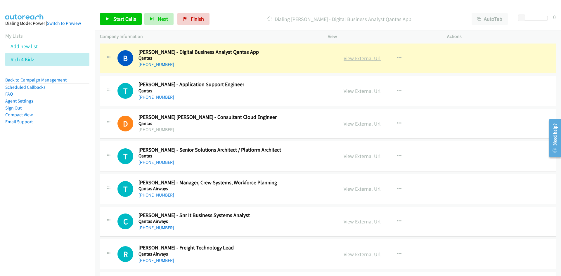
click at [366, 57] on link "View External Url" at bounding box center [362, 58] width 37 height 7
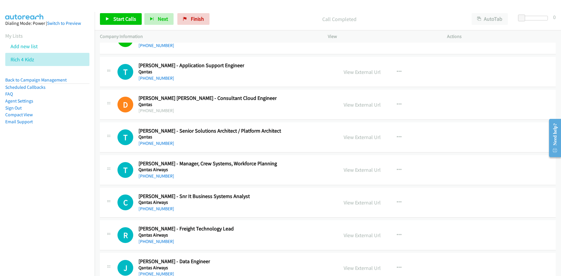
scroll to position [7367, 0]
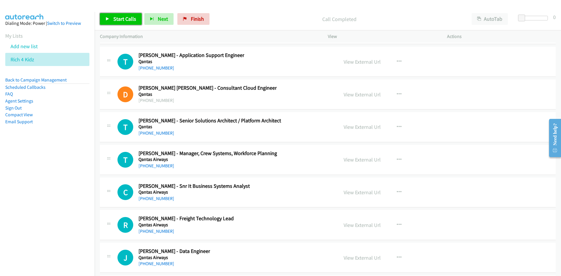
click at [131, 21] on span "Start Calls" at bounding box center [124, 18] width 23 height 7
click at [107, 17] on icon at bounding box center [107, 19] width 4 height 4
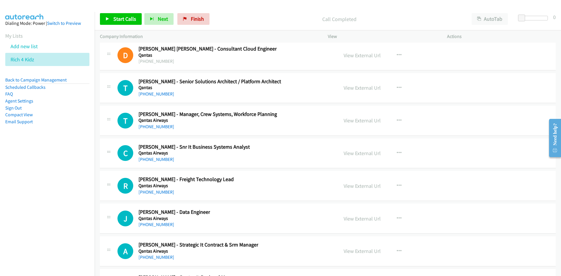
scroll to position [7425, 0]
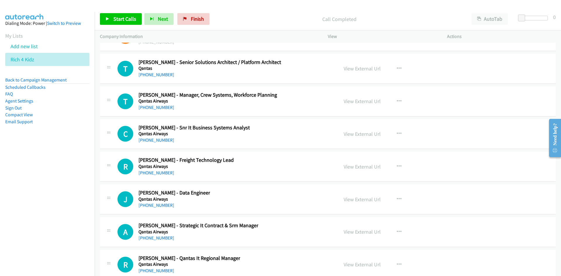
click at [141, 22] on div "Start Calls Pause Next Finish" at bounding box center [156, 19] width 112 height 12
click at [140, 22] on link "Start Calls" at bounding box center [121, 19] width 42 height 12
click at [107, 18] on icon at bounding box center [107, 19] width 4 height 4
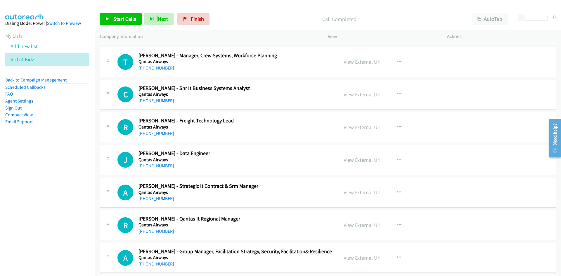
scroll to position [7454, 0]
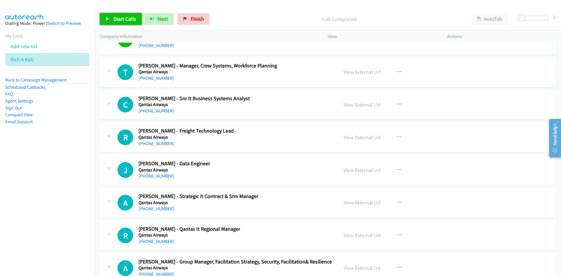
click at [119, 17] on span "Start Calls" at bounding box center [124, 18] width 23 height 7
click at [126, 24] on link "Pause" at bounding box center [116, 19] width 32 height 12
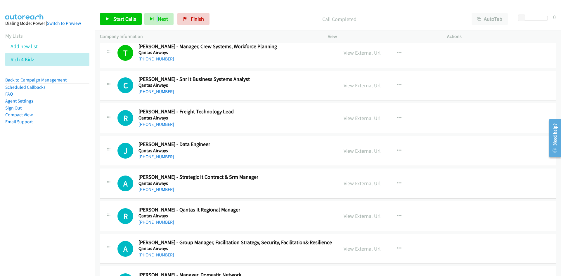
scroll to position [7483, 0]
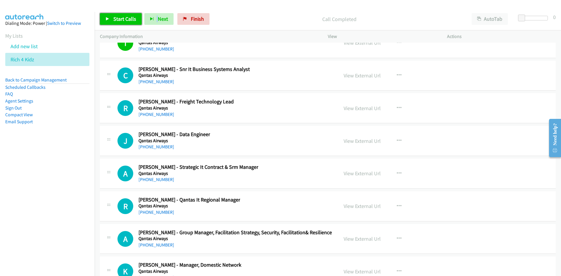
click at [131, 22] on span "Start Calls" at bounding box center [124, 18] width 23 height 7
click at [128, 22] on link "Pause" at bounding box center [116, 19] width 32 height 12
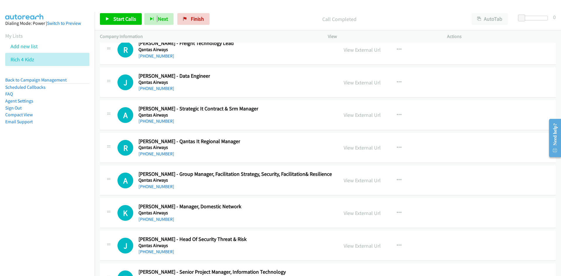
scroll to position [7571, 0]
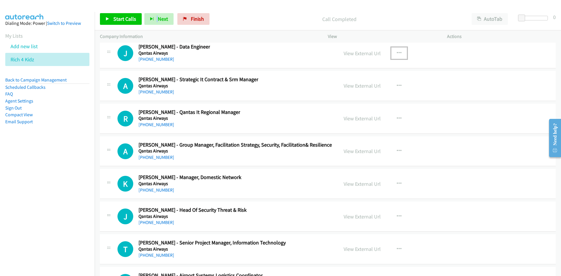
click at [398, 50] on button "button" at bounding box center [399, 53] width 16 height 12
click at [335, 90] on icon at bounding box center [337, 92] width 4 height 4
click at [99, 19] on div "Start Calls Pause Next Finish Call Completed AutoTab AutoTab 0" at bounding box center [328, 19] width 466 height 22
click at [108, 19] on icon at bounding box center [107, 19] width 4 height 4
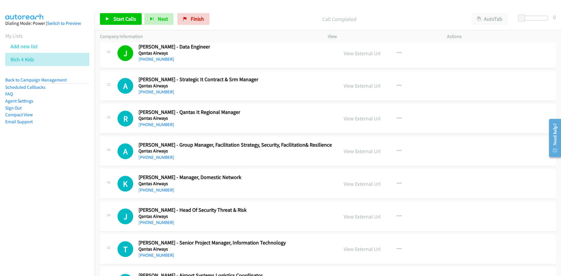
scroll to position [7600, 0]
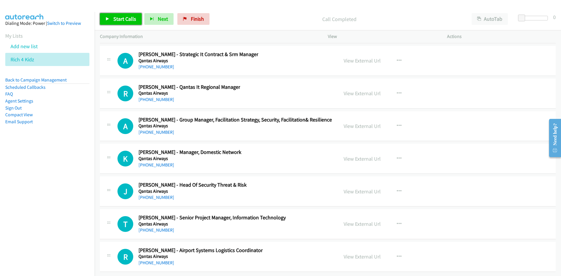
click at [137, 23] on link "Start Calls" at bounding box center [121, 19] width 42 height 12
click at [109, 16] on link "Pause" at bounding box center [116, 19] width 32 height 12
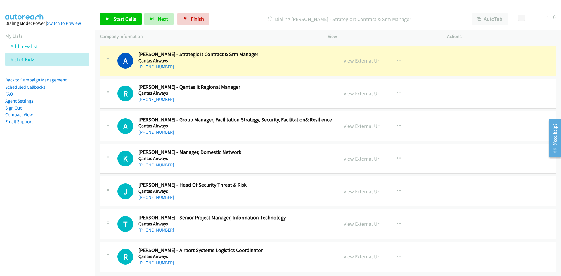
click at [348, 57] on link "View External Url" at bounding box center [362, 60] width 37 height 7
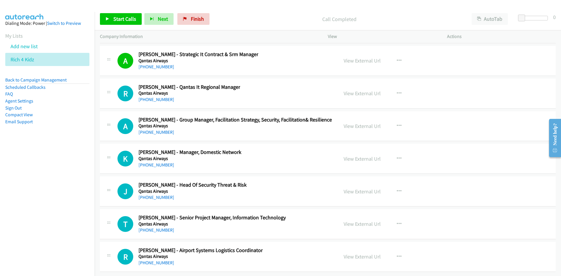
scroll to position [7601, 0]
click at [121, 22] on link "Start Calls" at bounding box center [121, 19] width 42 height 12
click at [108, 18] on icon at bounding box center [107, 19] width 4 height 4
click at [106, 15] on link "Start Calls" at bounding box center [121, 19] width 42 height 12
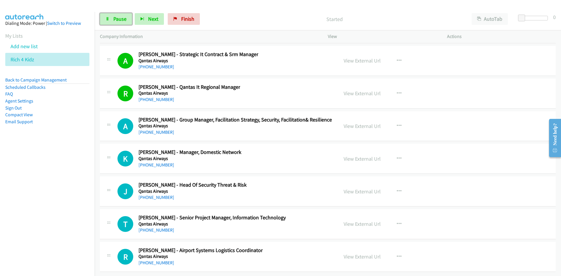
click at [106, 15] on link "Pause" at bounding box center [116, 19] width 32 height 12
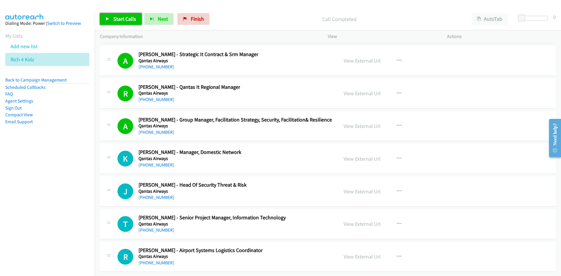
click at [110, 16] on link "Start Calls" at bounding box center [121, 19] width 42 height 12
click at [110, 16] on link "Pause" at bounding box center [116, 19] width 32 height 12
click at [138, 19] on link "Start Calls" at bounding box center [121, 19] width 42 height 12
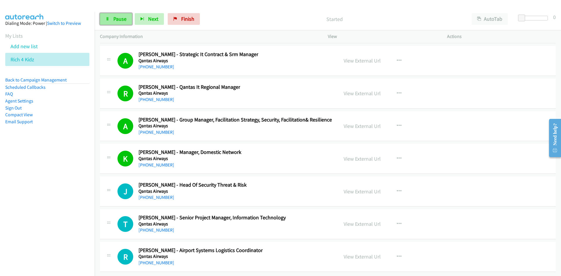
click at [118, 23] on link "Pause" at bounding box center [116, 19] width 32 height 12
click at [123, 10] on div "Start Calls Pause Next Finish Call Completed AutoTab AutoTab 0" at bounding box center [328, 19] width 466 height 22
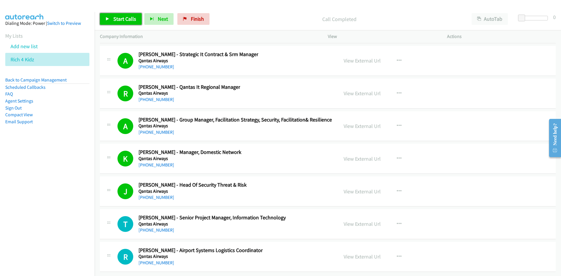
click at [122, 16] on span "Start Calls" at bounding box center [124, 18] width 23 height 7
click at [103, 15] on link "Pause" at bounding box center [116, 19] width 32 height 12
click at [130, 26] on div "Start Calls Pause Next Finish Call Completed AutoTab AutoTab 0" at bounding box center [328, 19] width 466 height 22
click at [128, 24] on link "Start Calls" at bounding box center [121, 19] width 42 height 12
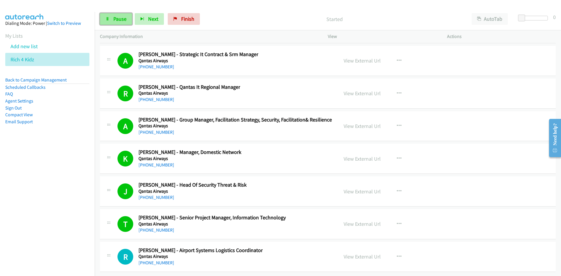
click at [108, 18] on icon at bounding box center [107, 19] width 4 height 4
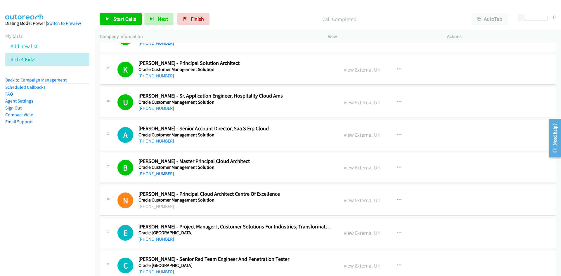
scroll to position [911, 0]
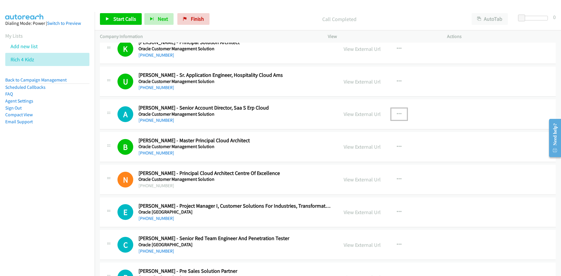
click at [400, 113] on button "button" at bounding box center [399, 114] width 16 height 12
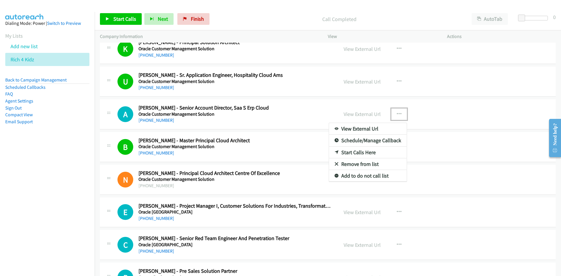
click at [337, 152] on link "Start Calls Here" at bounding box center [368, 153] width 78 height 12
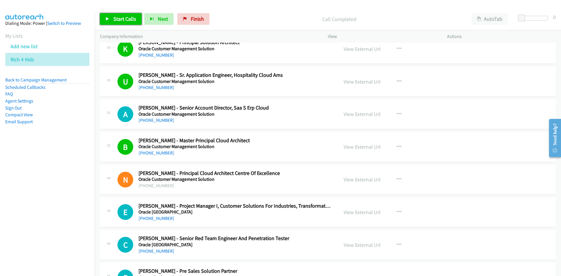
click at [119, 16] on span "Start Calls" at bounding box center [124, 18] width 23 height 7
click at [119, 16] on span "Pause" at bounding box center [119, 18] width 13 height 7
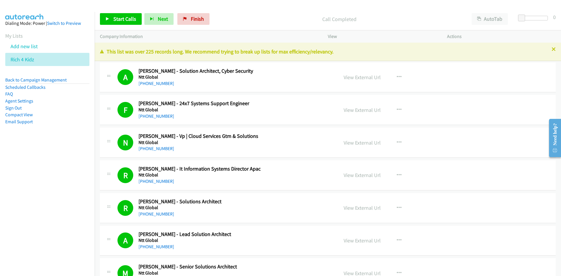
scroll to position [0, 0]
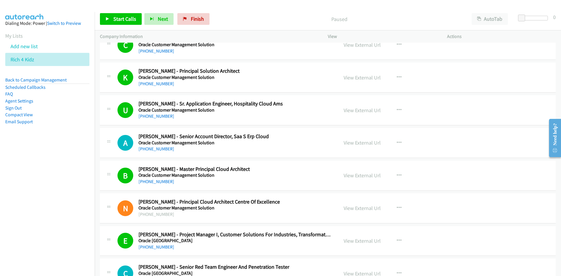
scroll to position [935, 0]
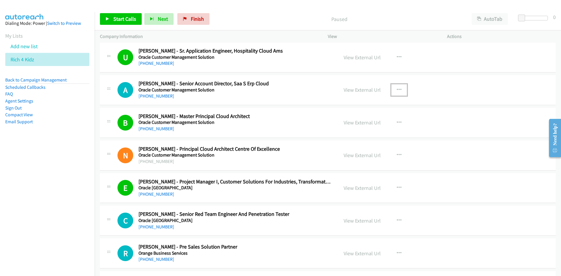
click at [399, 88] on icon "button" at bounding box center [399, 90] width 5 height 5
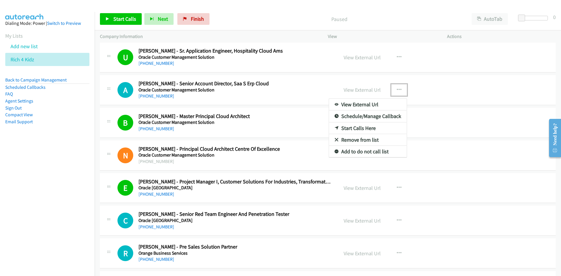
click at [335, 129] on icon at bounding box center [337, 129] width 4 height 4
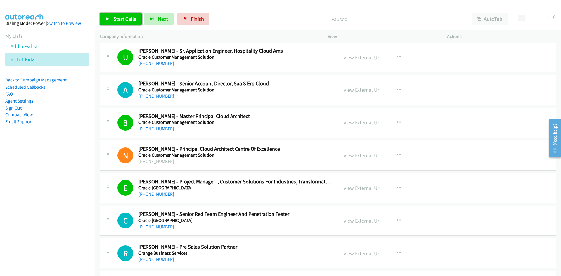
click at [121, 22] on span "Start Calls" at bounding box center [124, 18] width 23 height 7
click at [121, 22] on span "Pause" at bounding box center [119, 18] width 13 height 7
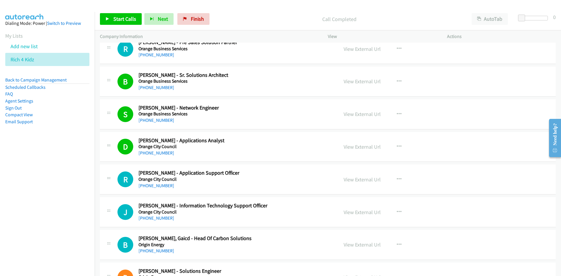
scroll to position [1169, 0]
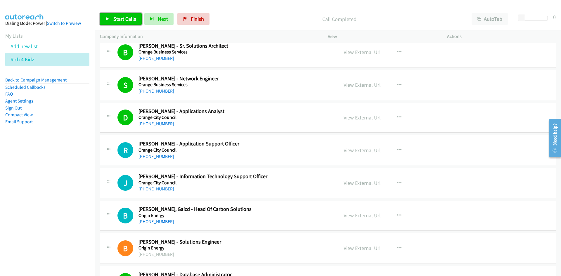
click at [125, 22] on link "Start Calls" at bounding box center [121, 19] width 42 height 12
click at [118, 18] on span "Pause" at bounding box center [119, 18] width 13 height 7
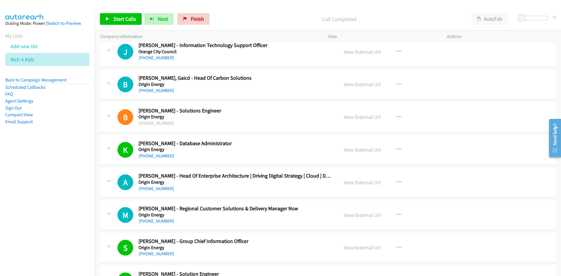
scroll to position [1315, 0]
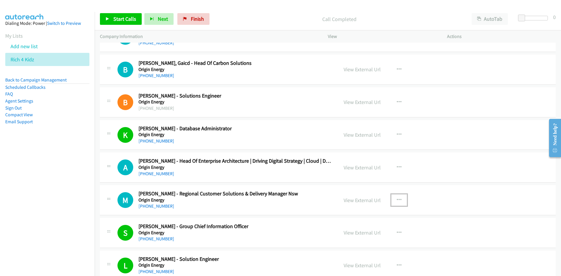
click at [398, 198] on icon "button" at bounding box center [399, 200] width 5 height 5
click at [395, 163] on div at bounding box center [280, 138] width 561 height 276
click at [397, 165] on icon "button" at bounding box center [399, 167] width 5 height 5
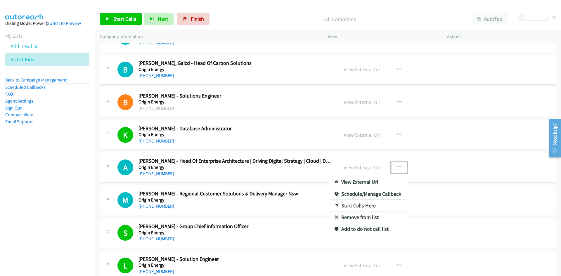
click at [336, 203] on link "Start Calls Here" at bounding box center [368, 206] width 78 height 12
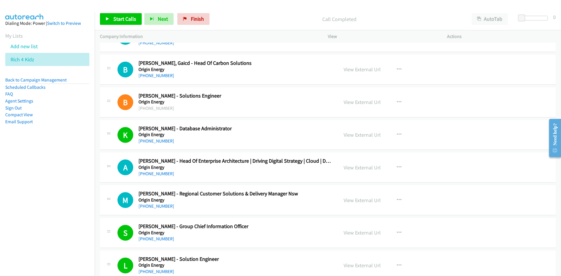
click at [128, 12] on div "Start Calls Pause Next Finish Call Completed AutoTab AutoTab 0" at bounding box center [328, 19] width 466 height 22
click at [128, 17] on span "Start Calls" at bounding box center [124, 18] width 23 height 7
click at [128, 17] on link "Pause" at bounding box center [116, 19] width 32 height 12
click at [135, 23] on link "Start Calls" at bounding box center [121, 19] width 42 height 12
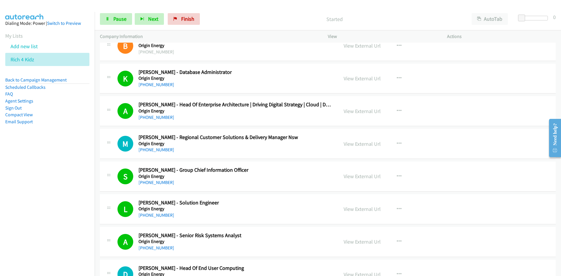
scroll to position [1373, 0]
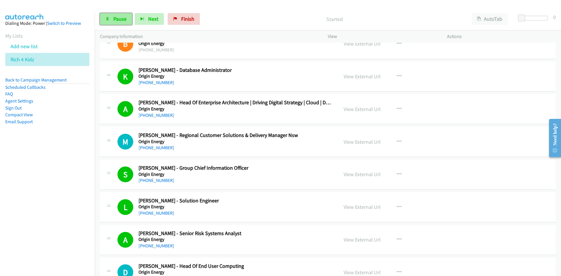
click at [112, 24] on link "Pause" at bounding box center [116, 19] width 32 height 12
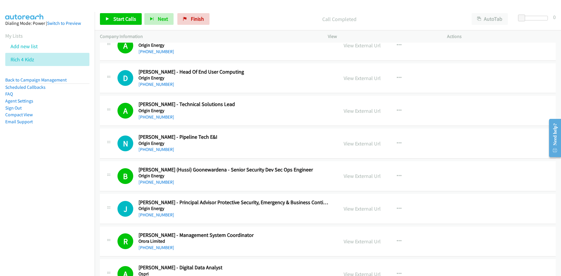
scroll to position [1578, 0]
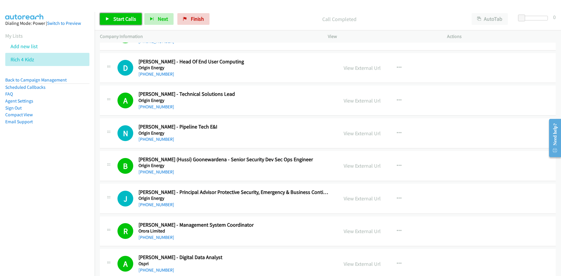
click at [123, 15] on link "Start Calls" at bounding box center [121, 19] width 42 height 12
click at [123, 15] on link "Pause" at bounding box center [116, 19] width 32 height 12
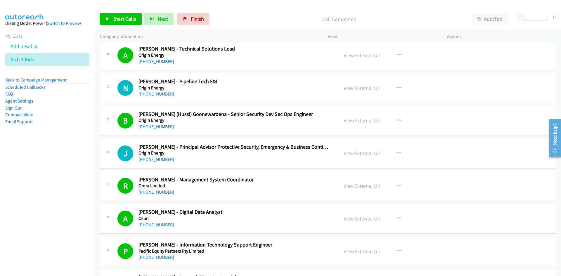
scroll to position [1636, 0]
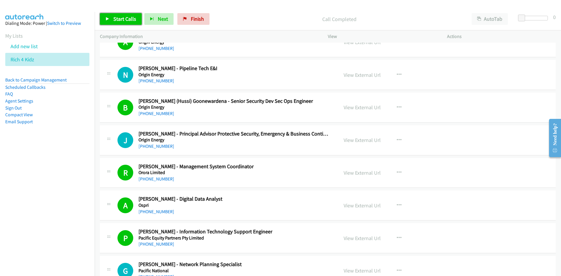
click at [133, 20] on span "Start Calls" at bounding box center [124, 18] width 23 height 7
click at [131, 21] on link "Pause" at bounding box center [116, 19] width 32 height 12
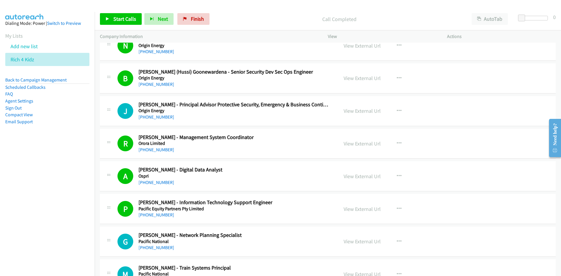
scroll to position [1695, 0]
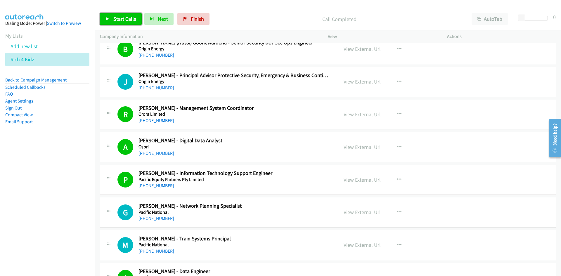
click at [137, 23] on link "Start Calls" at bounding box center [121, 19] width 42 height 12
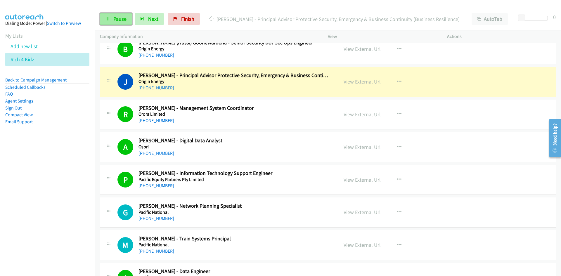
click at [120, 22] on span "Pause" at bounding box center [119, 18] width 13 height 7
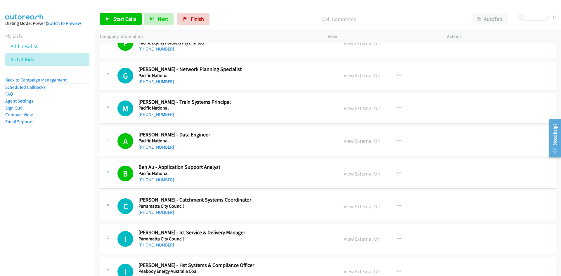
scroll to position [1841, 0]
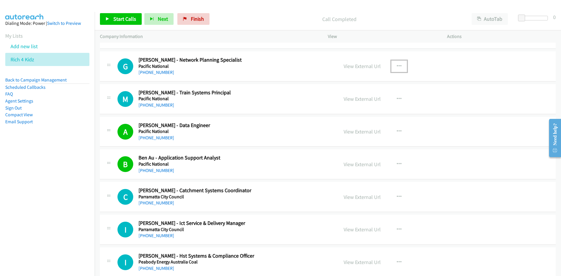
click at [398, 63] on button "button" at bounding box center [399, 66] width 16 height 12
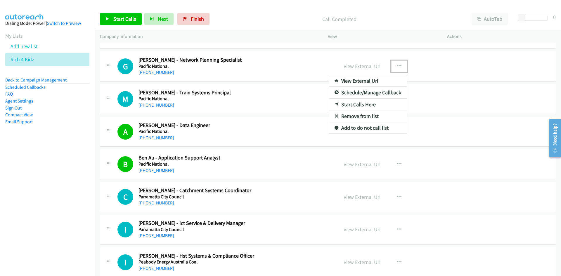
click at [338, 108] on link "Start Calls Here" at bounding box center [368, 105] width 78 height 12
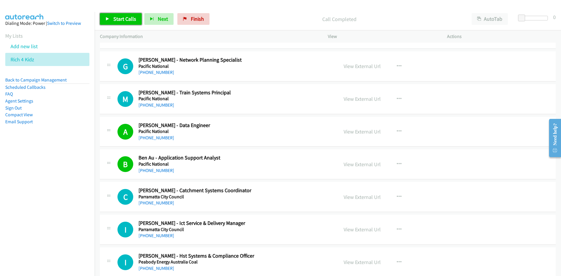
click at [126, 19] on span "Start Calls" at bounding box center [124, 18] width 23 height 7
click at [115, 19] on span "Pause" at bounding box center [119, 18] width 13 height 7
drag, startPoint x: 188, startPoint y: 18, endPoint x: 312, endPoint y: 30, distance: 124.2
click at [189, 18] on link "Finish" at bounding box center [193, 19] width 32 height 12
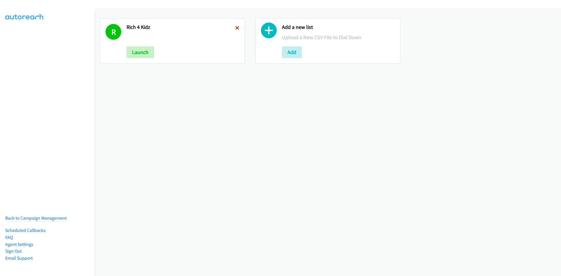
click at [235, 30] on icon at bounding box center [237, 28] width 4 height 4
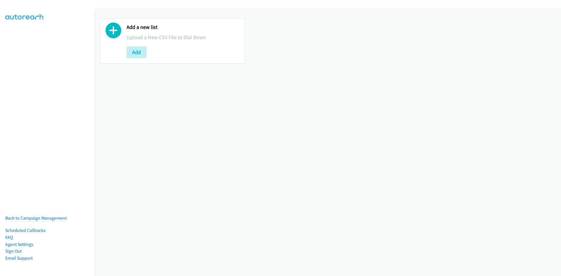
click at [139, 54] on button "Add" at bounding box center [137, 52] width 20 height 12
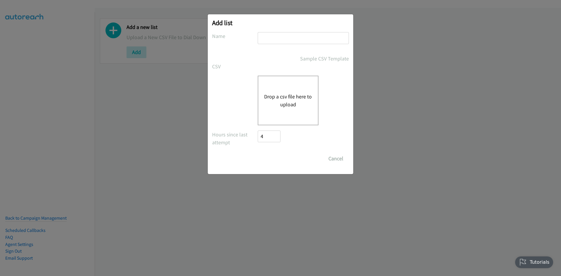
click at [282, 40] on input "text" at bounding box center [303, 38] width 91 height 12
type input "mama sos"
click at [276, 96] on button "Drop a csv file here to upload" at bounding box center [288, 101] width 48 height 16
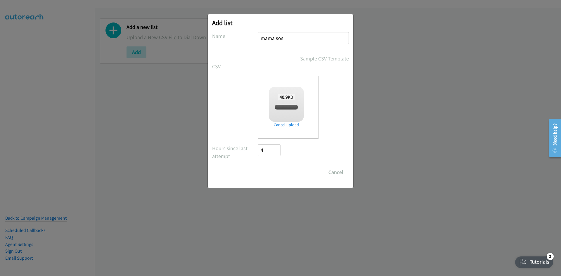
checkbox input "true"
click at [283, 167] on input "Save List" at bounding box center [273, 173] width 31 height 12
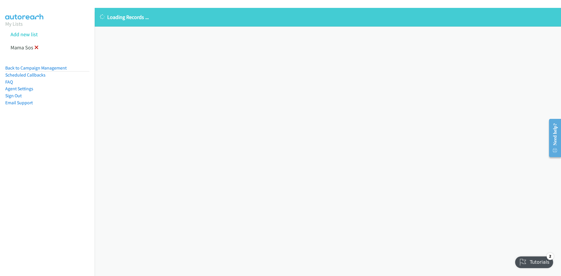
click at [37, 47] on icon at bounding box center [36, 48] width 4 height 4
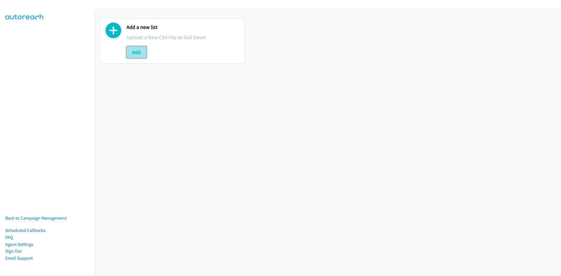
click at [139, 51] on button "Add" at bounding box center [137, 52] width 20 height 12
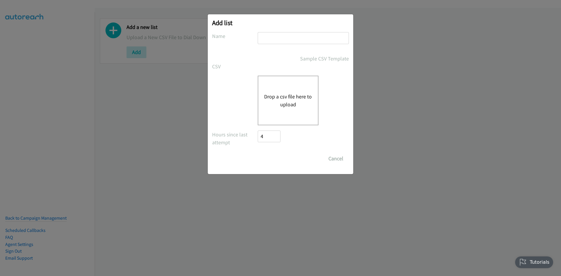
click at [289, 114] on div "Drop a csv file here to upload" at bounding box center [288, 101] width 61 height 50
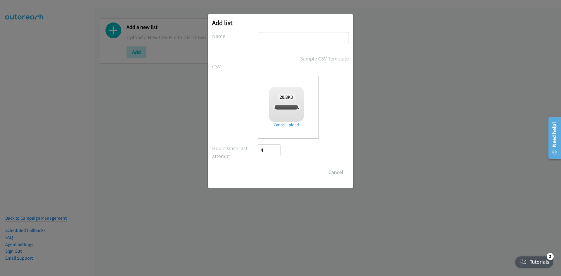
checkbox input "true"
click at [284, 40] on input "text" at bounding box center [303, 38] width 91 height 12
type input "yaya"
click at [275, 174] on input "Save List" at bounding box center [273, 173] width 31 height 12
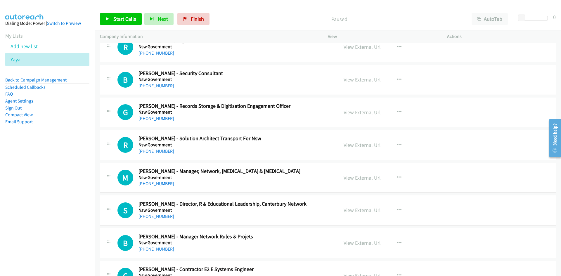
scroll to position [117, 0]
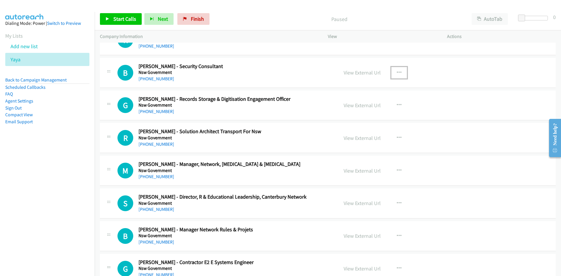
click at [397, 70] on icon "button" at bounding box center [399, 72] width 5 height 5
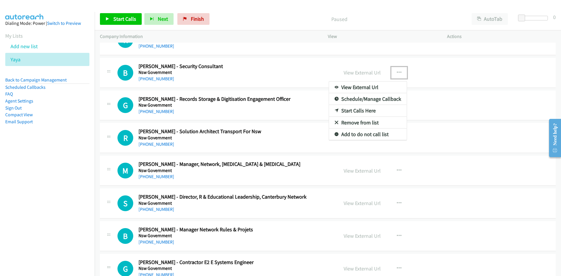
click at [335, 110] on icon at bounding box center [337, 111] width 4 height 4
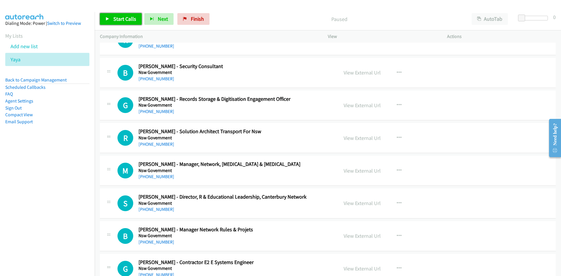
click at [123, 22] on link "Start Calls" at bounding box center [121, 19] width 42 height 12
click at [108, 18] on icon at bounding box center [107, 19] width 4 height 4
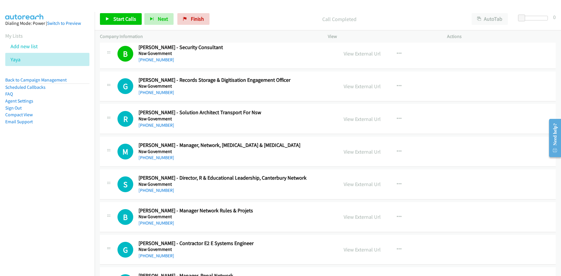
scroll to position [146, 0]
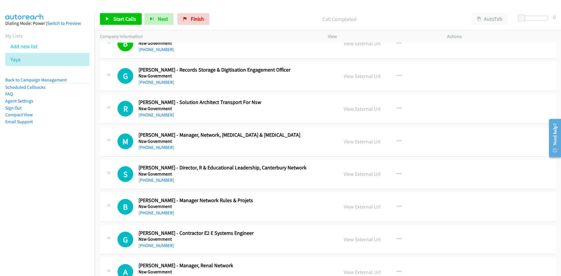
click at [126, 10] on div "Start Calls Pause Next Finish Call Completed AutoTab AutoTab 0" at bounding box center [328, 19] width 466 height 22
click at [127, 17] on span "Start Calls" at bounding box center [124, 18] width 23 height 7
click at [124, 21] on span "Pause" at bounding box center [119, 18] width 13 height 7
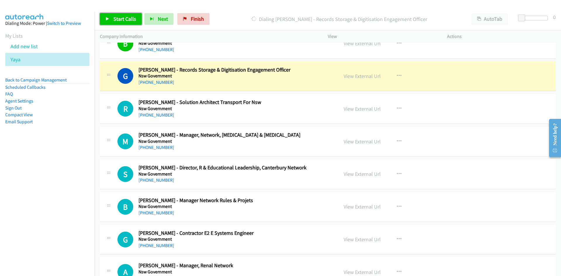
click at [120, 21] on span "Start Calls" at bounding box center [124, 18] width 23 height 7
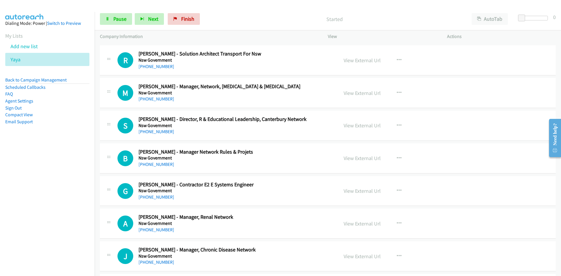
scroll to position [205, 0]
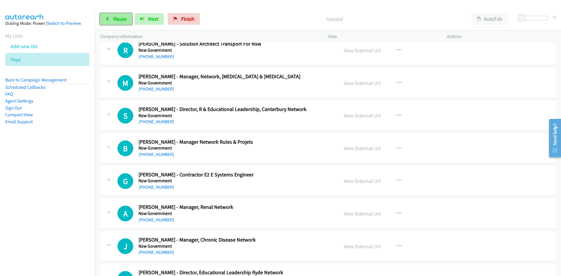
click at [117, 17] on span "Pause" at bounding box center [119, 18] width 13 height 7
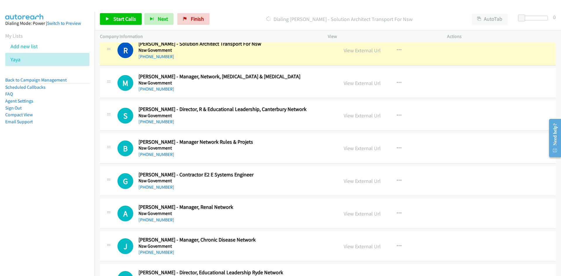
scroll to position [175, 0]
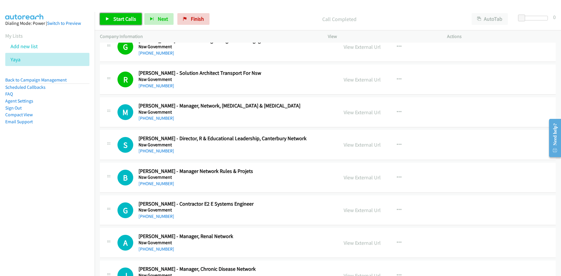
click at [121, 20] on span "Start Calls" at bounding box center [124, 18] width 23 height 7
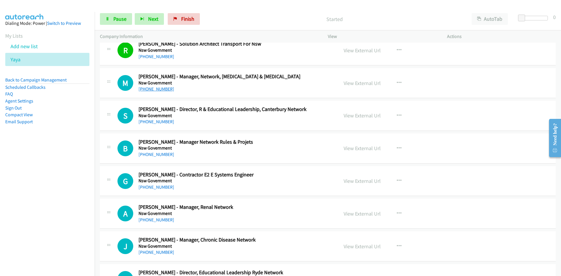
scroll to position [234, 0]
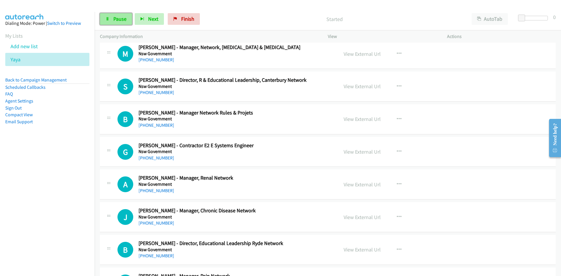
click at [118, 18] on span "Pause" at bounding box center [119, 18] width 13 height 7
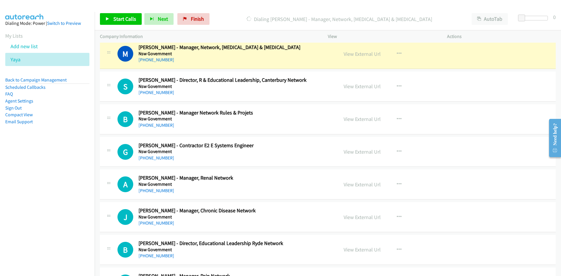
scroll to position [263, 0]
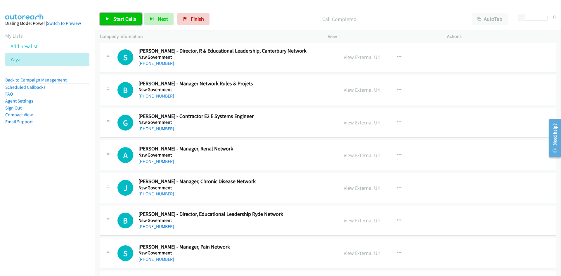
click at [132, 21] on span "Start Calls" at bounding box center [124, 18] width 23 height 7
click at [107, 18] on icon at bounding box center [107, 19] width 4 height 4
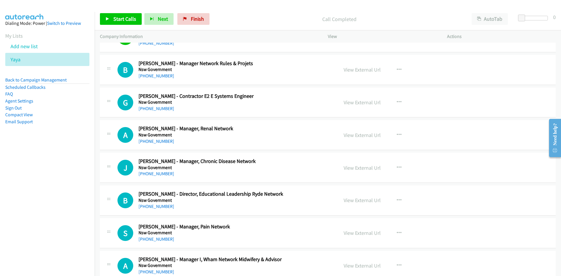
scroll to position [292, 0]
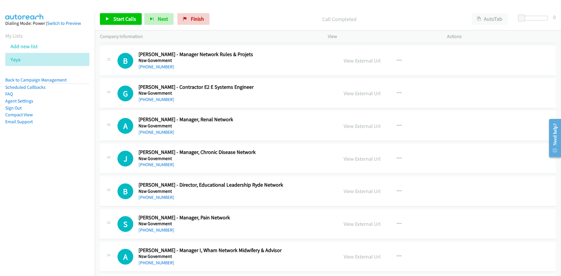
click at [142, 21] on div "Start Calls Pause Next Finish" at bounding box center [156, 19] width 112 height 12
click at [137, 21] on link "Start Calls" at bounding box center [121, 19] width 42 height 12
click at [129, 19] on link "Pause" at bounding box center [116, 19] width 32 height 12
click at [129, 19] on span "Start Calls" at bounding box center [124, 18] width 23 height 7
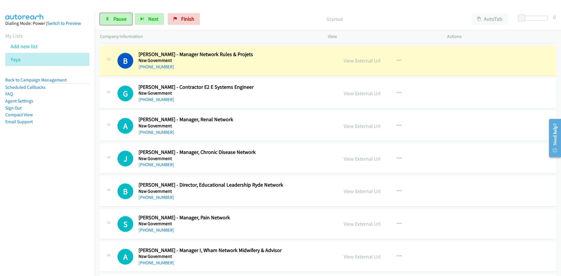
click at [129, 19] on link "Pause" at bounding box center [116, 19] width 32 height 12
click at [375, 58] on link "View External Url" at bounding box center [362, 60] width 37 height 7
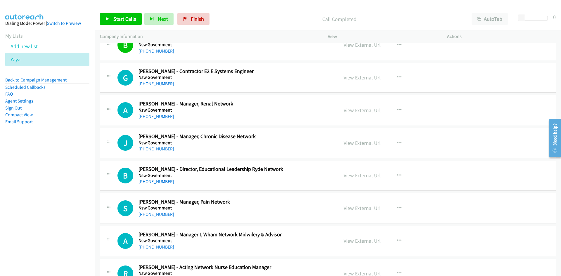
scroll to position [321, 0]
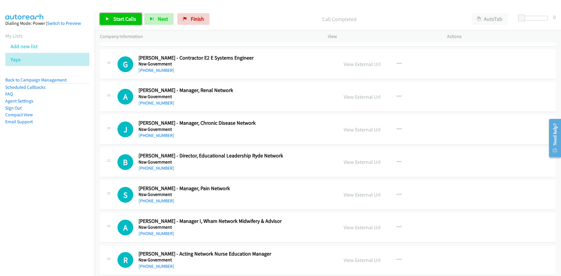
click at [129, 20] on span "Start Calls" at bounding box center [124, 18] width 23 height 7
click at [107, 19] on icon at bounding box center [107, 19] width 4 height 4
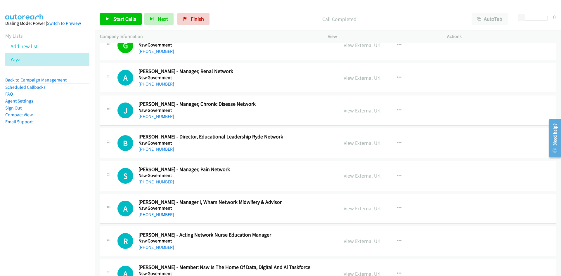
scroll to position [351, 0]
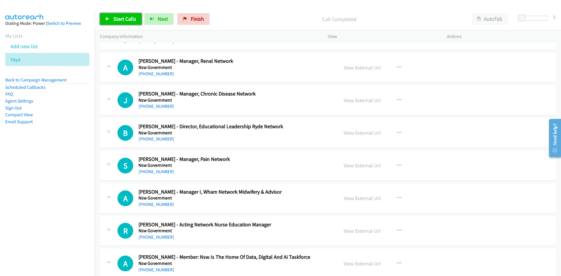
click at [126, 20] on span "Start Calls" at bounding box center [124, 18] width 23 height 7
click at [126, 20] on link "Pause" at bounding box center [116, 19] width 32 height 12
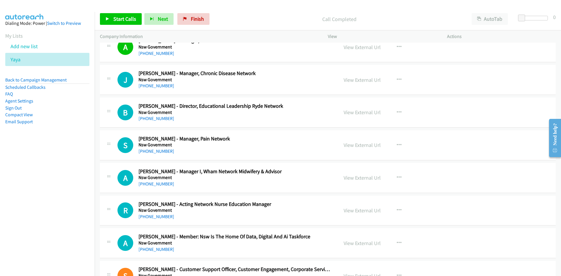
scroll to position [380, 0]
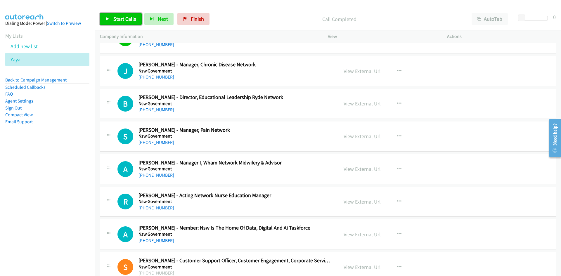
click at [136, 22] on link "Start Calls" at bounding box center [121, 19] width 42 height 12
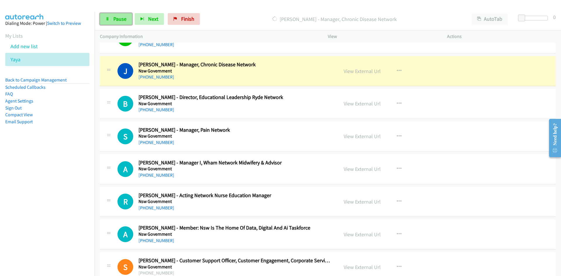
click at [129, 25] on link "Pause" at bounding box center [116, 19] width 32 height 12
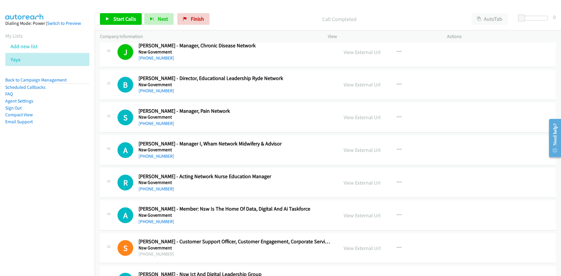
scroll to position [409, 0]
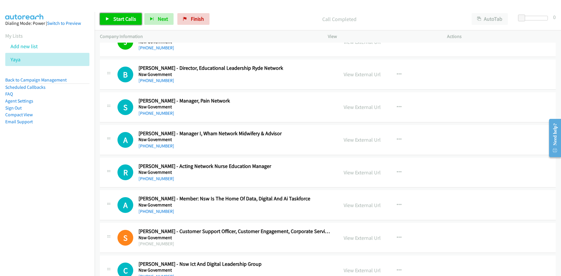
click at [120, 14] on link "Start Calls" at bounding box center [121, 19] width 42 height 12
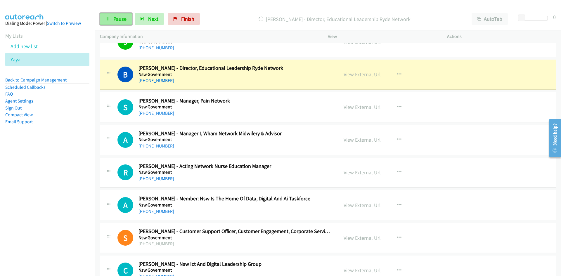
click at [115, 17] on span "Pause" at bounding box center [119, 18] width 13 height 7
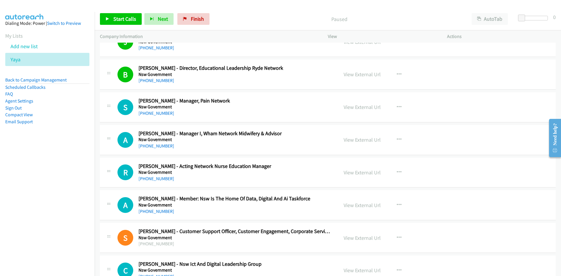
scroll to position [438, 0]
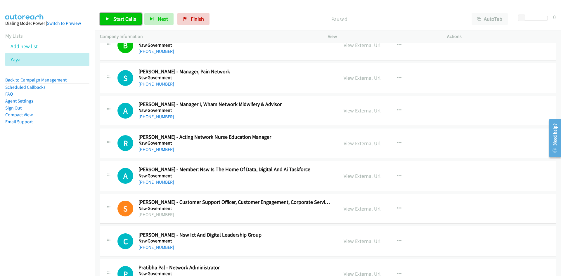
click at [123, 21] on span "Start Calls" at bounding box center [124, 18] width 23 height 7
click at [120, 16] on span "Pause" at bounding box center [119, 18] width 13 height 7
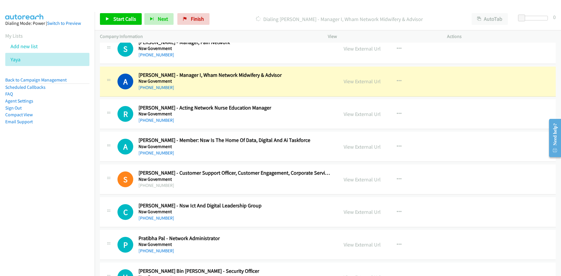
scroll to position [497, 0]
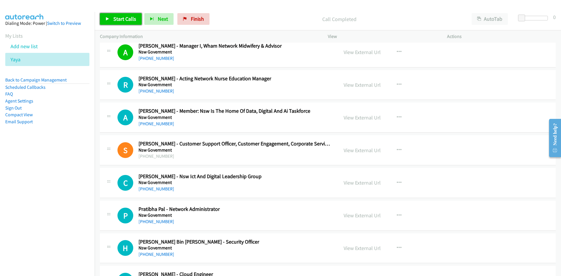
click at [130, 19] on span "Start Calls" at bounding box center [124, 18] width 23 height 7
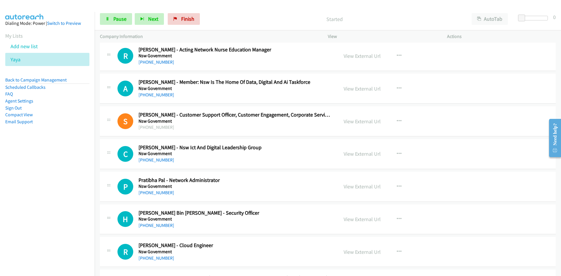
scroll to position [526, 0]
click at [120, 16] on span "Pause" at bounding box center [119, 18] width 13 height 7
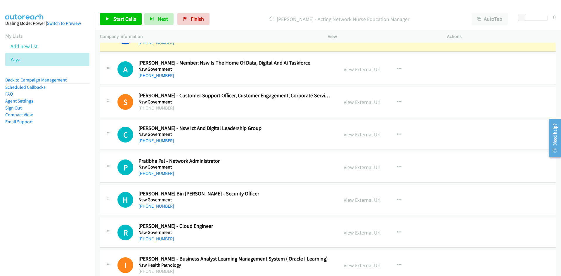
scroll to position [555, 0]
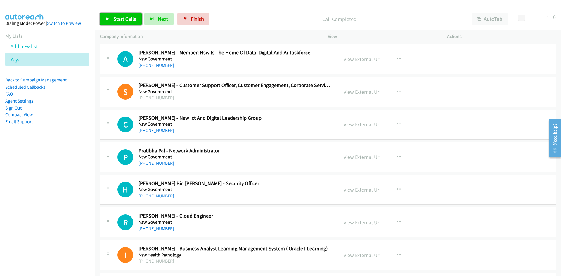
click at [121, 19] on span "Start Calls" at bounding box center [124, 18] width 23 height 7
click at [121, 19] on span "Pause" at bounding box center [119, 18] width 13 height 7
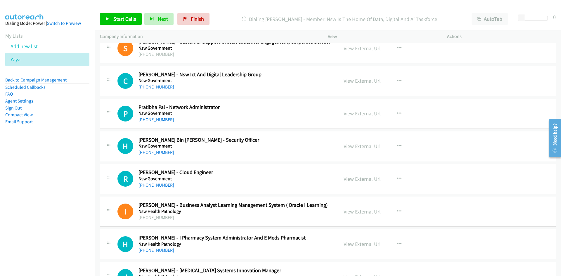
scroll to position [614, 0]
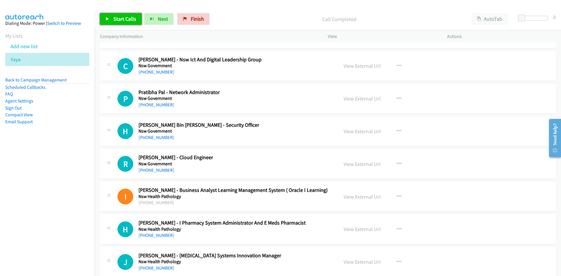
click at [115, 16] on span "Start Calls" at bounding box center [124, 18] width 23 height 7
click at [115, 16] on span "Pause" at bounding box center [119, 18] width 13 height 7
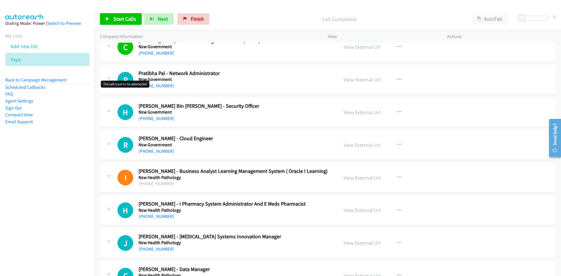
scroll to position [643, 0]
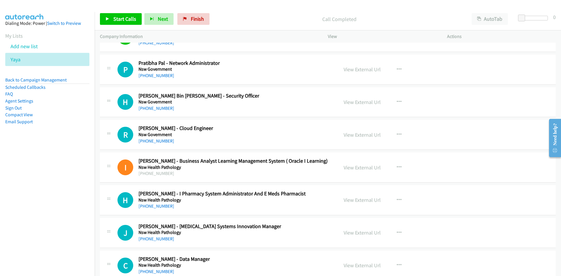
click at [110, 10] on div "Start Calls Pause Next Finish Call Completed AutoTab AutoTab 0" at bounding box center [328, 19] width 466 height 22
click at [111, 19] on link "Start Calls" at bounding box center [121, 19] width 42 height 12
click at [111, 19] on link "Pause" at bounding box center [116, 19] width 32 height 12
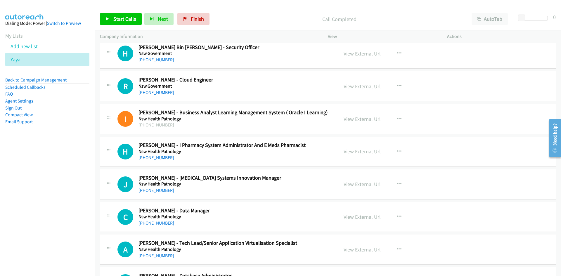
scroll to position [701, 0]
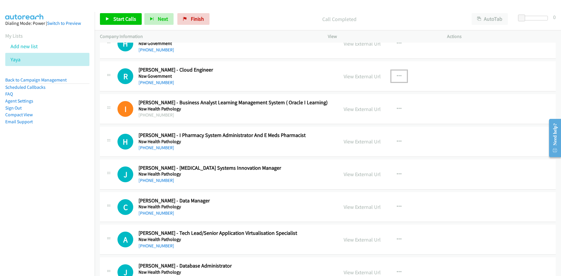
click at [396, 72] on button "button" at bounding box center [399, 76] width 16 height 12
click at [331, 115] on link "Start Calls Here" at bounding box center [368, 115] width 78 height 12
click at [110, 19] on link "Start Calls" at bounding box center [121, 19] width 42 height 12
click at [110, 19] on link "Pause" at bounding box center [116, 19] width 32 height 12
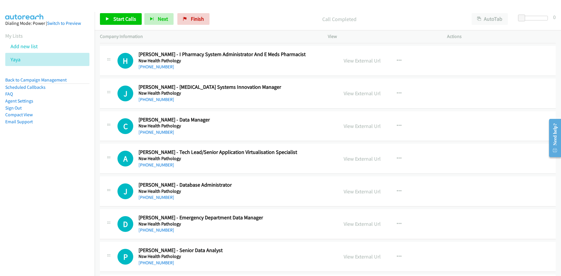
scroll to position [789, 0]
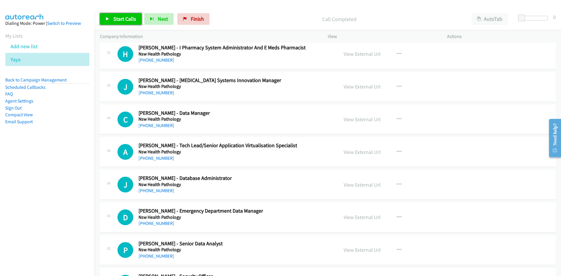
click at [135, 21] on span "Start Calls" at bounding box center [124, 18] width 23 height 7
click at [124, 20] on span "Pause" at bounding box center [119, 18] width 13 height 7
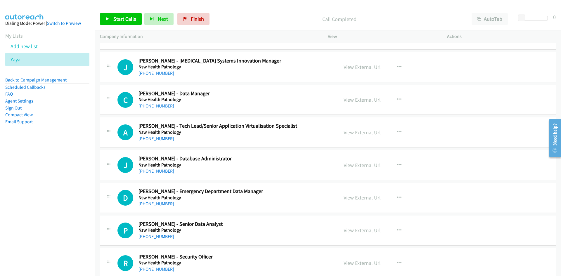
scroll to position [818, 0]
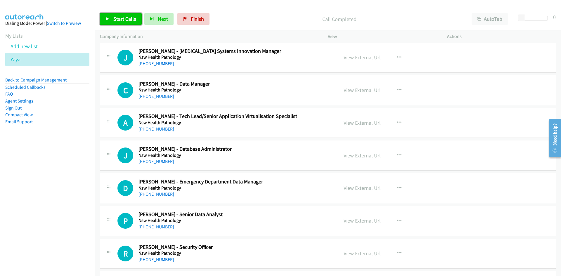
click at [137, 24] on link "Start Calls" at bounding box center [121, 19] width 42 height 12
click at [110, 18] on link "Pause" at bounding box center [116, 19] width 32 height 12
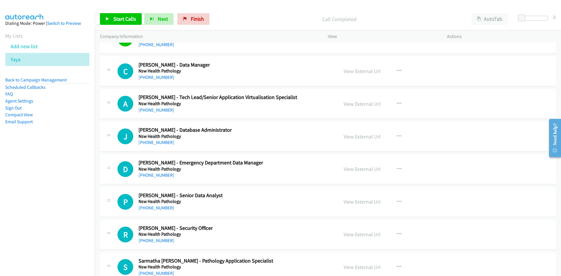
scroll to position [847, 0]
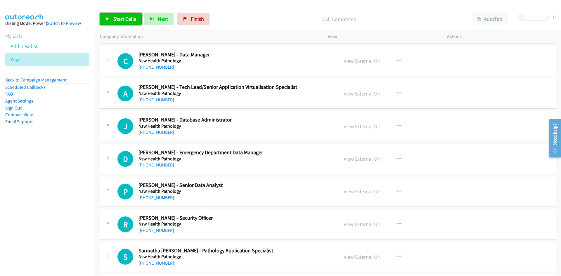
click at [129, 21] on span "Start Calls" at bounding box center [124, 18] width 23 height 7
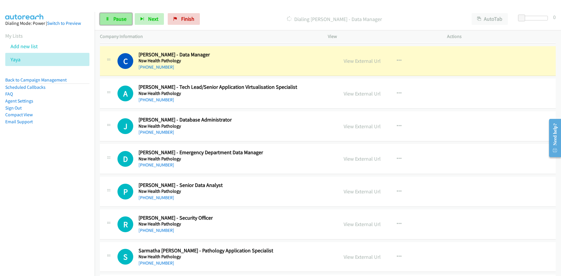
click at [117, 24] on link "Pause" at bounding box center [116, 19] width 32 height 12
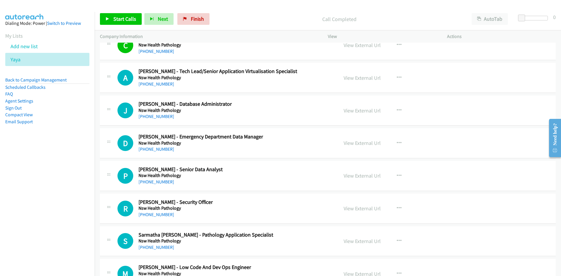
scroll to position [877, 0]
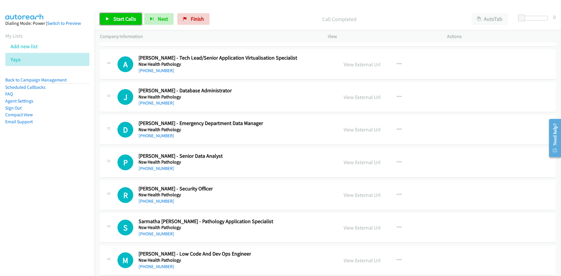
click at [128, 22] on span "Start Calls" at bounding box center [124, 18] width 23 height 7
click at [111, 17] on link "Pause" at bounding box center [116, 19] width 32 height 12
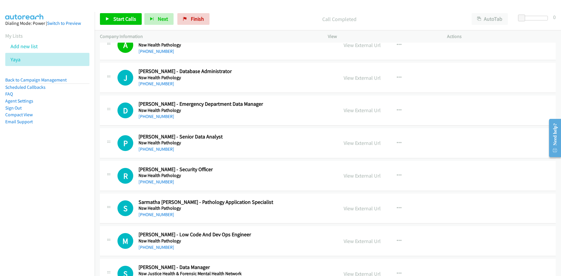
scroll to position [906, 0]
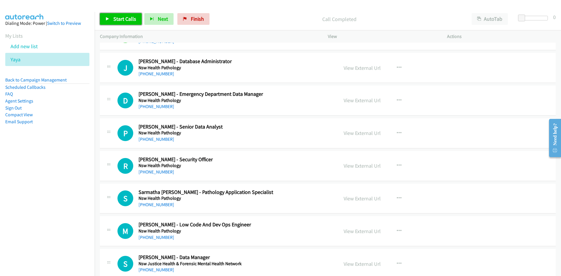
click at [135, 20] on span "Start Calls" at bounding box center [124, 18] width 23 height 7
click at [121, 21] on span "Pause" at bounding box center [119, 18] width 13 height 7
click at [132, 19] on span "Start Calls" at bounding box center [124, 18] width 23 height 7
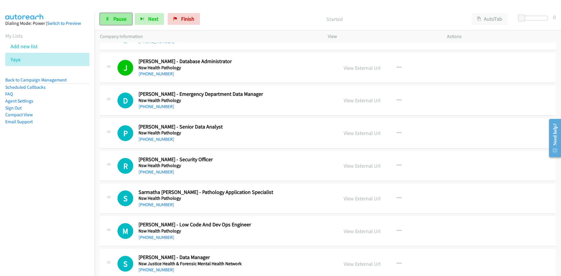
click at [122, 19] on span "Pause" at bounding box center [119, 18] width 13 height 7
click at [119, 25] on div "Start Calls Pause Next Finish Call Completed AutoTab AutoTab 0" at bounding box center [328, 19] width 466 height 22
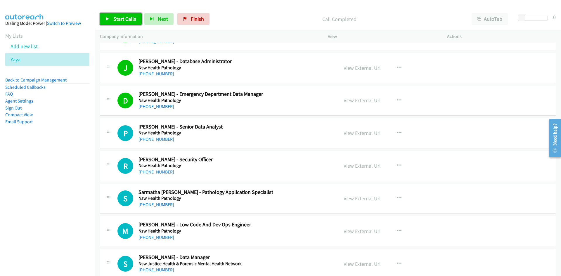
click at [117, 20] on span "Start Calls" at bounding box center [124, 18] width 23 height 7
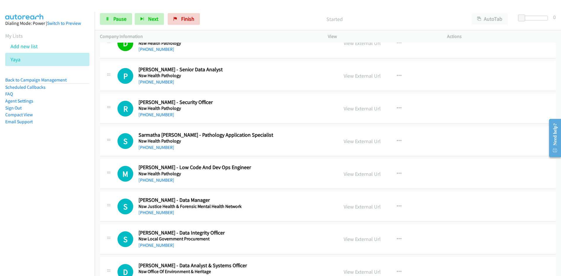
scroll to position [964, 0]
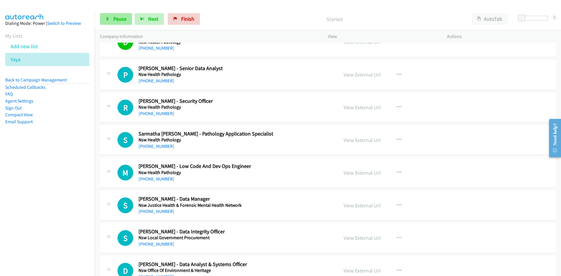
click at [127, 19] on link "Pause" at bounding box center [116, 19] width 32 height 12
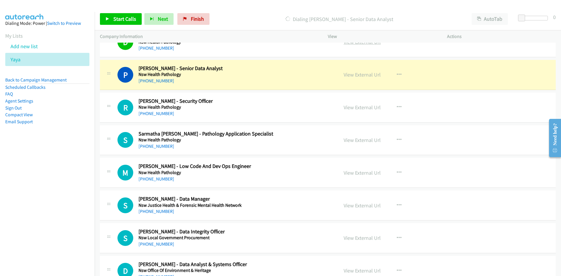
click at [368, 43] on link "View External Url" at bounding box center [362, 42] width 37 height 7
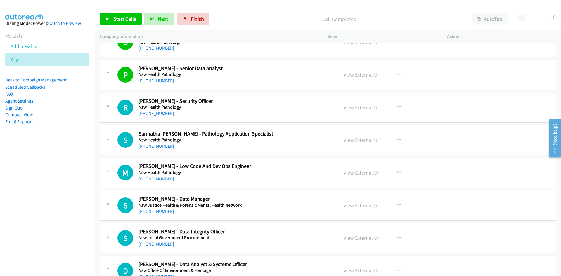
scroll to position [993, 0]
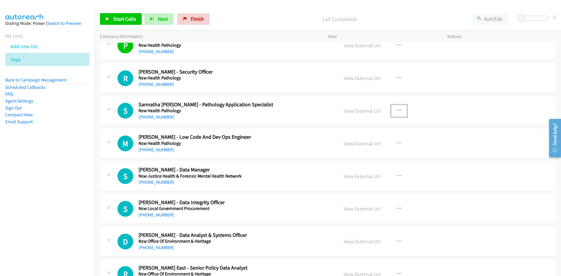
click at [399, 112] on button "button" at bounding box center [399, 111] width 16 height 12
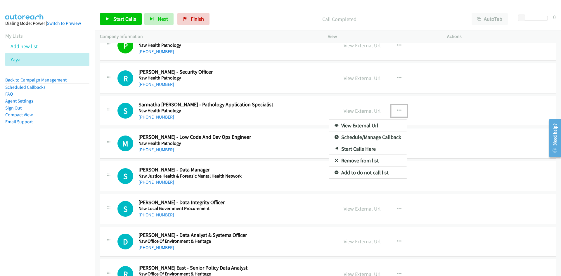
click at [335, 147] on icon at bounding box center [337, 149] width 4 height 4
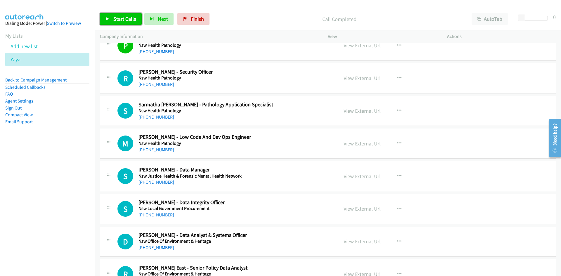
click at [129, 25] on link "Start Calls" at bounding box center [121, 19] width 42 height 12
click at [128, 22] on link "Pause" at bounding box center [116, 19] width 32 height 12
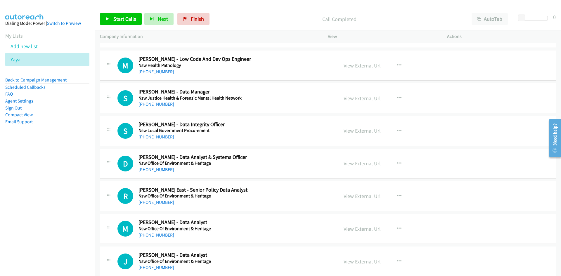
scroll to position [1081, 0]
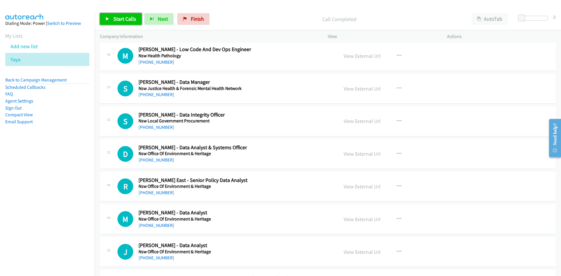
click at [103, 20] on link "Start Calls" at bounding box center [121, 19] width 42 height 12
click at [103, 20] on link "Pause" at bounding box center [116, 19] width 32 height 12
